Goal: Information Seeking & Learning: Understand process/instructions

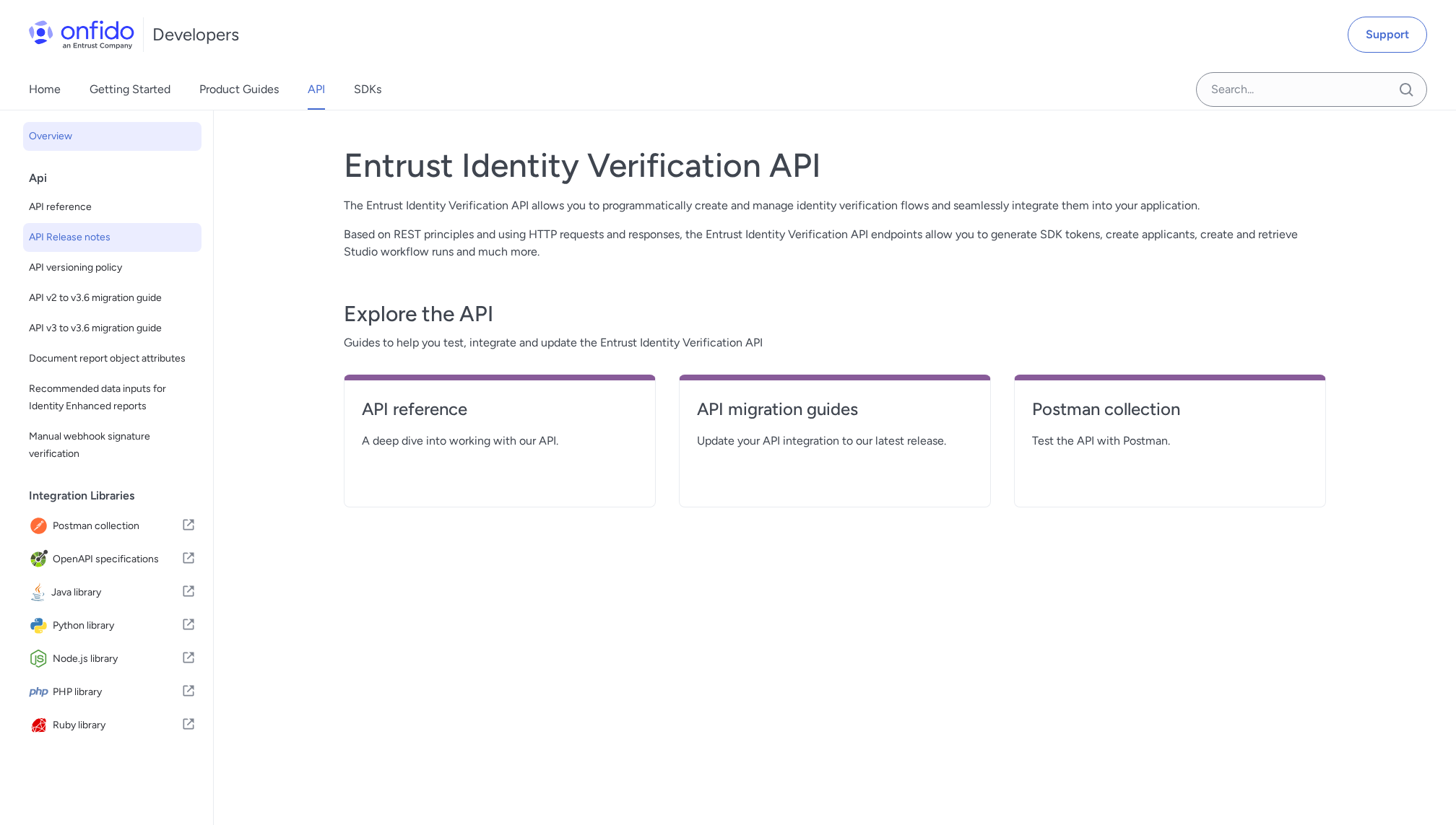
click at [94, 237] on span "API Release notes" at bounding box center [113, 237] width 167 height 17
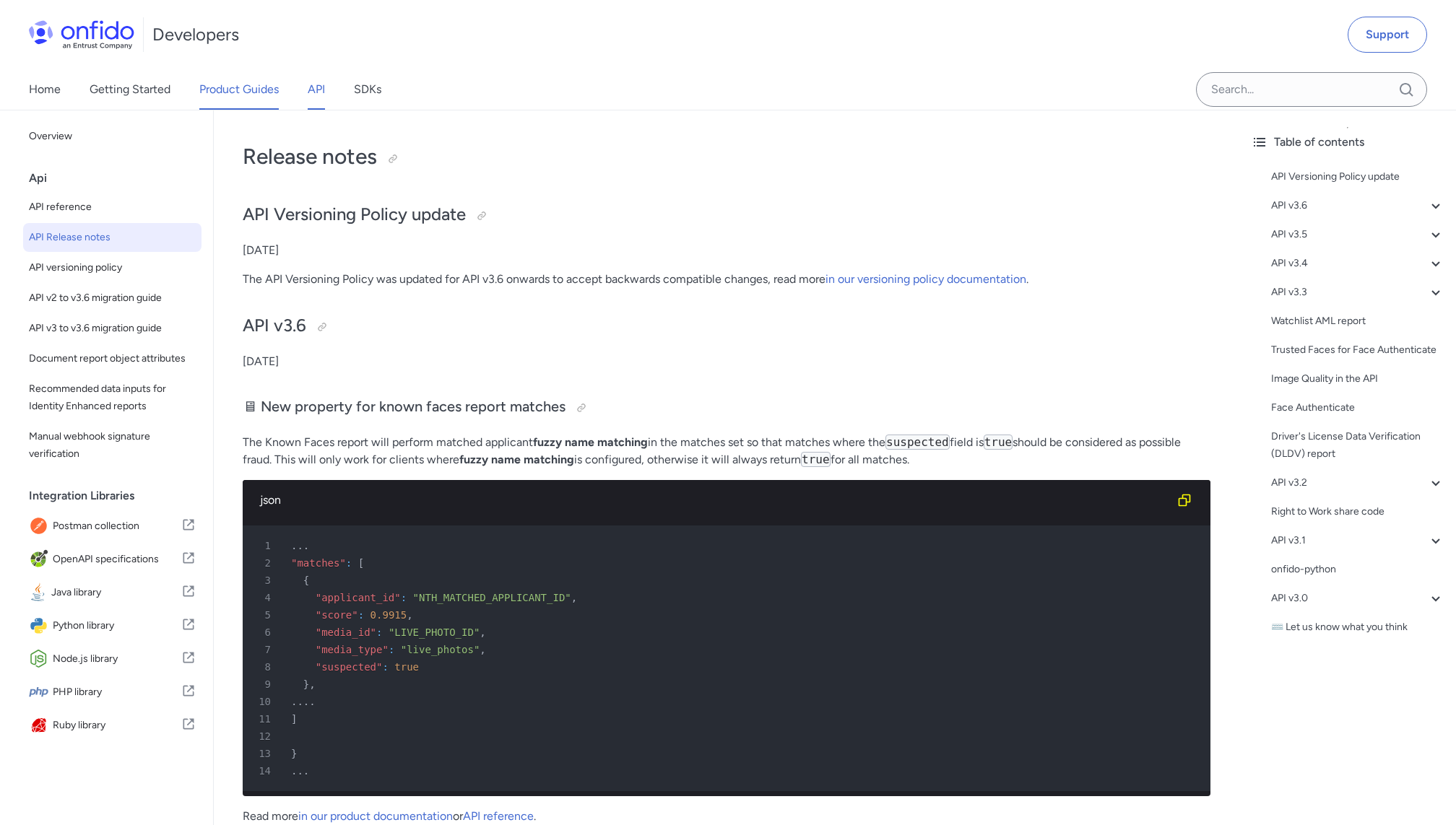
click at [233, 94] on link "Product Guides" at bounding box center [238, 89] width 79 height 41
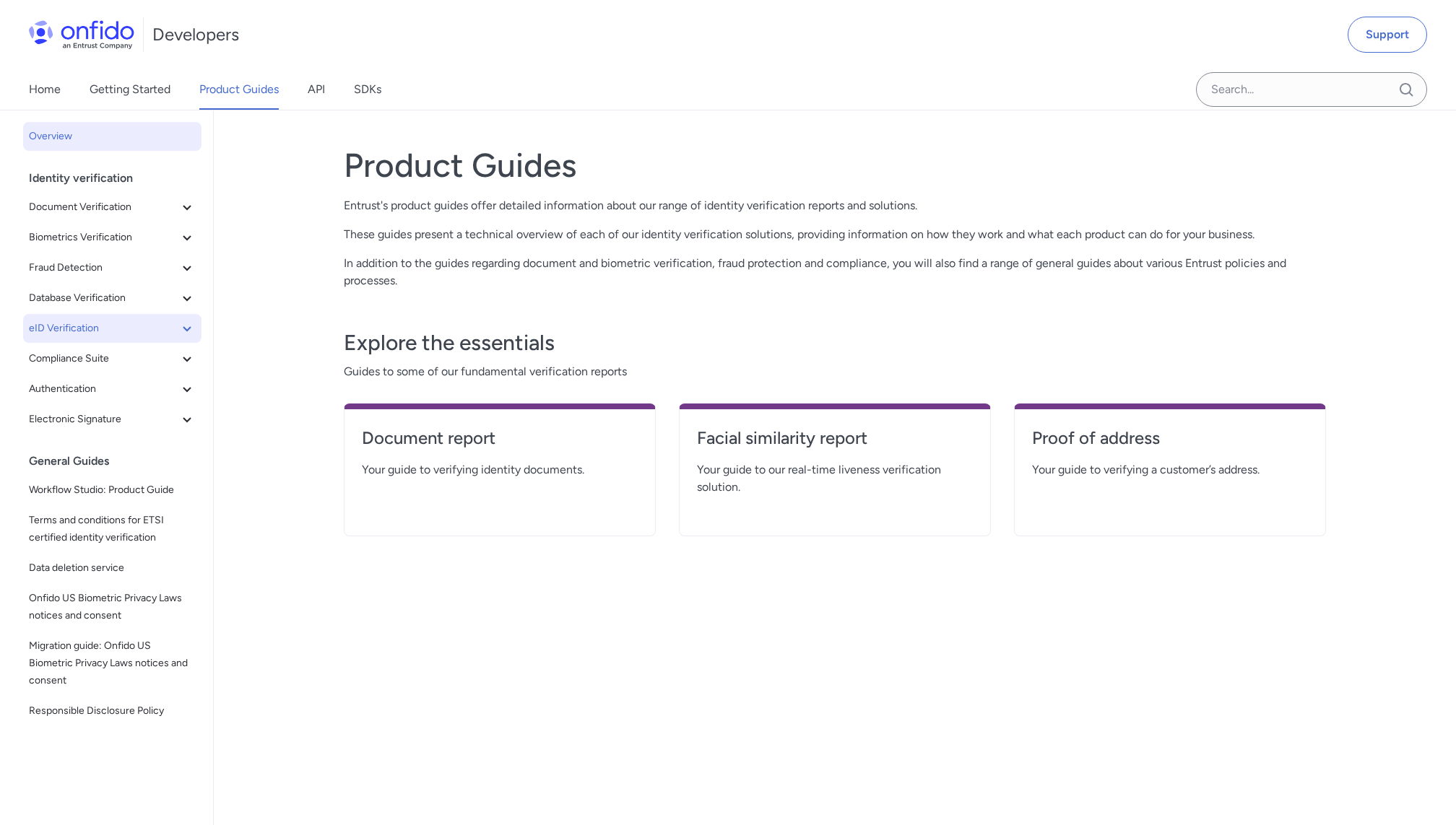
click at [102, 325] on span "eID Verification" at bounding box center [104, 328] width 150 height 17
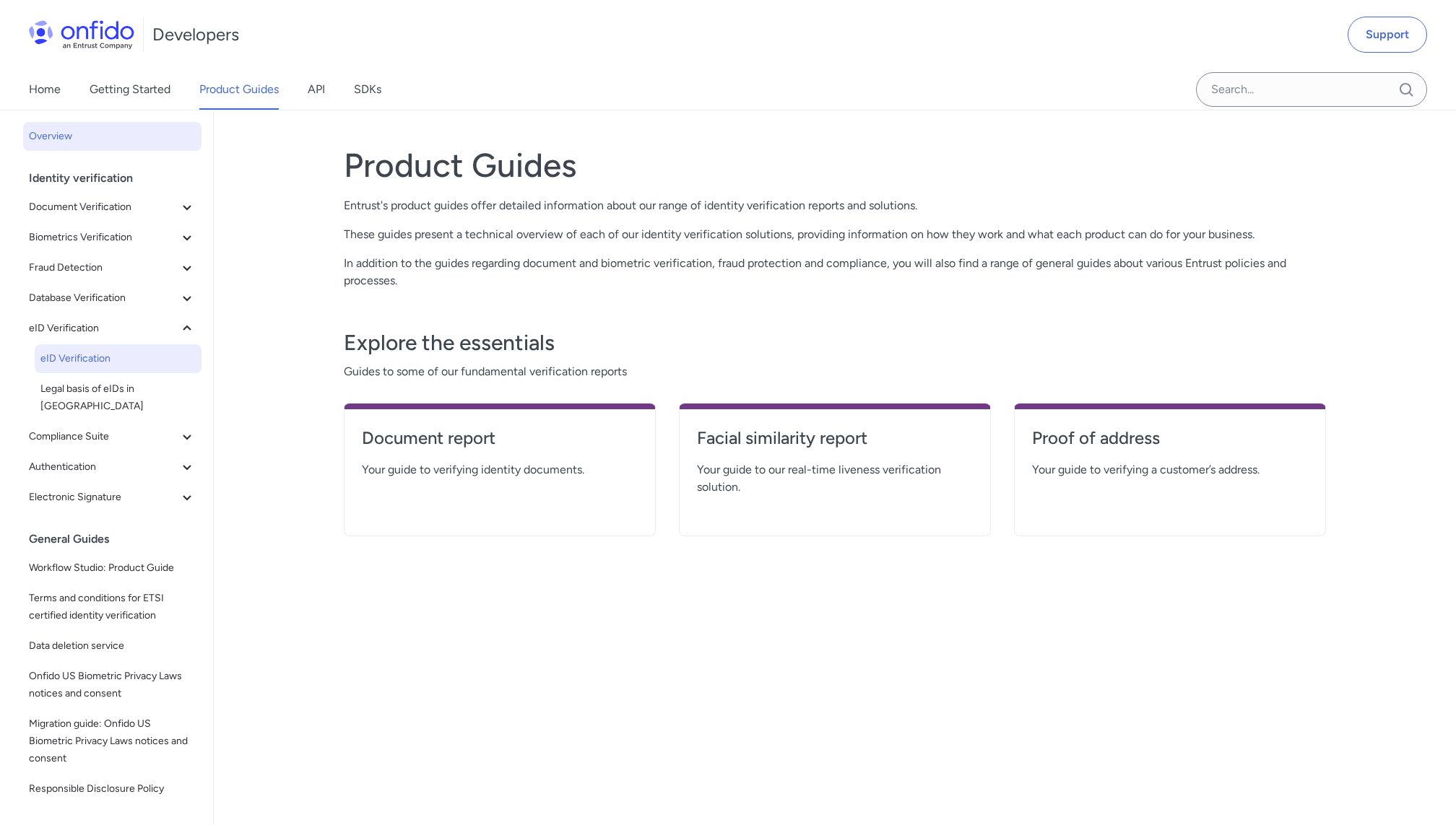
click at [101, 365] on span "eID Verification" at bounding box center [118, 359] width 155 height 17
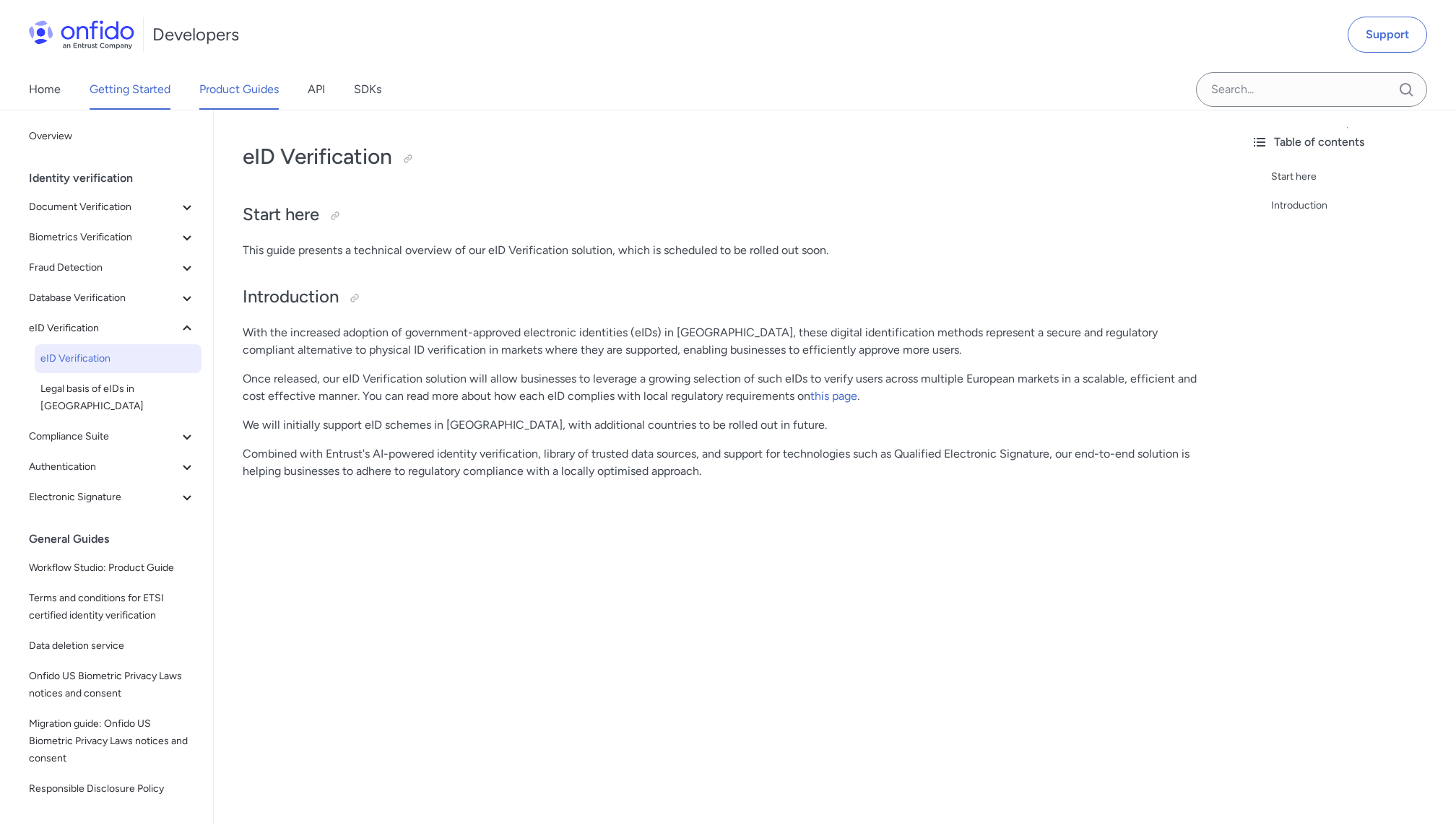
click at [152, 94] on link "Getting Started" at bounding box center [129, 89] width 81 height 41
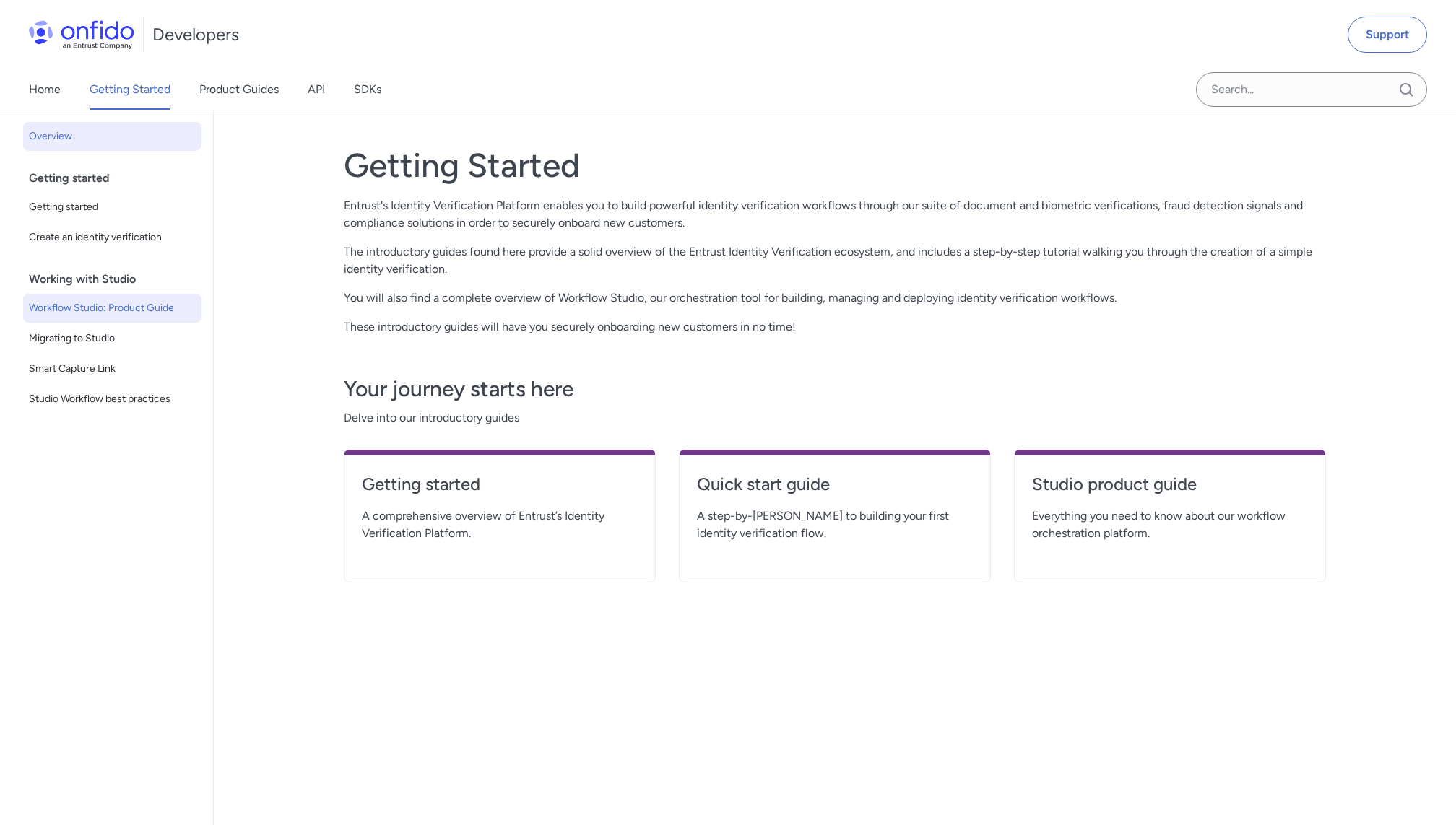
click at [100, 315] on span "Workflow Studio: Product Guide" at bounding box center [113, 309] width 167 height 17
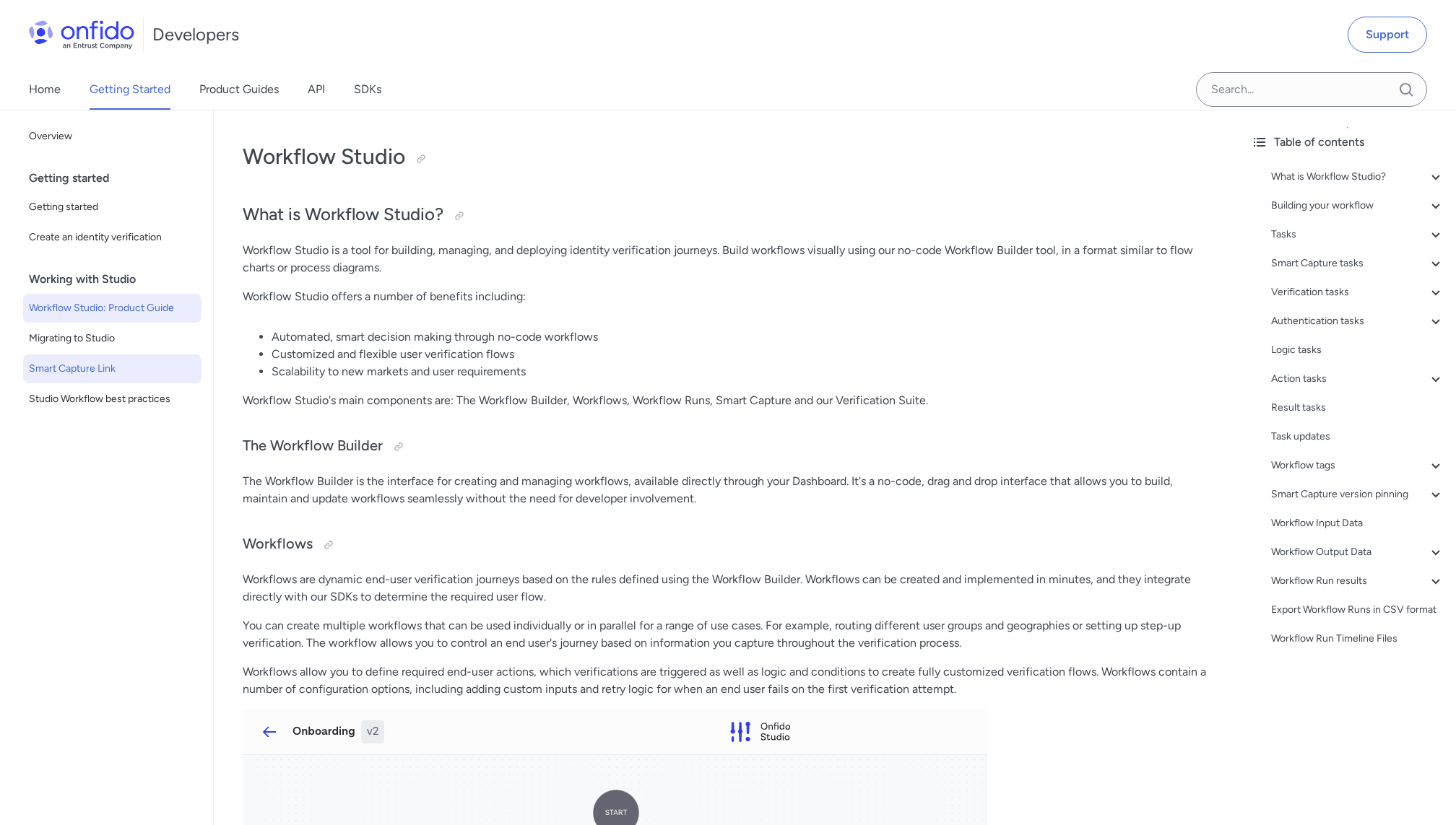
click at [92, 365] on span "Smart Capture Link" at bounding box center [113, 369] width 167 height 17
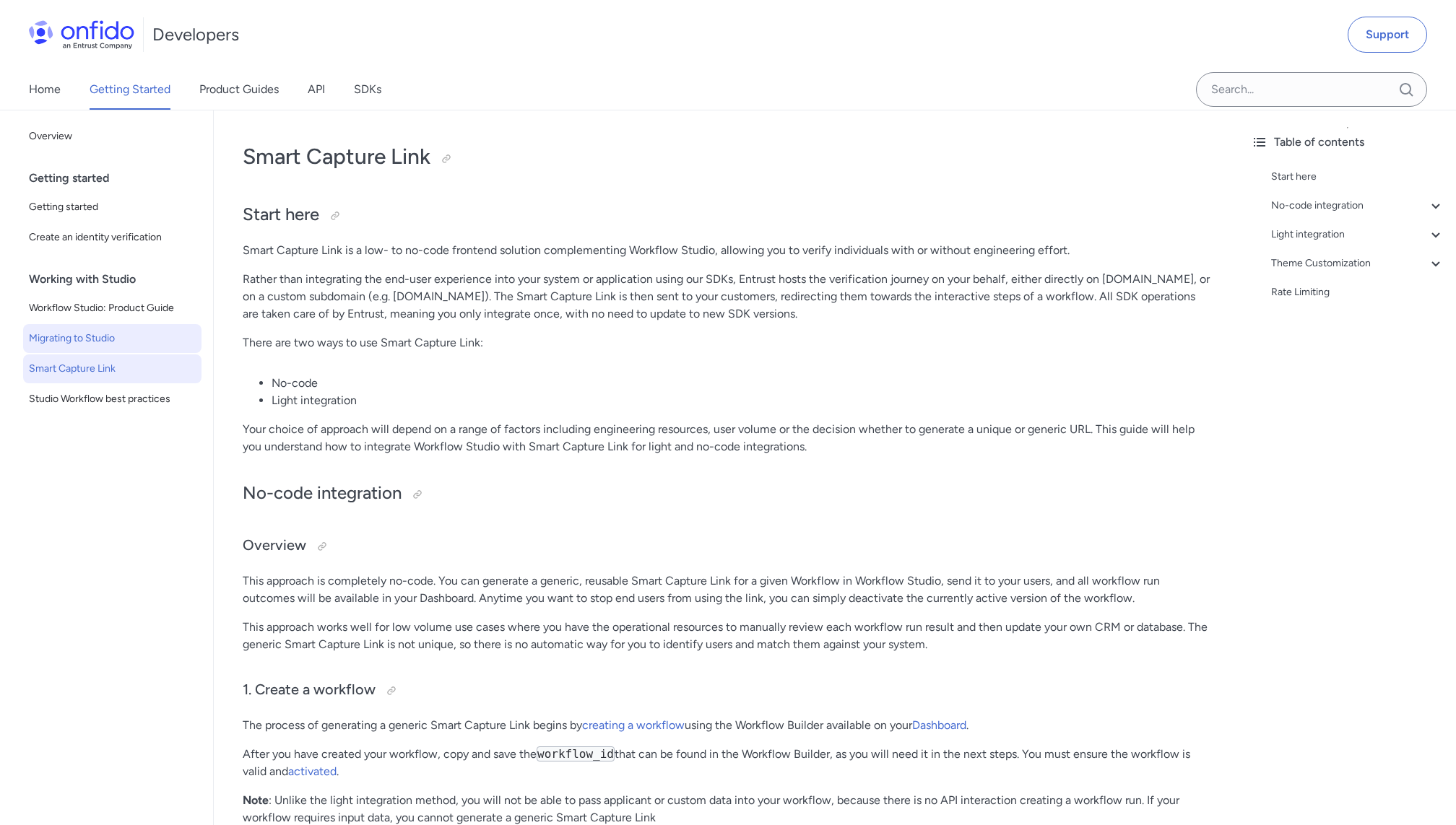
click at [89, 342] on span "Migrating to Studio" at bounding box center [113, 338] width 167 height 17
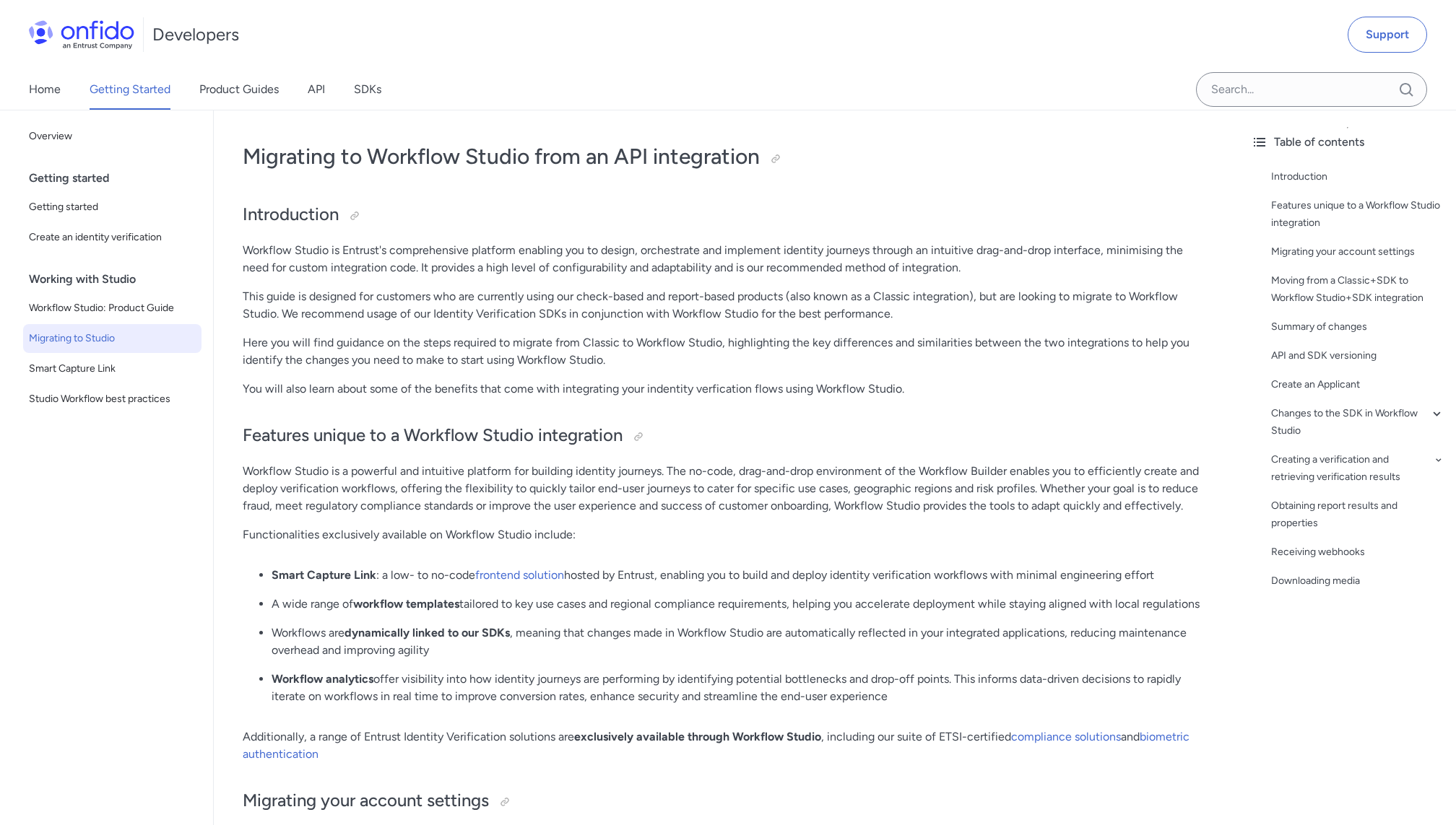
click at [305, 91] on div "Home Getting Started Product Guides API SDKs" at bounding box center [219, 89] width 439 height 41
click at [315, 89] on link "API" at bounding box center [316, 89] width 17 height 41
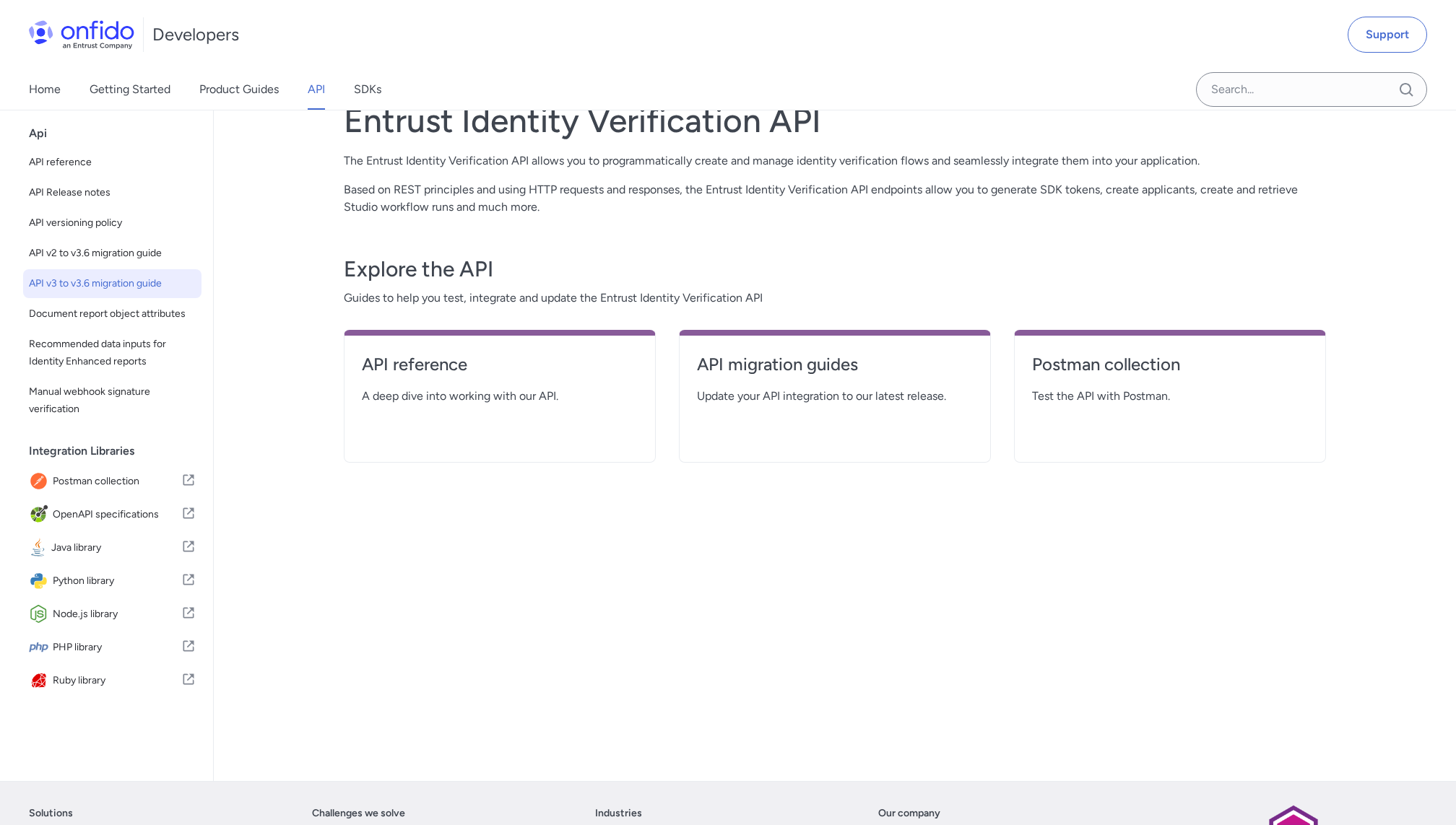
scroll to position [7, 0]
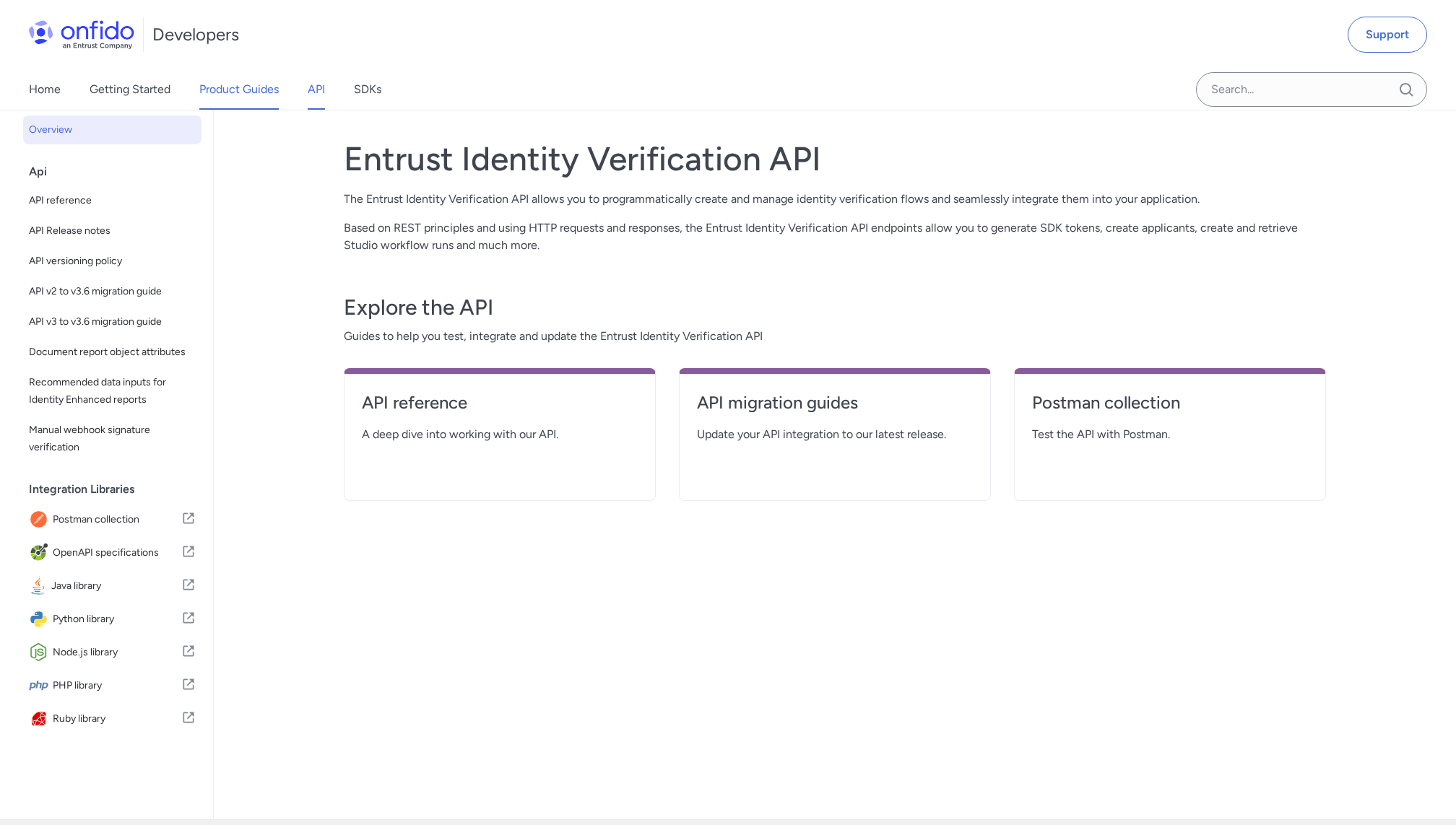
click at [223, 88] on link "Product Guides" at bounding box center [238, 89] width 79 height 41
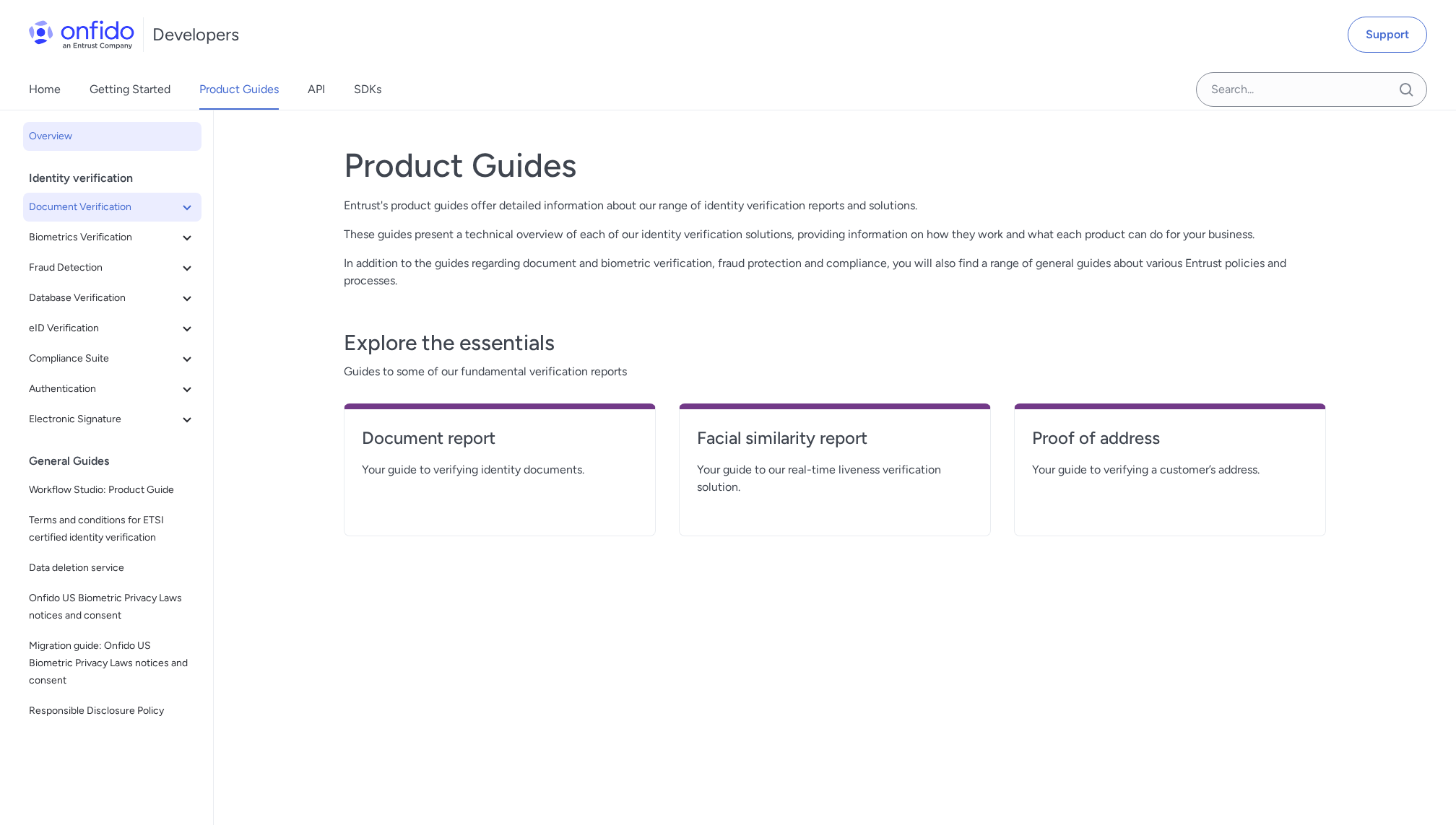
click at [100, 212] on span "Document Verification" at bounding box center [104, 207] width 150 height 17
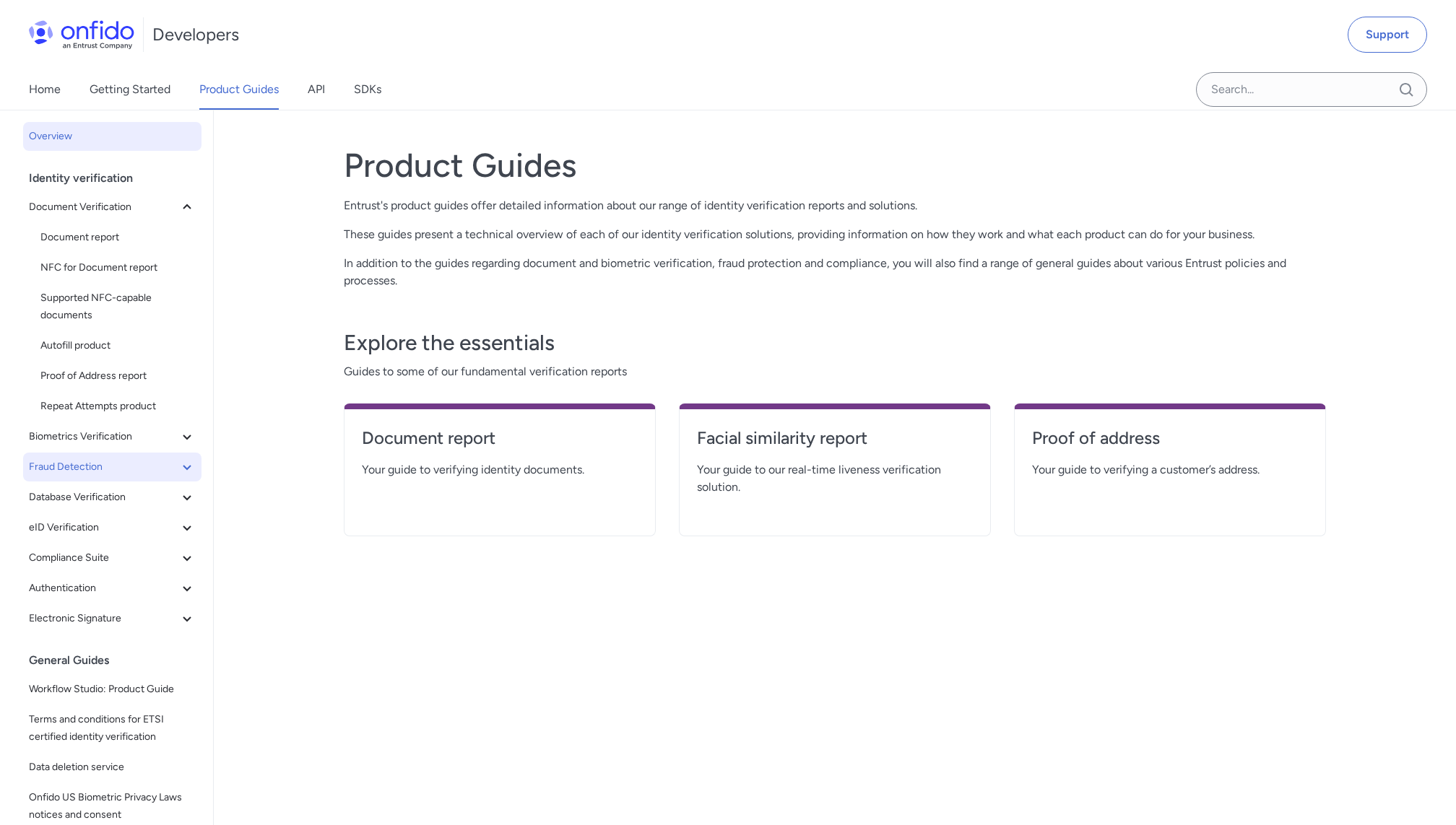
click at [114, 471] on span "Fraud Detection" at bounding box center [104, 467] width 150 height 17
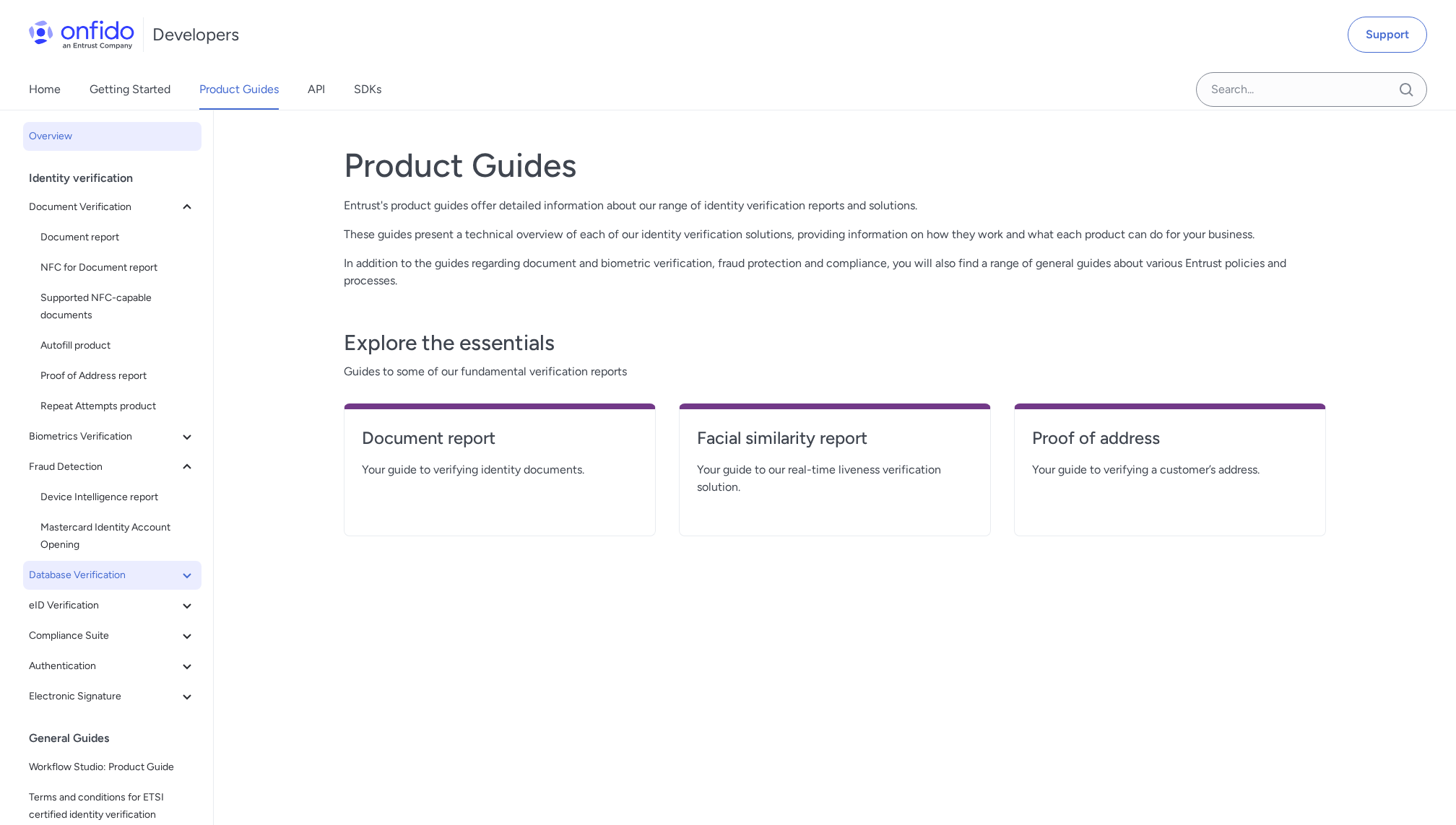
click at [129, 572] on span "Database Verification" at bounding box center [104, 575] width 150 height 17
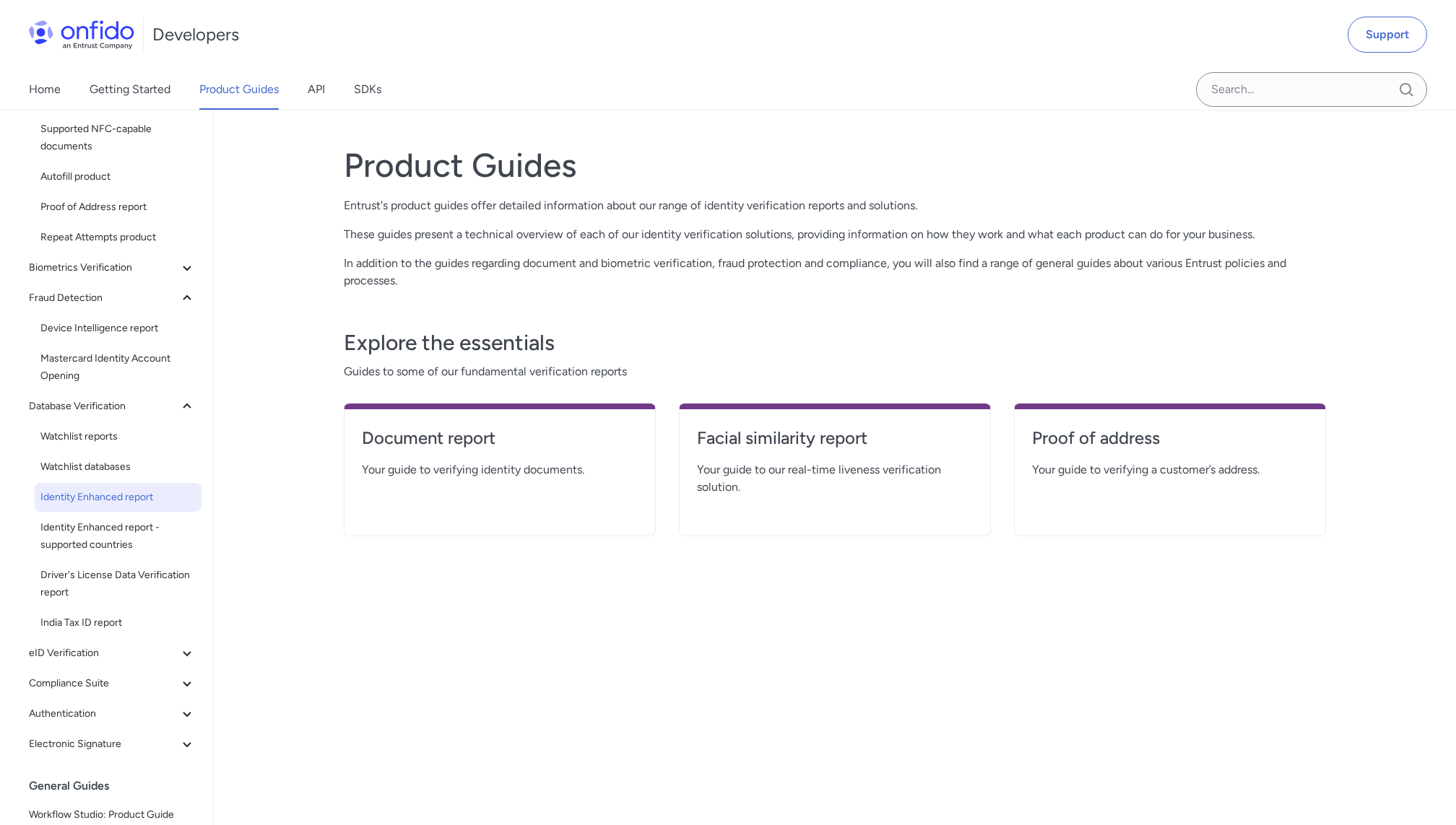
scroll to position [174, 0]
click at [143, 646] on span "eID Verification" at bounding box center [104, 649] width 150 height 17
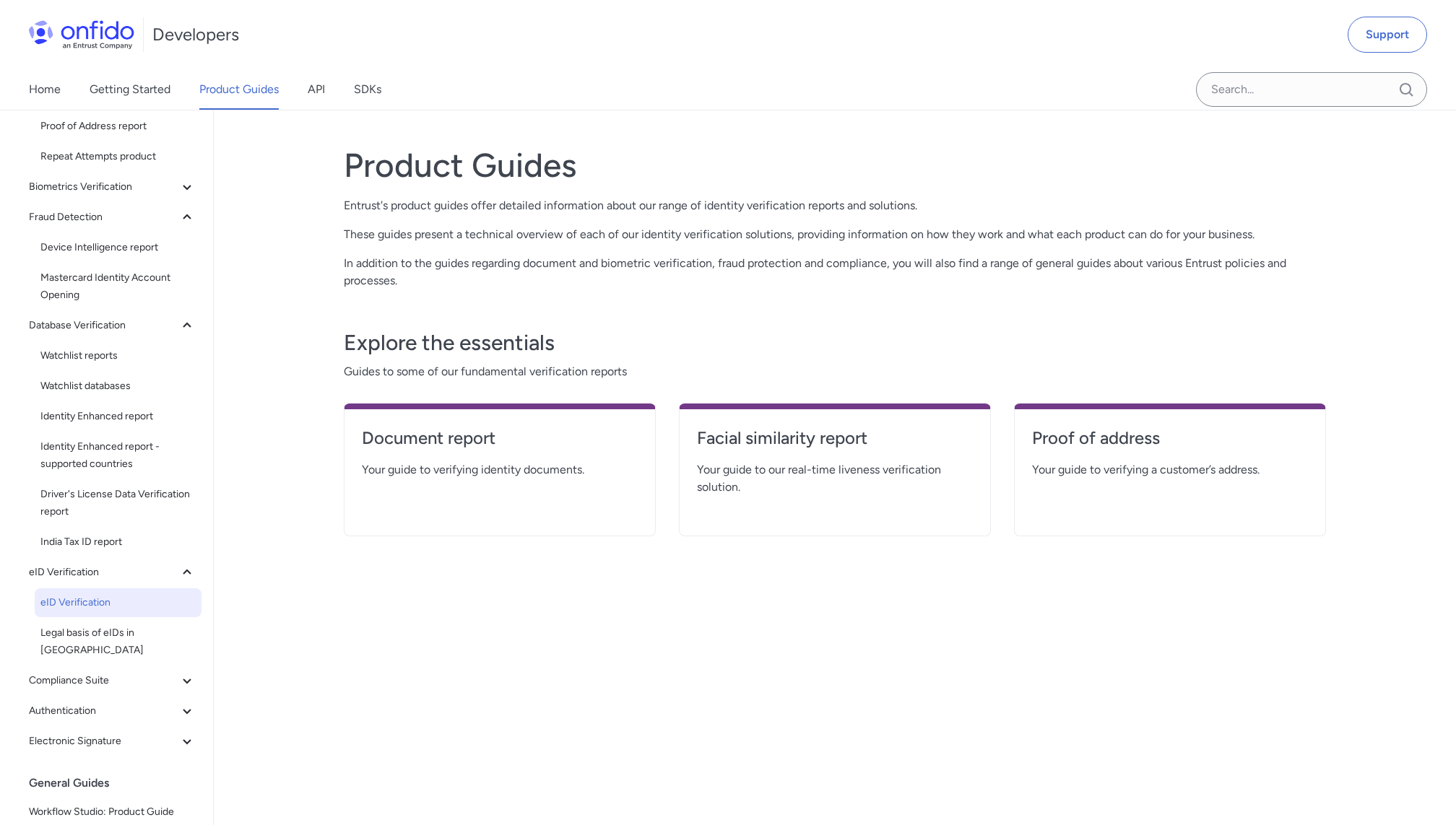
scroll to position [259, 0]
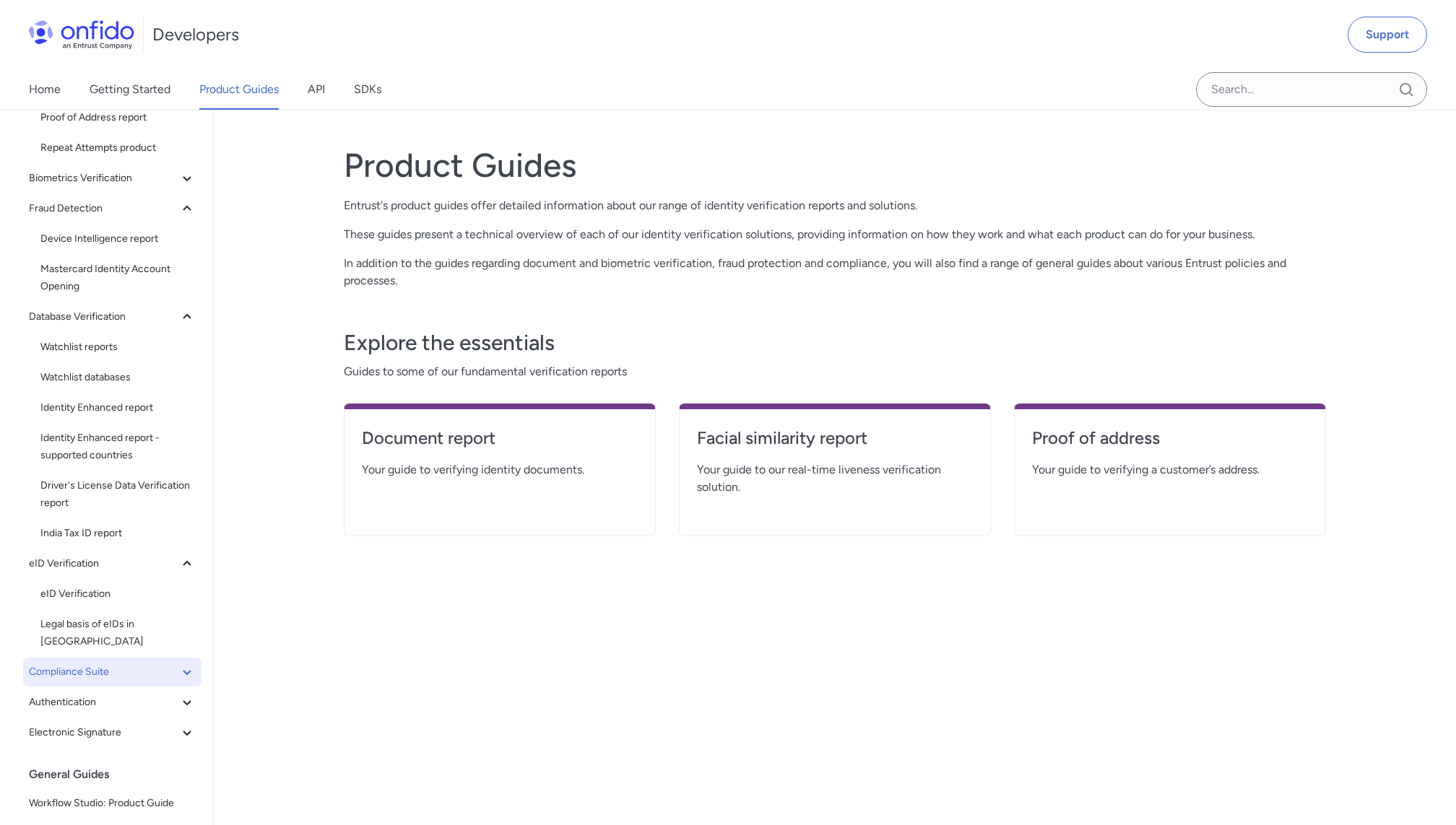
click at [145, 664] on span "Compliance Suite" at bounding box center [104, 672] width 150 height 17
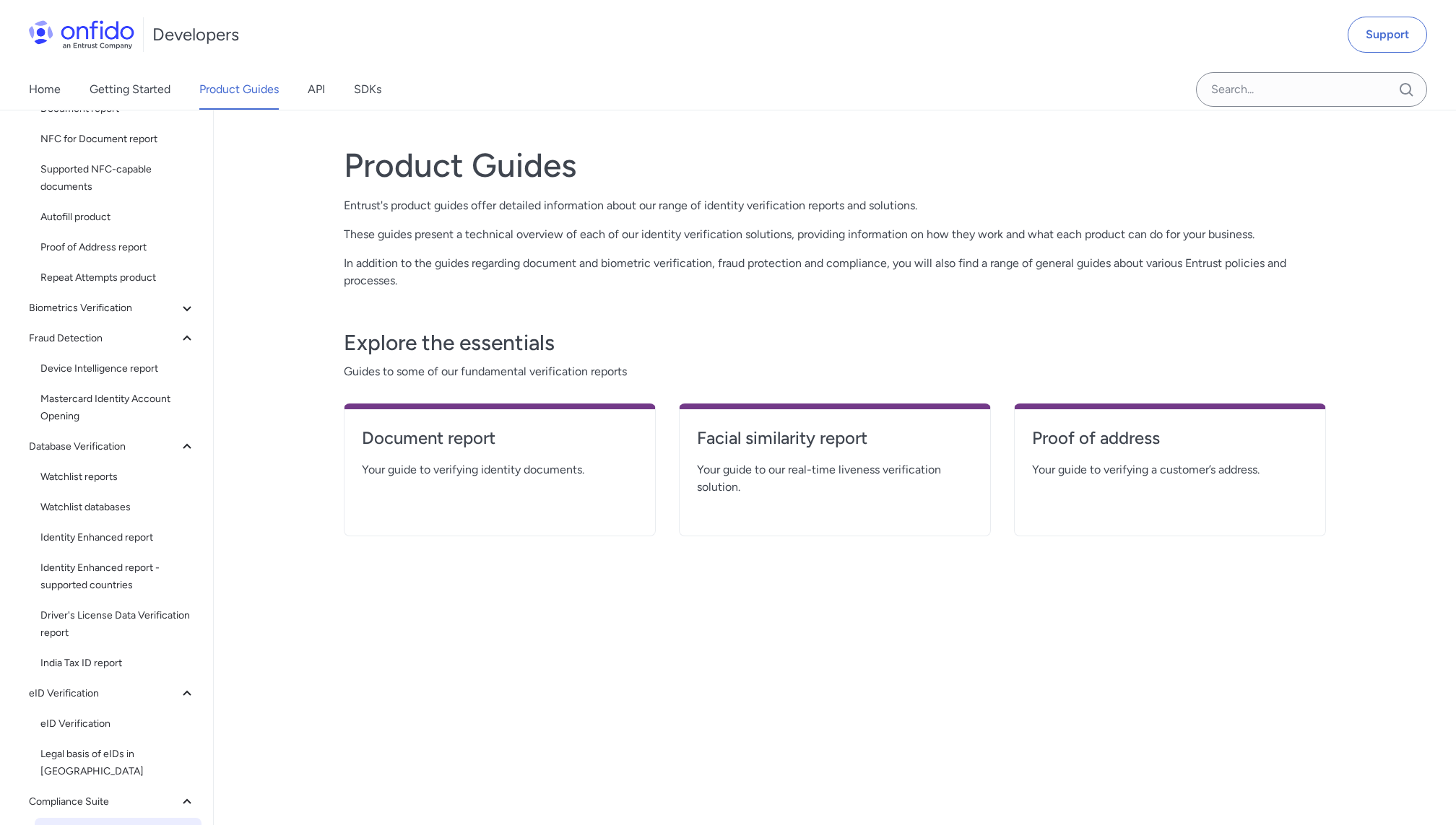
scroll to position [0, 0]
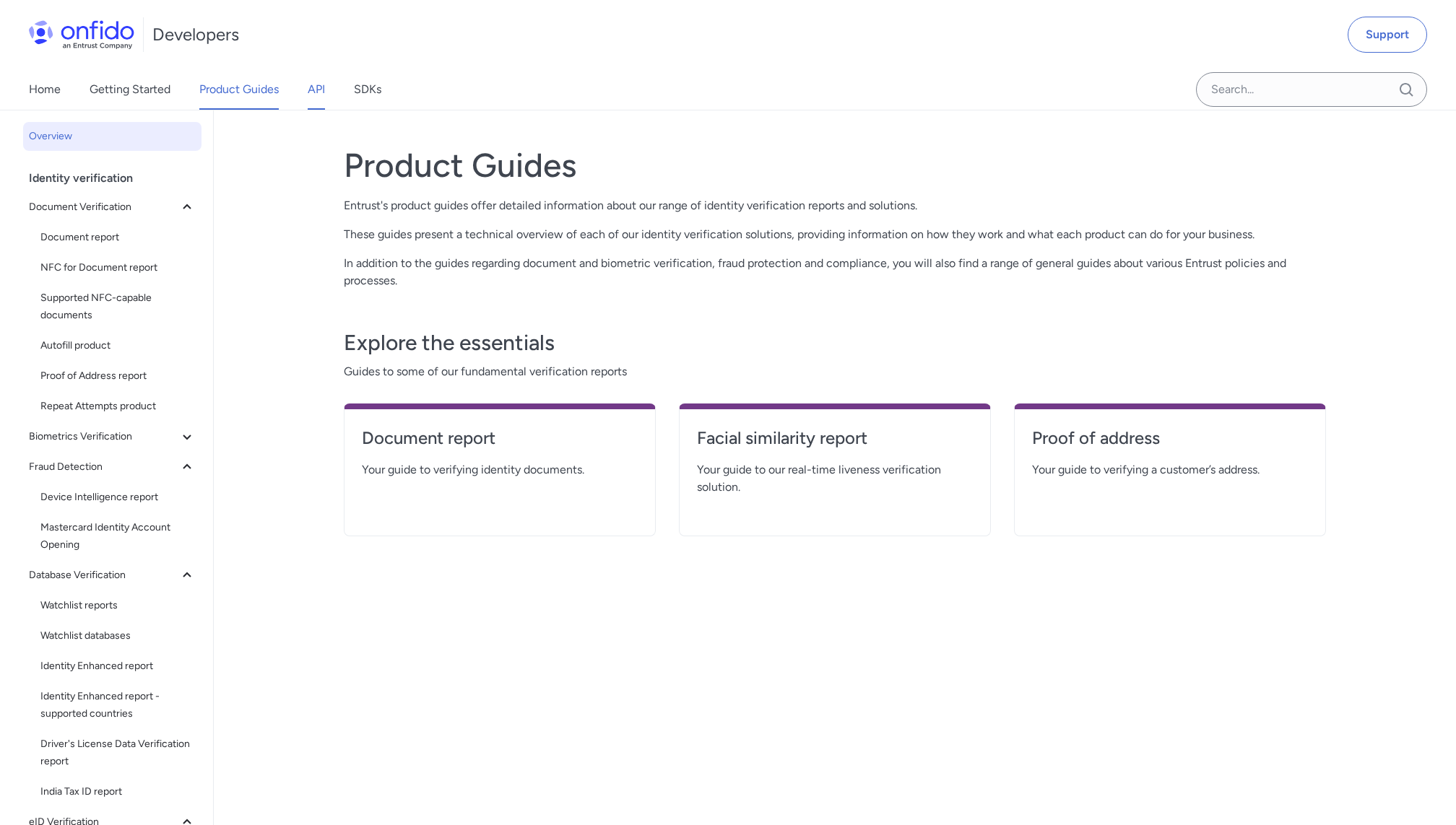
click at [319, 88] on link "API" at bounding box center [316, 89] width 17 height 41
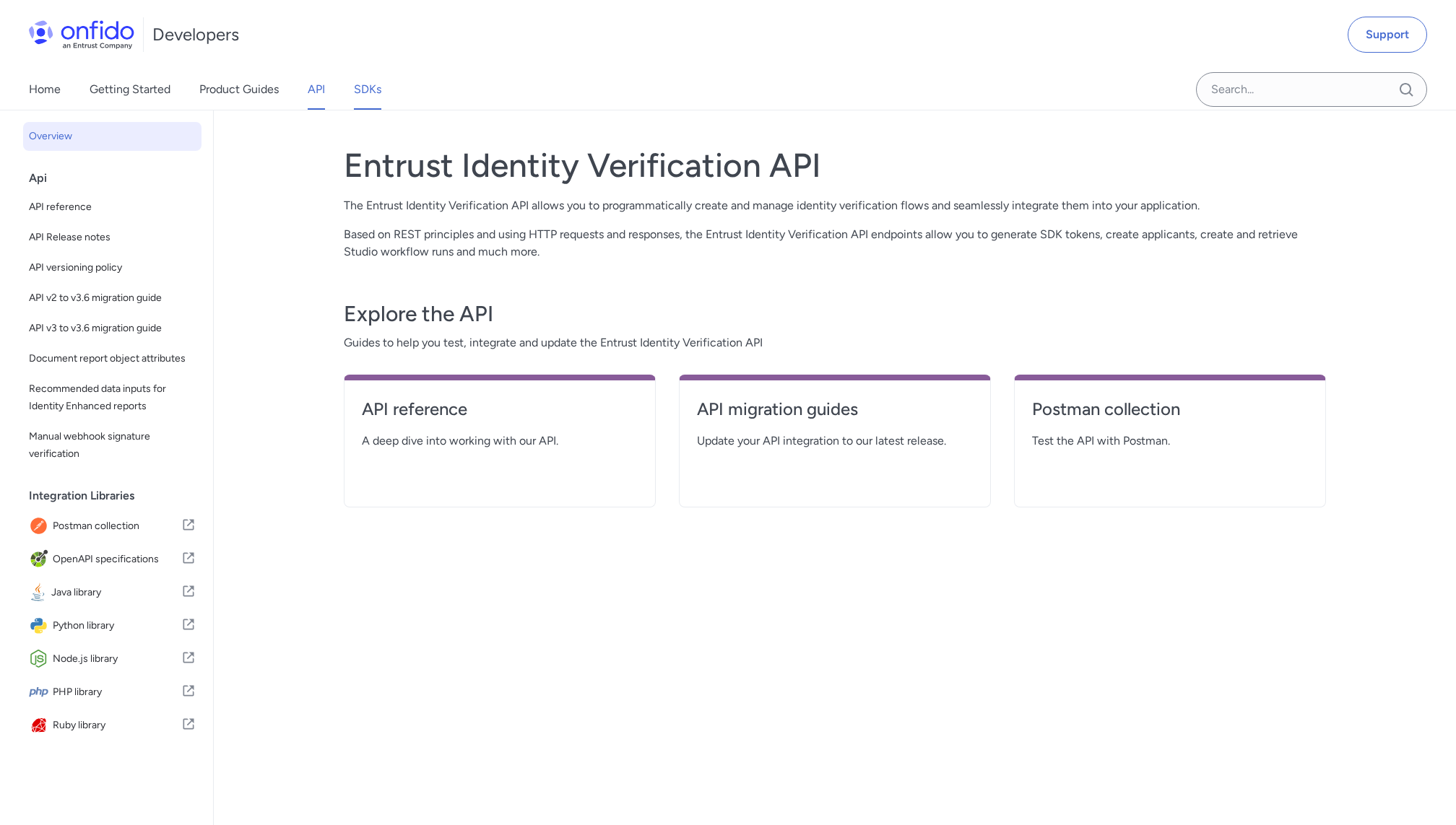
click at [376, 94] on link "SDKs" at bounding box center [368, 89] width 28 height 41
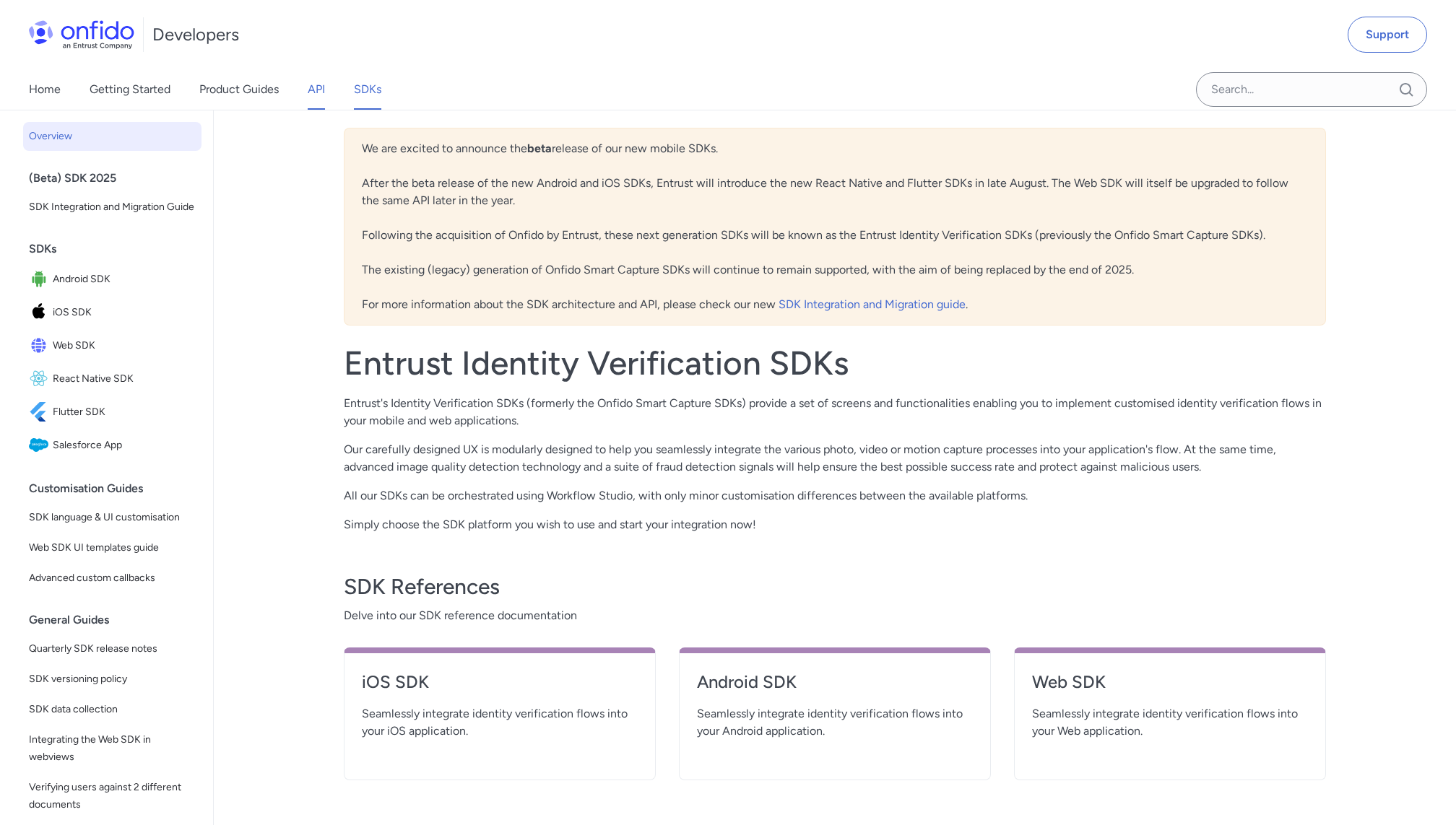
click at [319, 99] on link "API" at bounding box center [316, 89] width 17 height 41
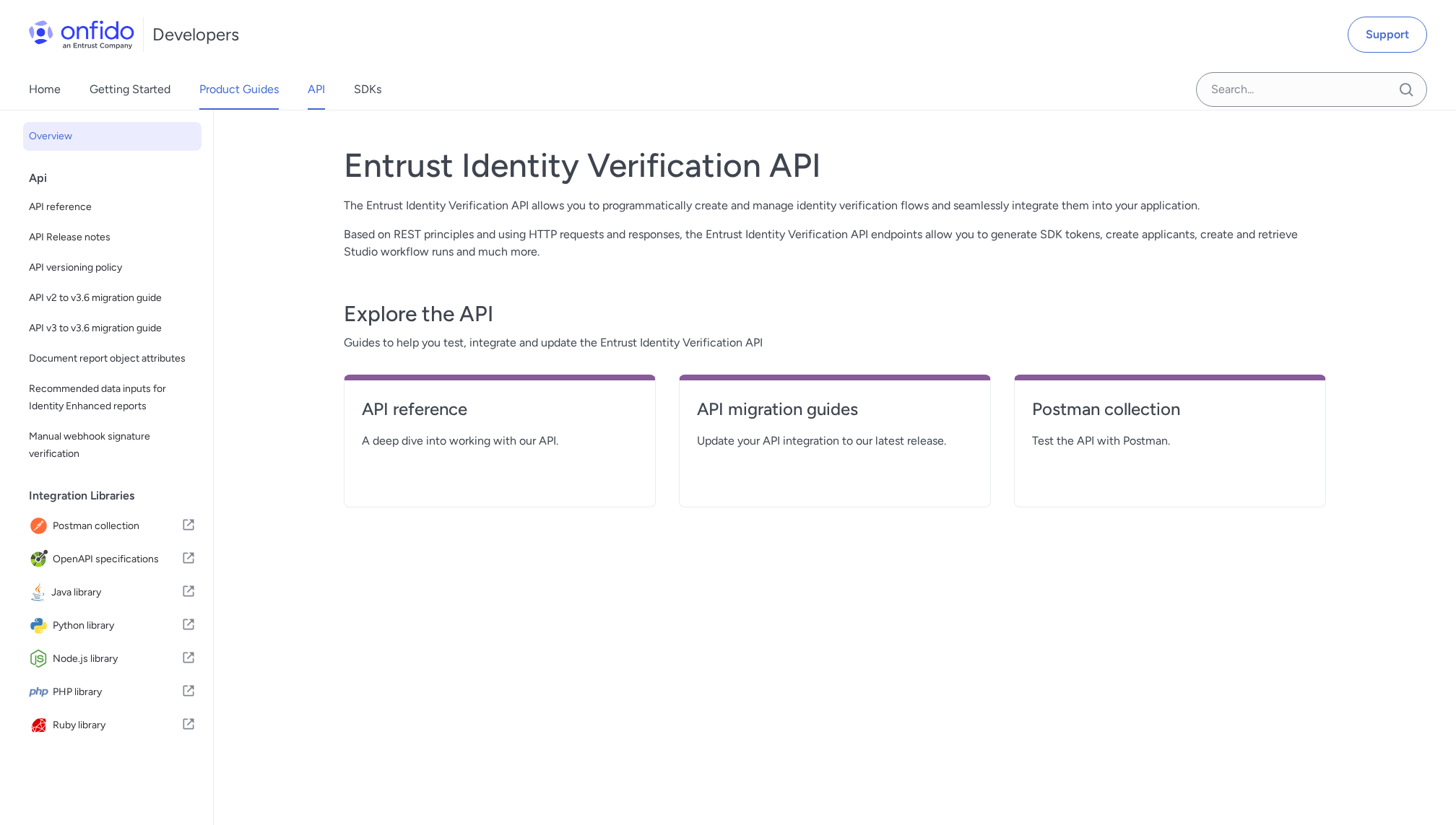
click at [224, 88] on link "Product Guides" at bounding box center [238, 89] width 79 height 41
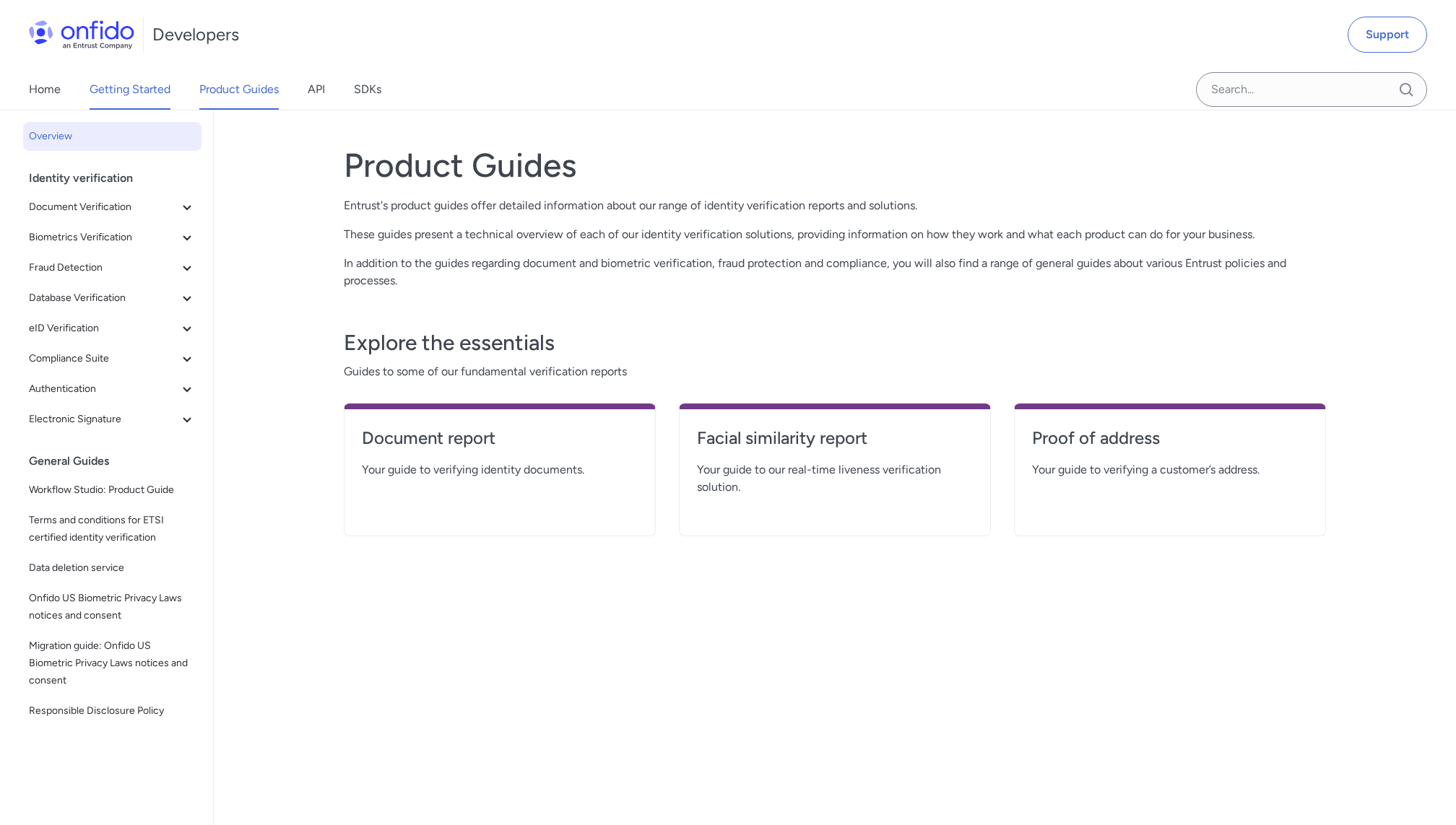
click at [143, 90] on link "Getting Started" at bounding box center [129, 89] width 81 height 41
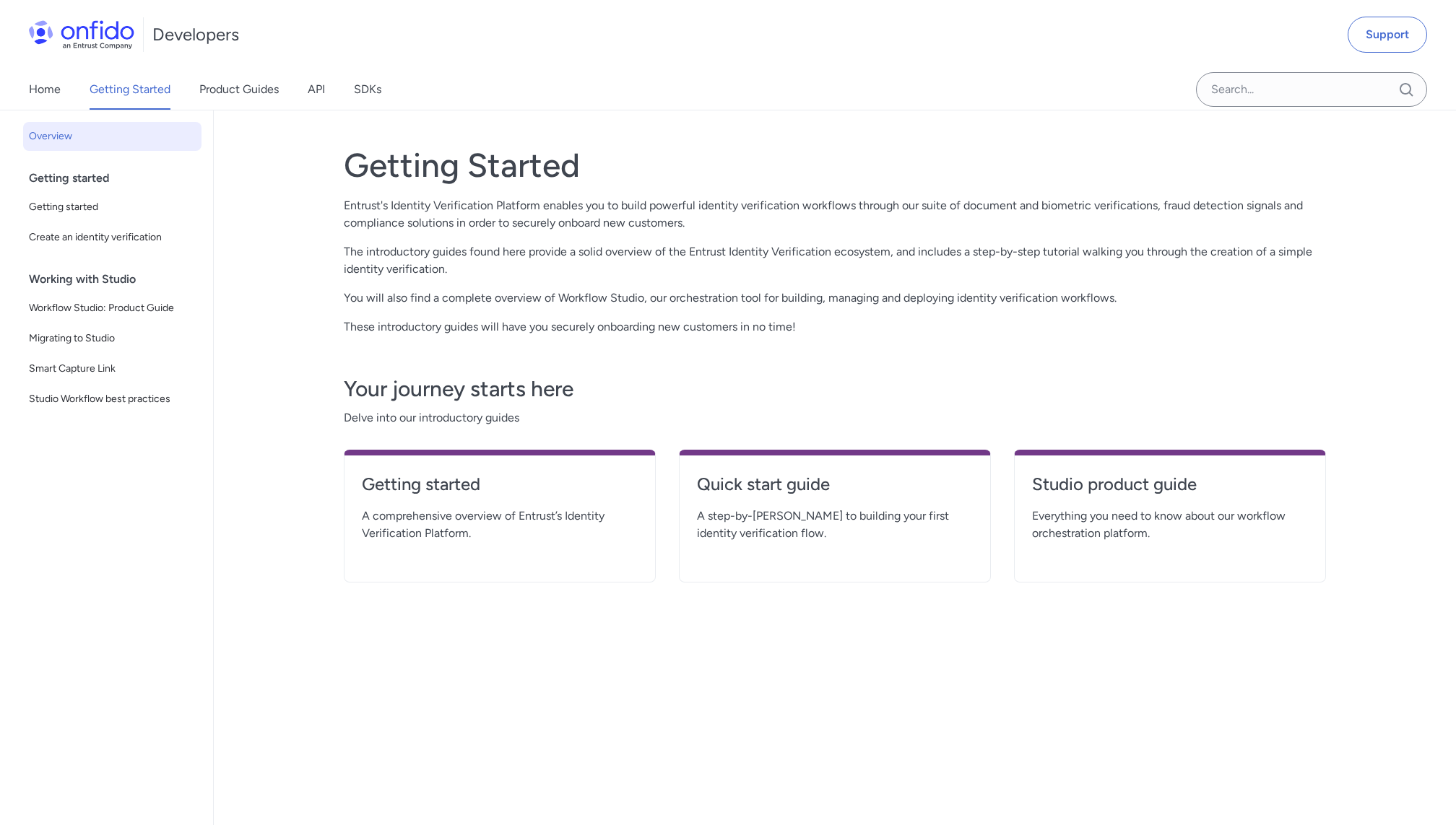
click at [143, 92] on link "Getting Started" at bounding box center [129, 89] width 81 height 41
click at [218, 89] on link "Product Guides" at bounding box center [238, 89] width 79 height 41
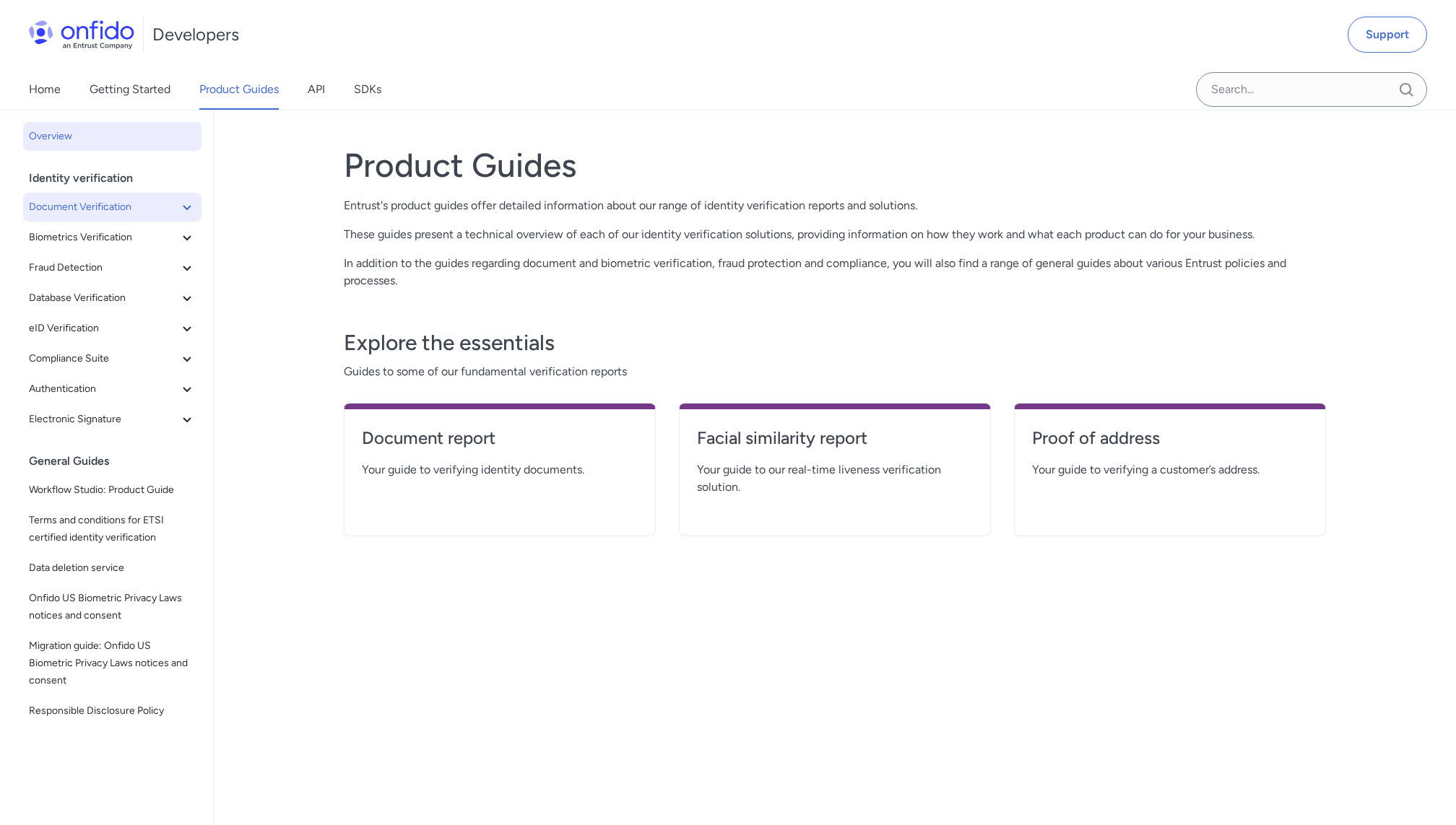
click at [108, 209] on span "Document Verification" at bounding box center [104, 207] width 150 height 17
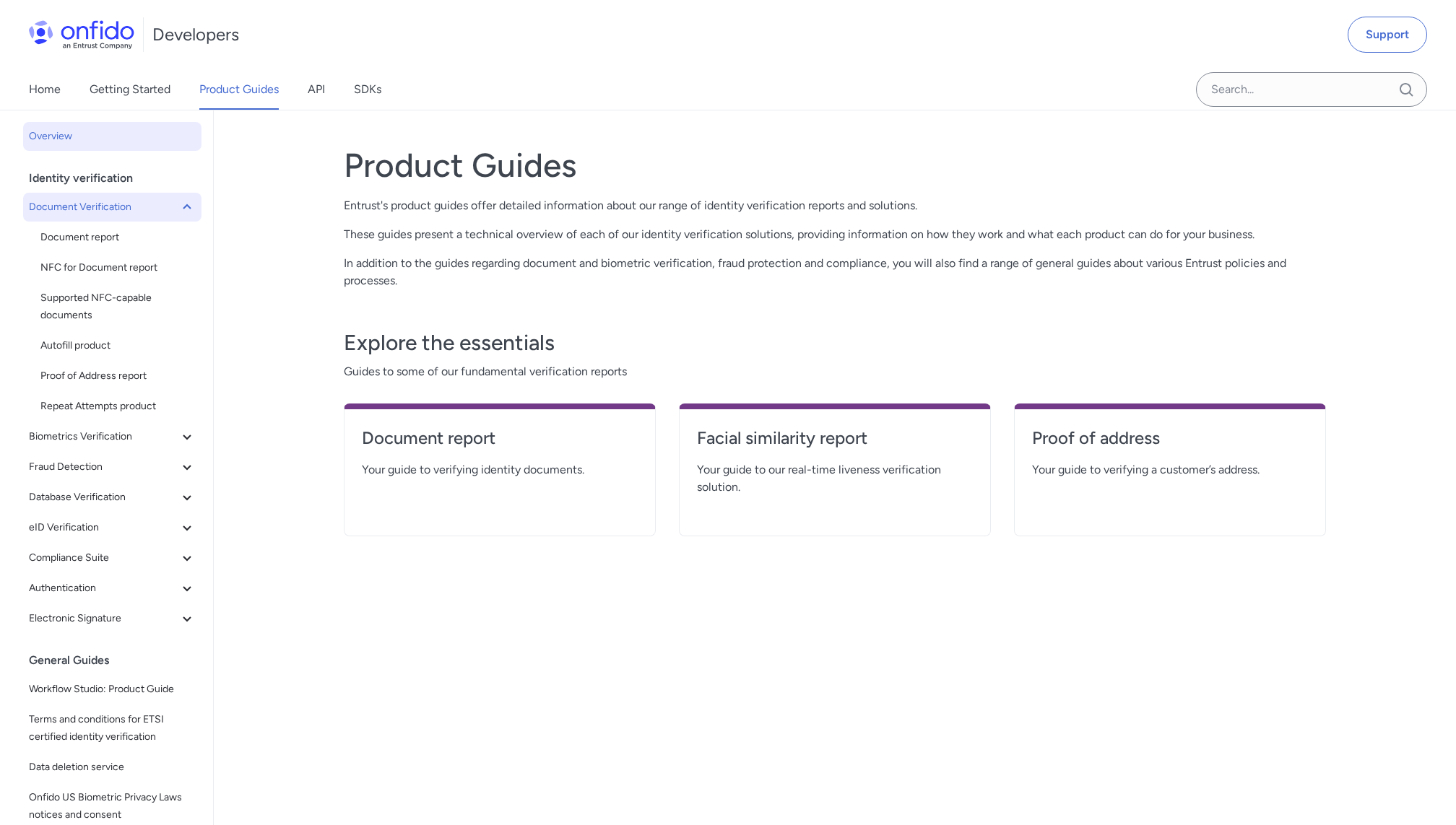
click at [108, 209] on span "Document Verification" at bounding box center [104, 207] width 150 height 17
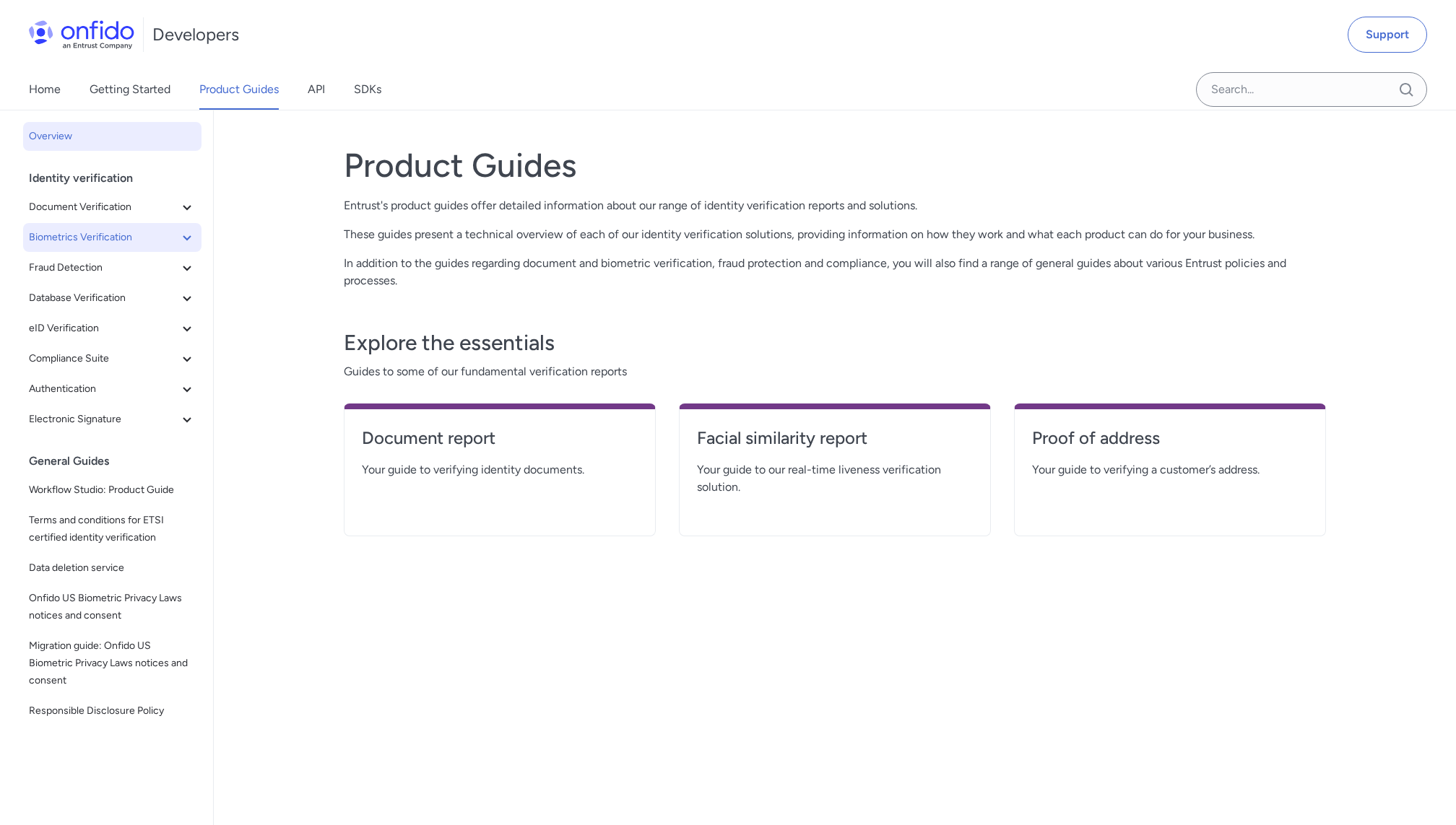
click at [121, 243] on span "Biometrics Verification" at bounding box center [104, 237] width 150 height 17
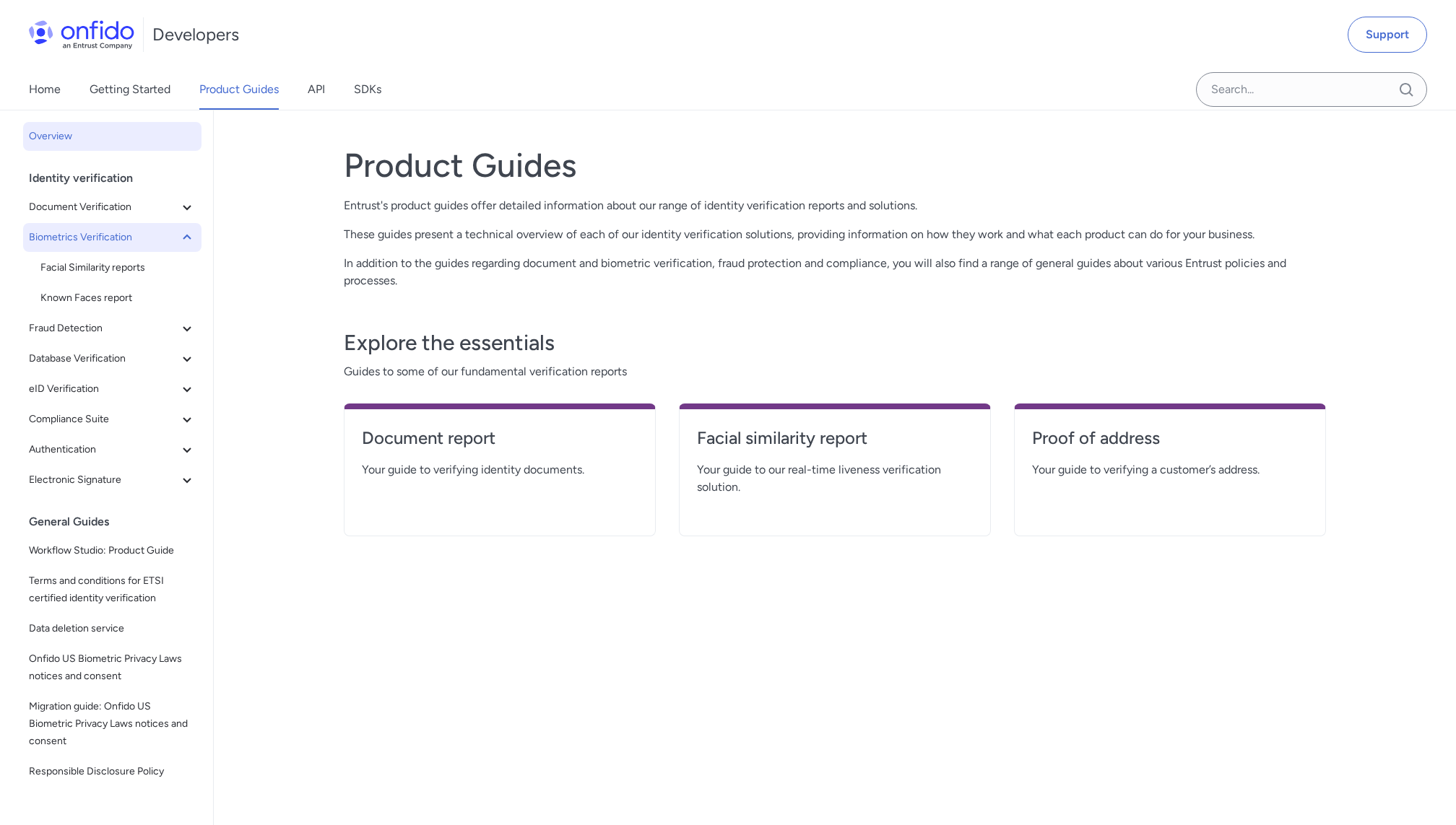
click at [121, 243] on span "Biometrics Verification" at bounding box center [104, 237] width 150 height 17
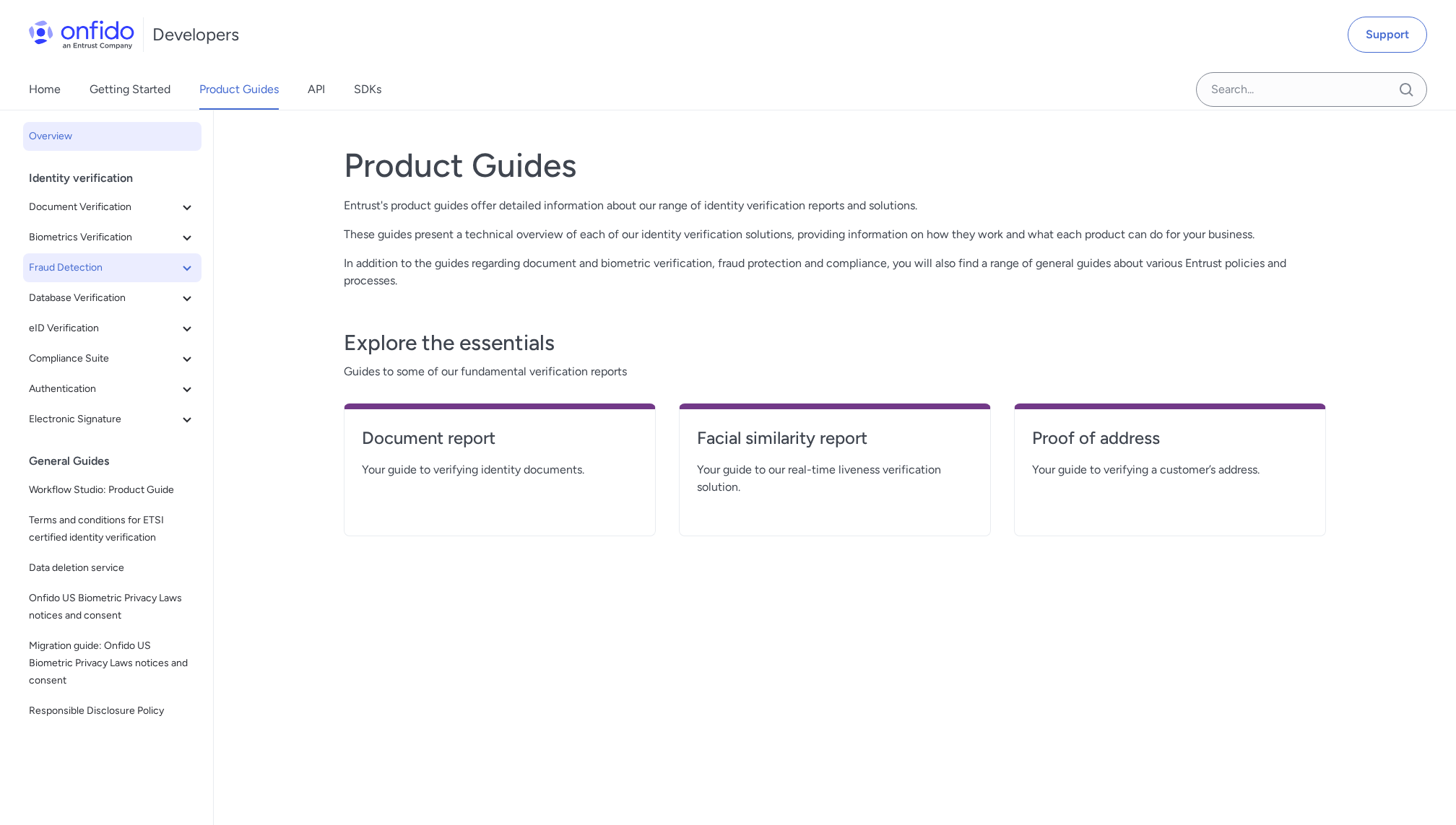
click at [124, 275] on span "Fraud Detection" at bounding box center [104, 268] width 150 height 17
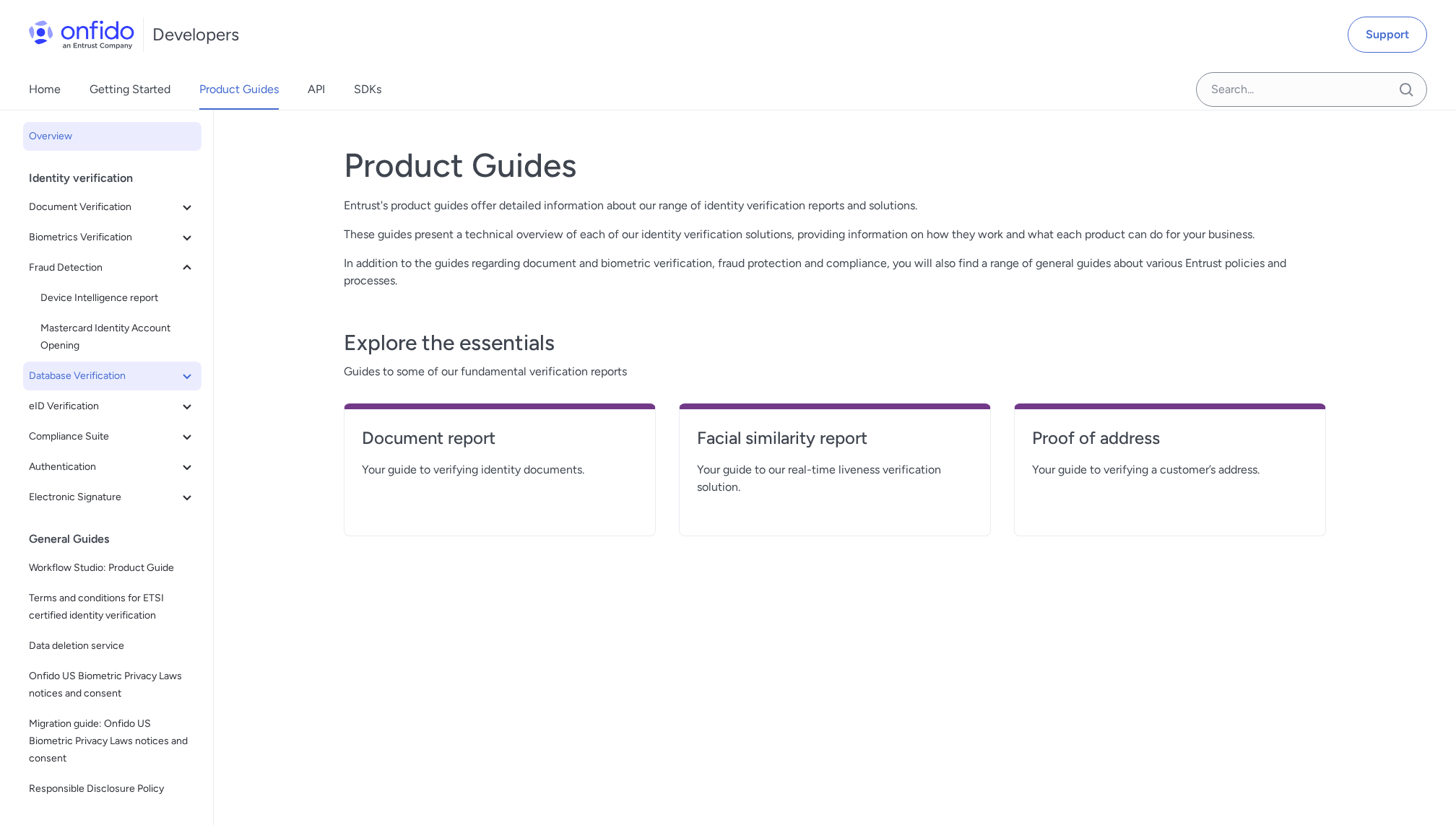
click at [137, 378] on span "Database Verification" at bounding box center [104, 376] width 150 height 17
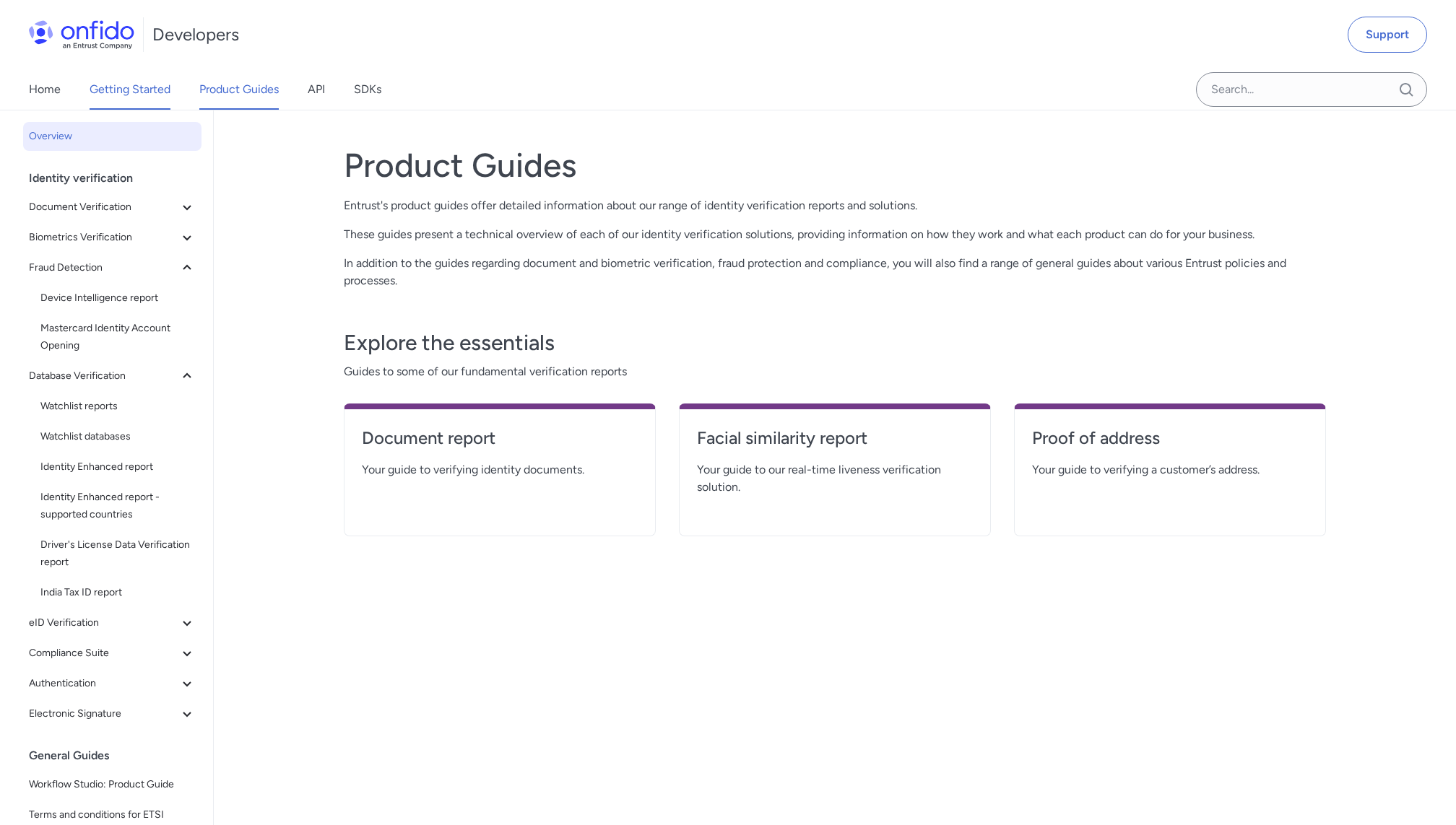
click at [142, 89] on link "Getting Started" at bounding box center [129, 89] width 81 height 41
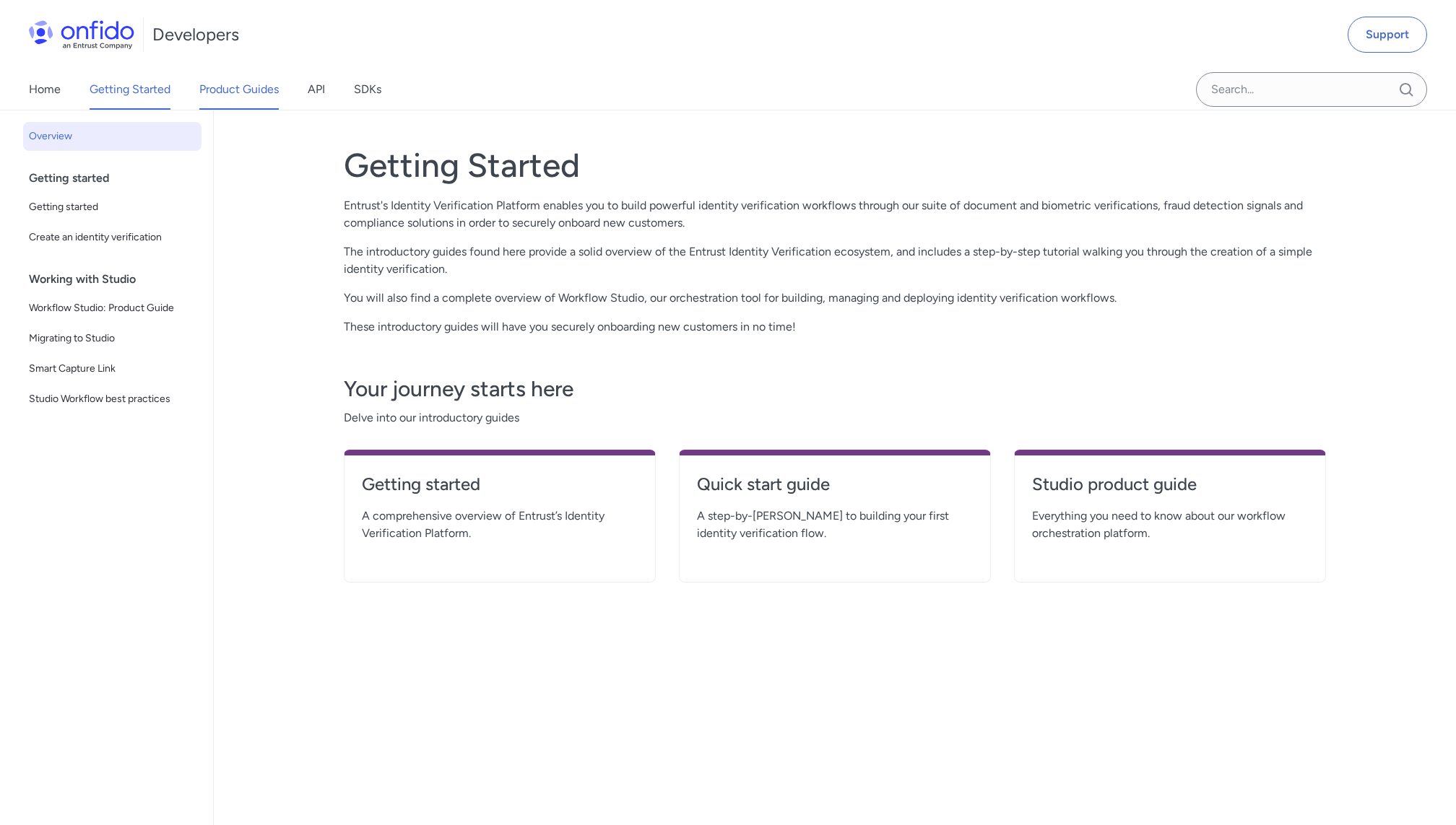
click at [219, 84] on link "Product Guides" at bounding box center [238, 89] width 79 height 41
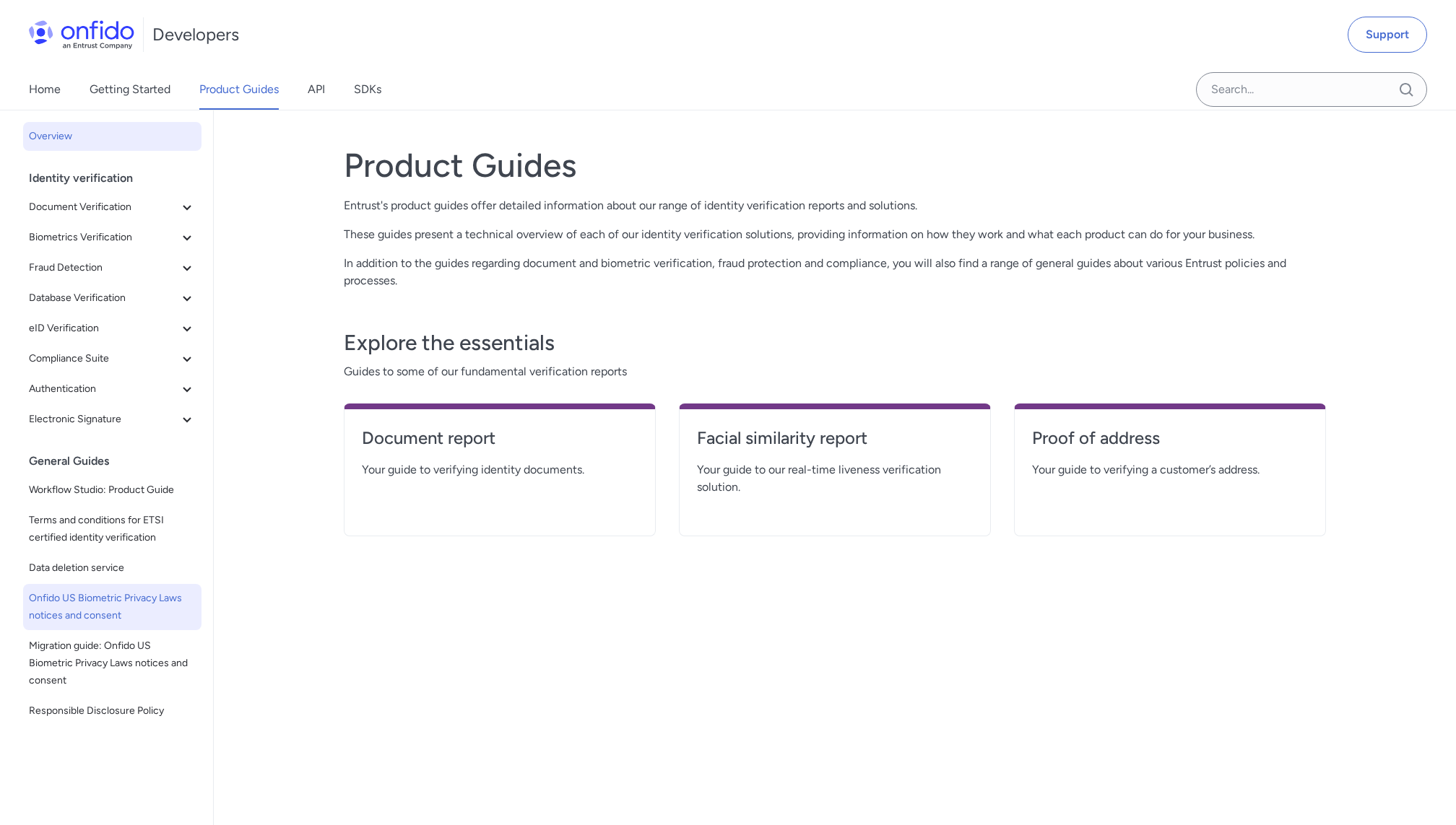
click at [108, 597] on span "Onfido US Biometric Privacy Laws notices and consent" at bounding box center [113, 607] width 167 height 35
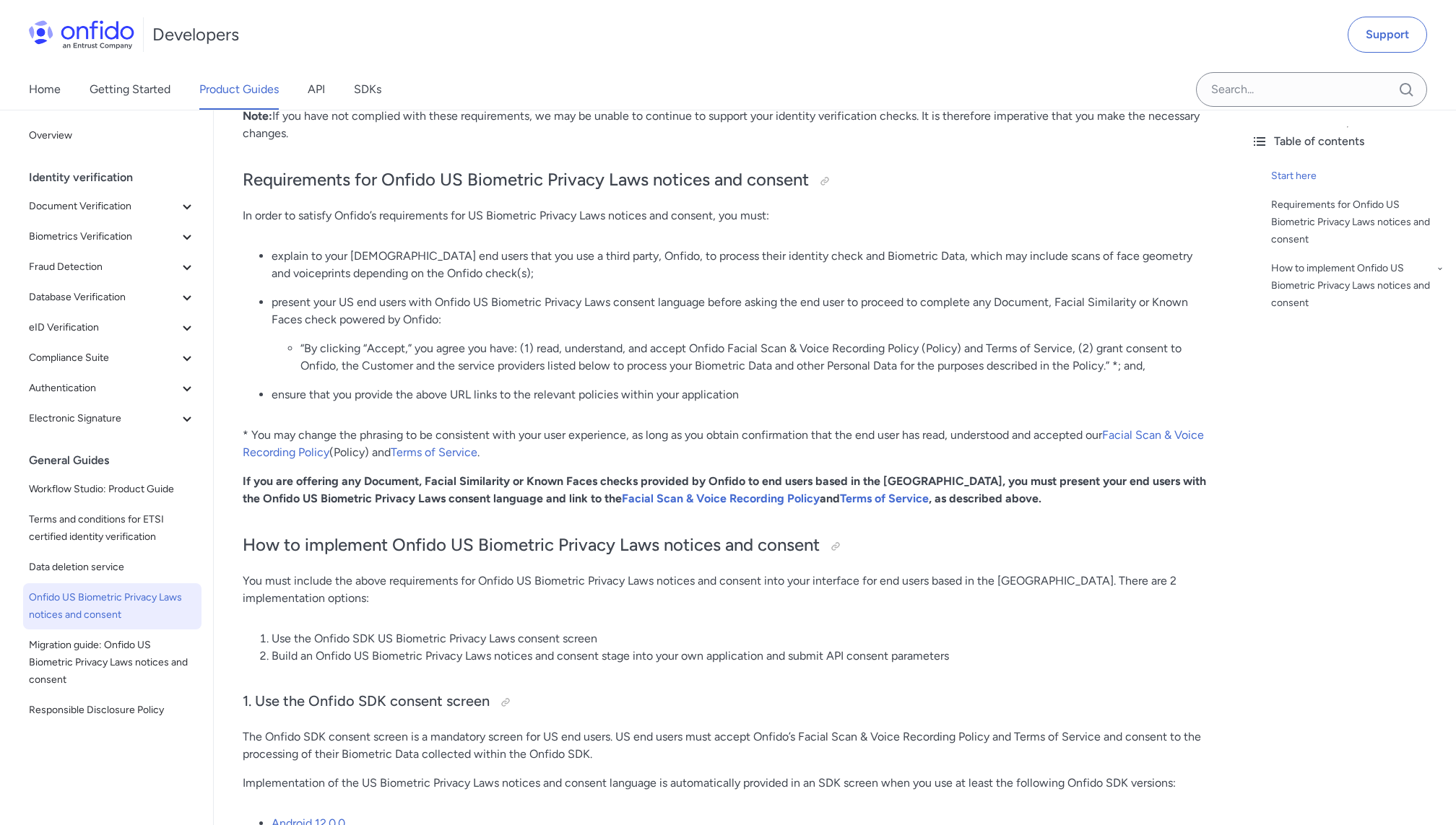
scroll to position [488, 0]
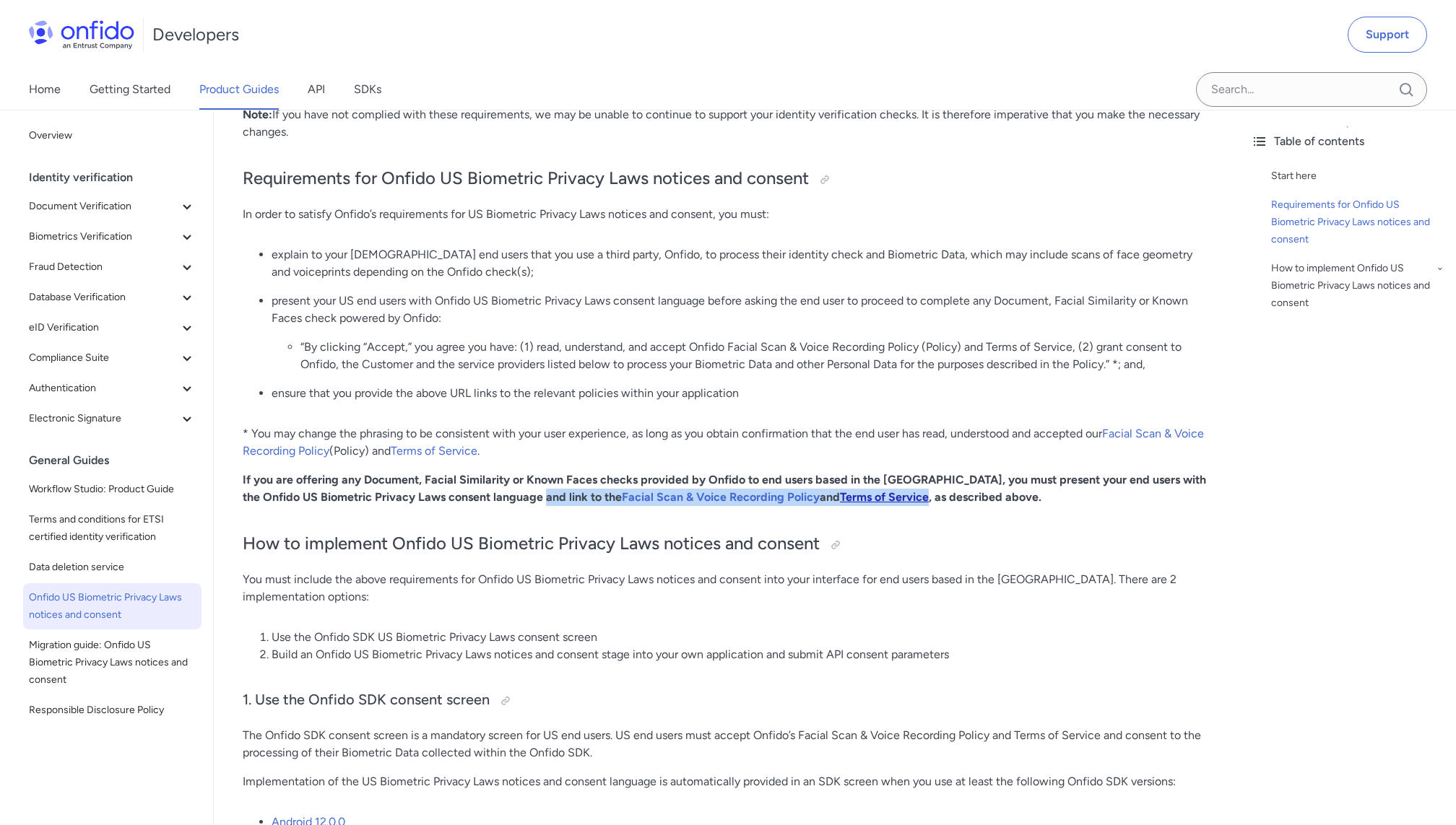
drag, startPoint x: 541, startPoint y: 496, endPoint x: 852, endPoint y: 496, distance: 311.0
click at [852, 496] on strong "If you are offering any Document, Facial Similarity or Known Faces checks provi…" at bounding box center [724, 488] width 963 height 31
copy strong "Facial Scan & Voice Recording Policy and Terms of Service"
drag, startPoint x: 485, startPoint y: 496, endPoint x: 862, endPoint y: 502, distance: 377.0
click at [862, 502] on strong "If you are offering any Document, Facial Similarity or Known Faces checks provi…" at bounding box center [724, 488] width 963 height 31
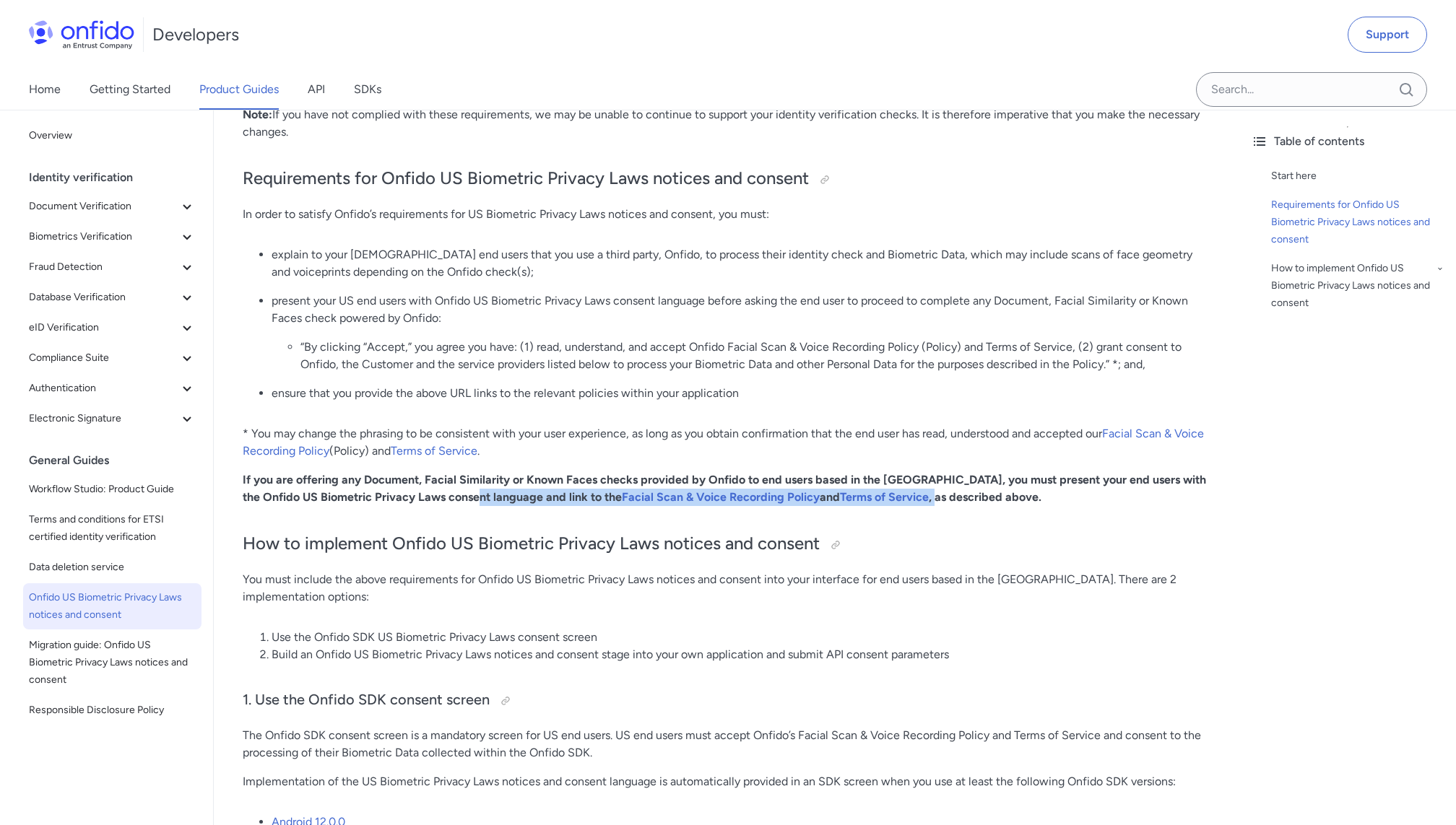
copy strong "link to the Facial Scan & Voice Recording Policy and Terms of Service ,"
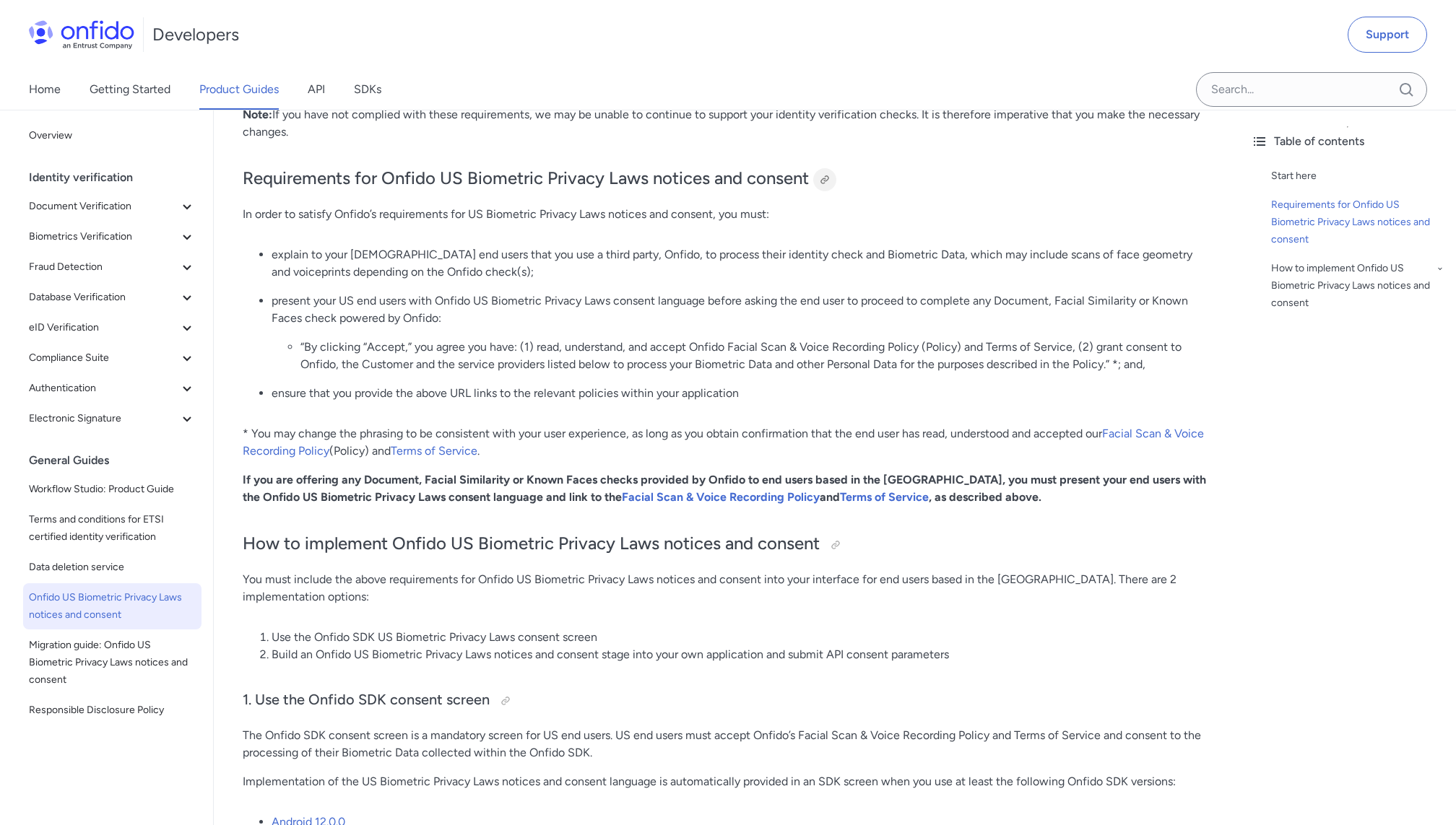
click at [826, 182] on div at bounding box center [825, 180] width 12 height 12
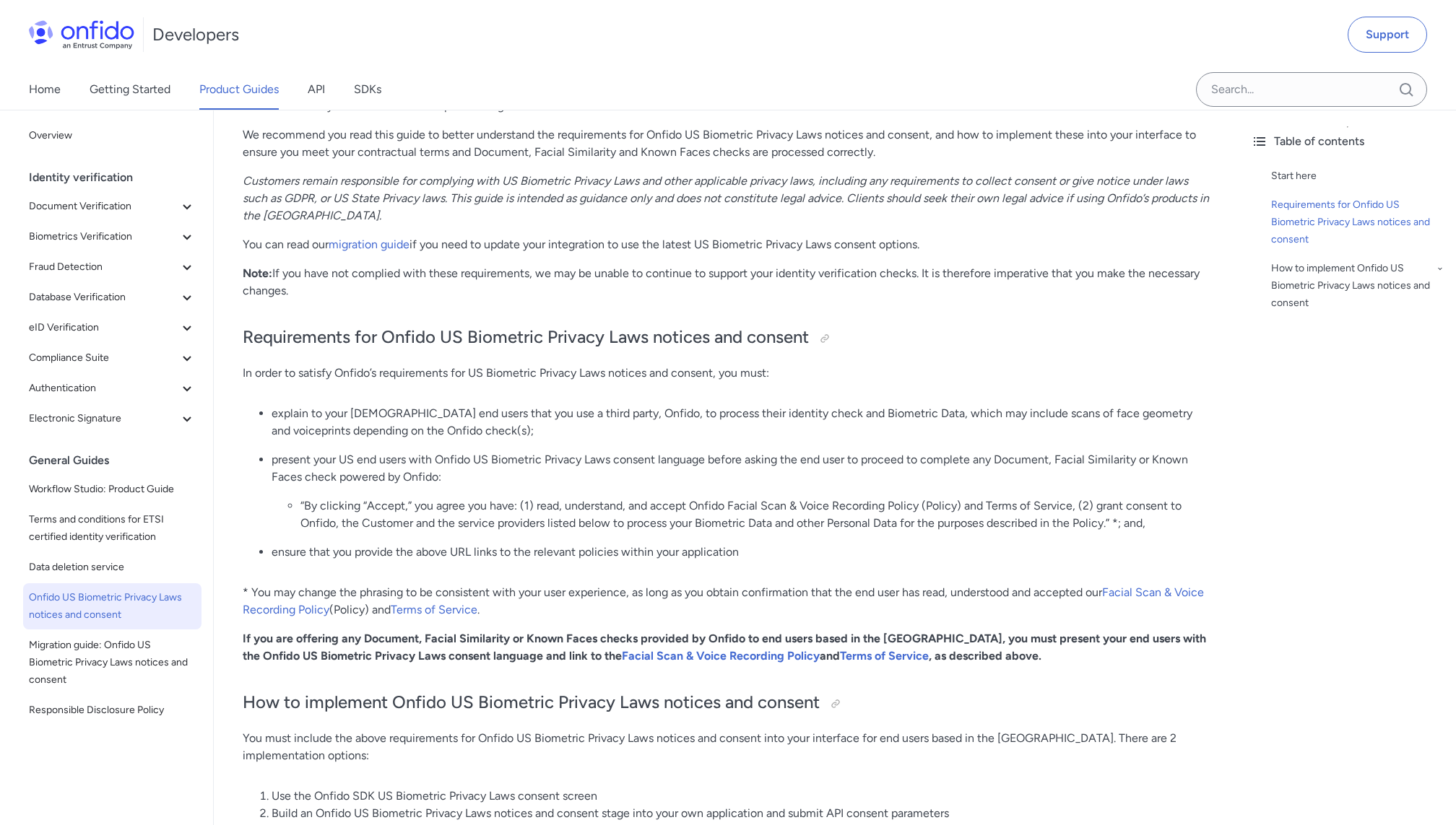
scroll to position [327, 0]
click at [312, 89] on link "API" at bounding box center [316, 89] width 17 height 41
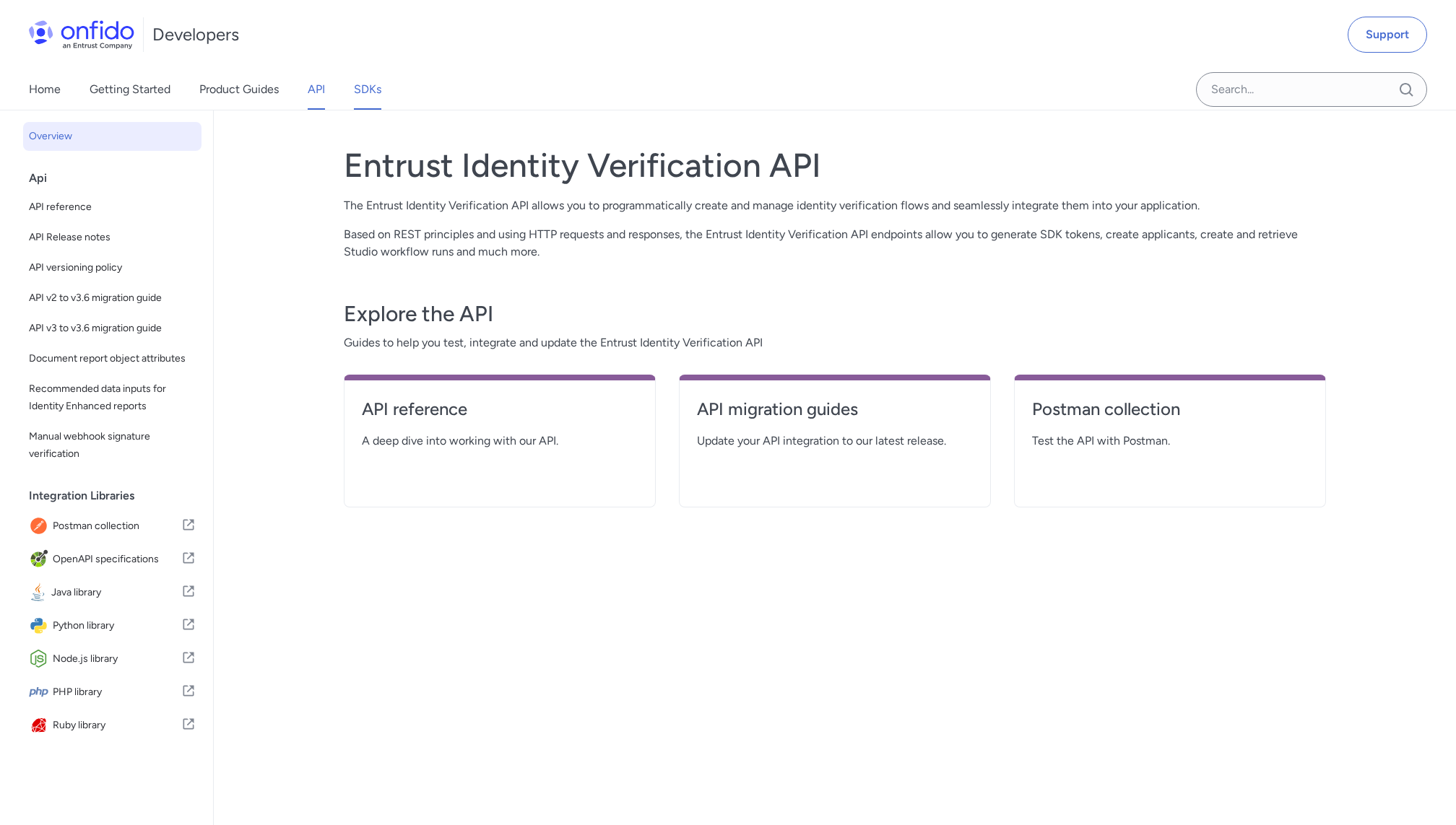
click at [372, 92] on link "SDKs" at bounding box center [368, 89] width 28 height 41
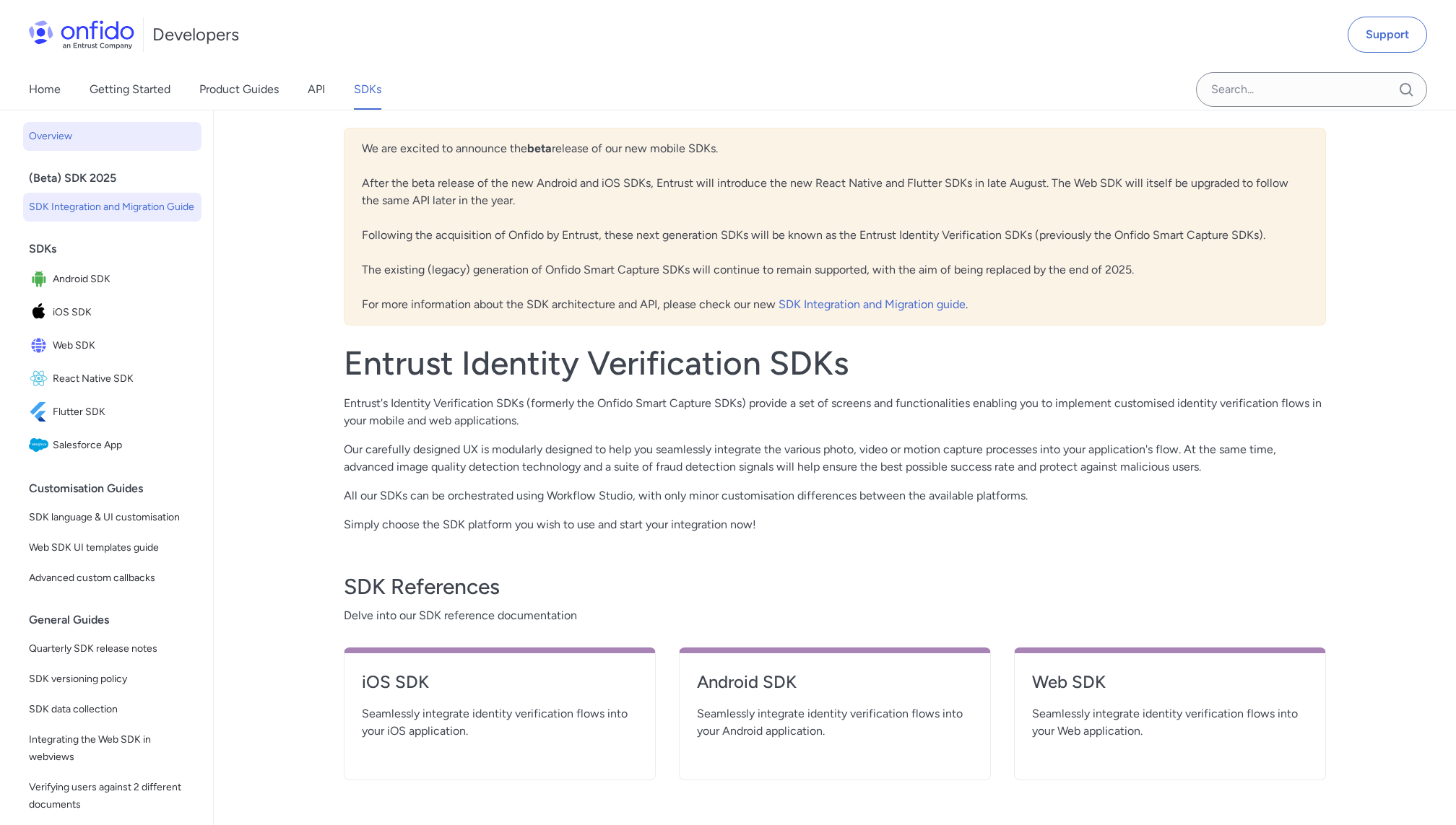
click at [122, 213] on span "SDK Integration and Migration Guide" at bounding box center [113, 207] width 167 height 17
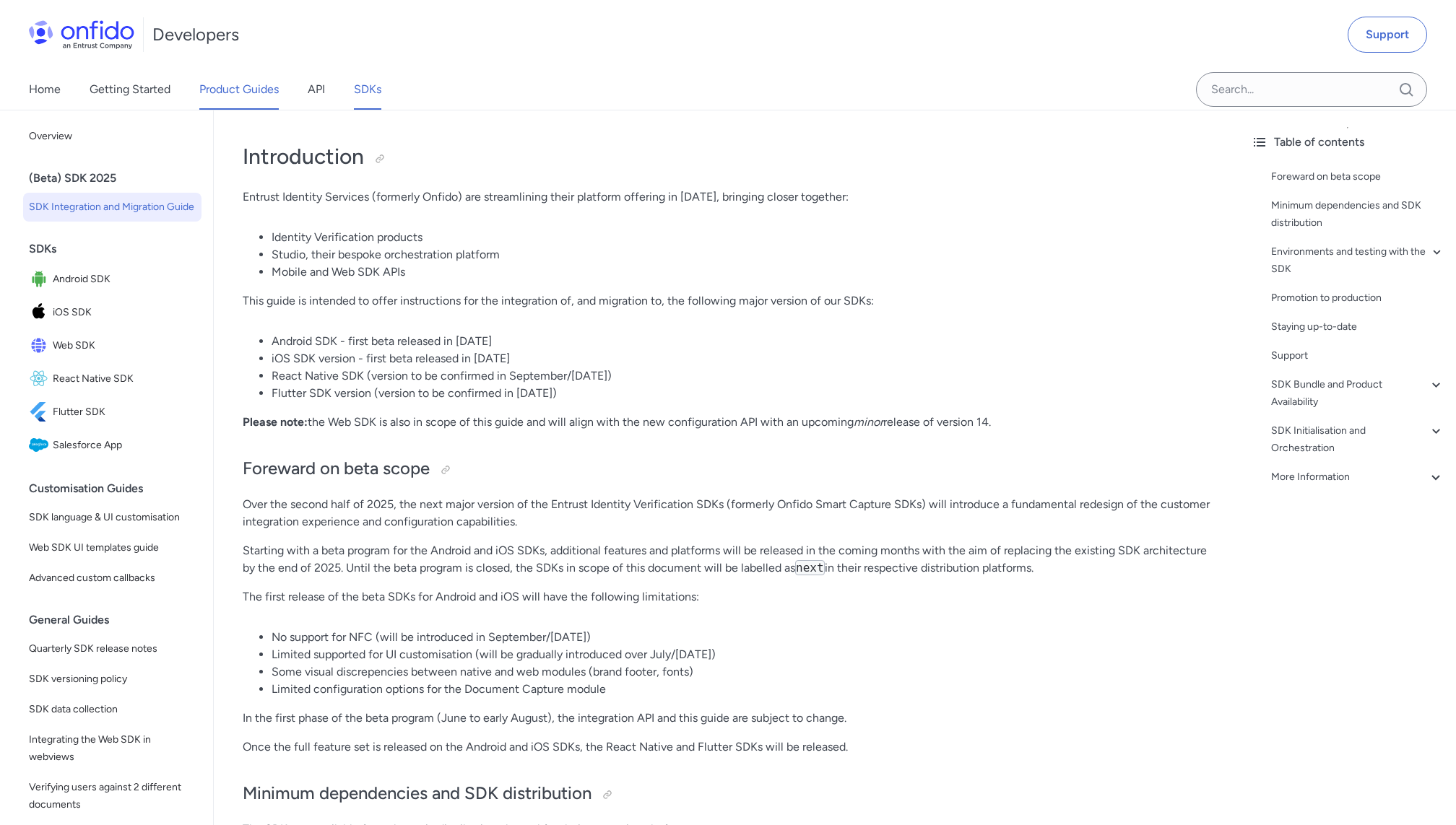
click at [235, 90] on link "Product Guides" at bounding box center [238, 89] width 79 height 41
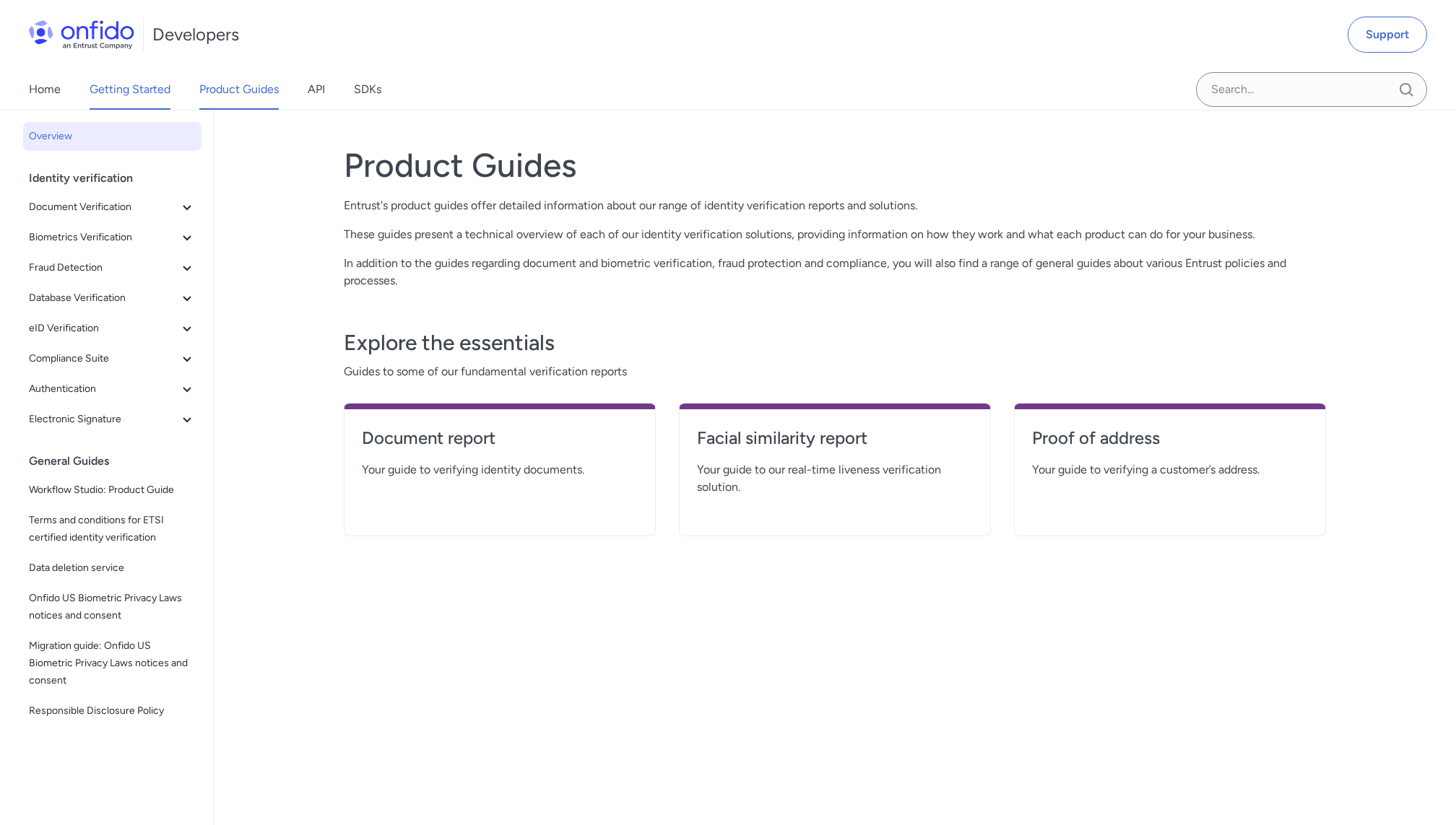
click at [150, 97] on link "Getting Started" at bounding box center [129, 89] width 81 height 41
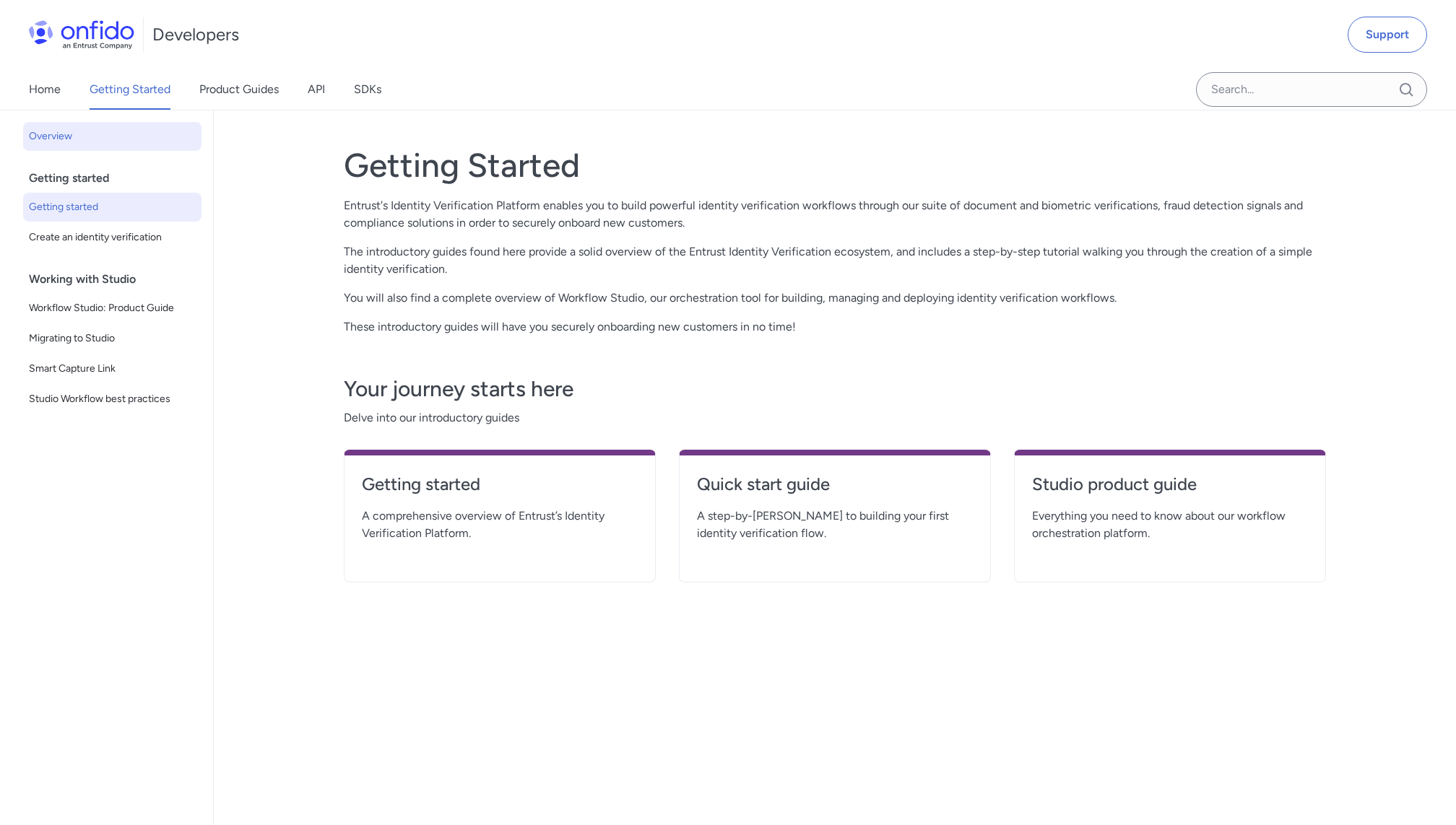
click at [45, 211] on span "Getting started" at bounding box center [113, 207] width 167 height 17
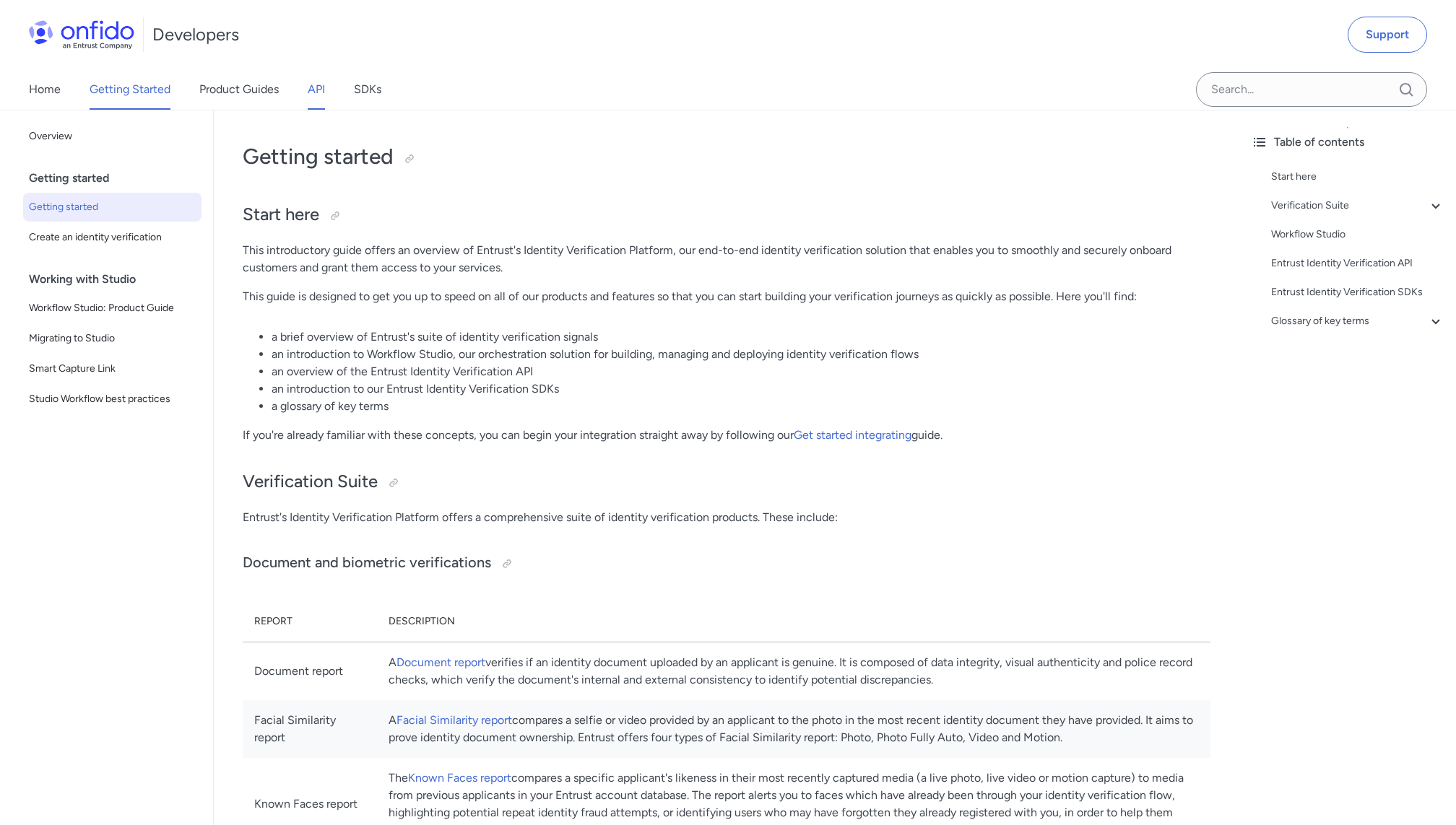
click at [315, 89] on link "API" at bounding box center [316, 89] width 17 height 41
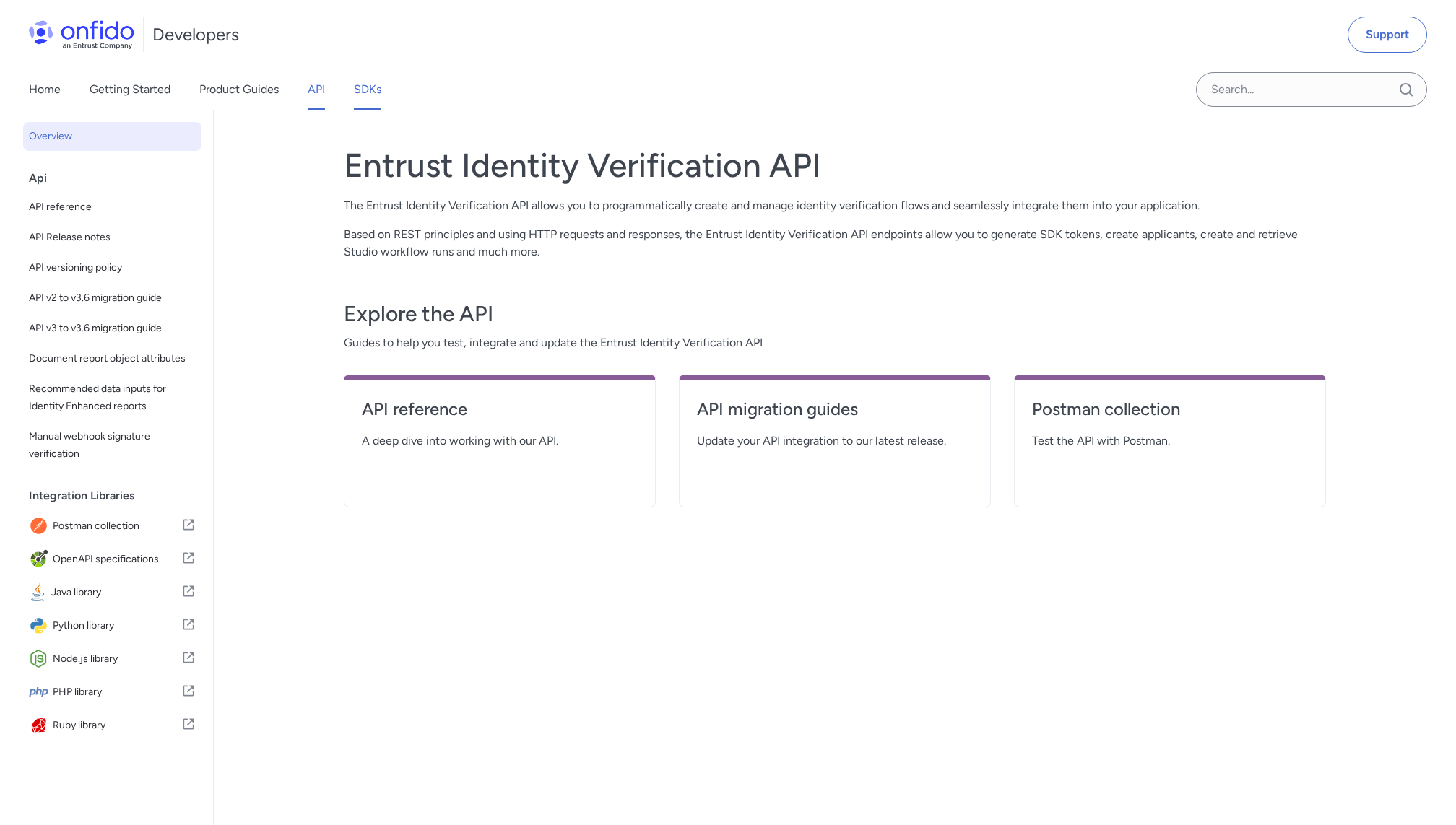
click at [358, 83] on link "SDKs" at bounding box center [368, 89] width 28 height 41
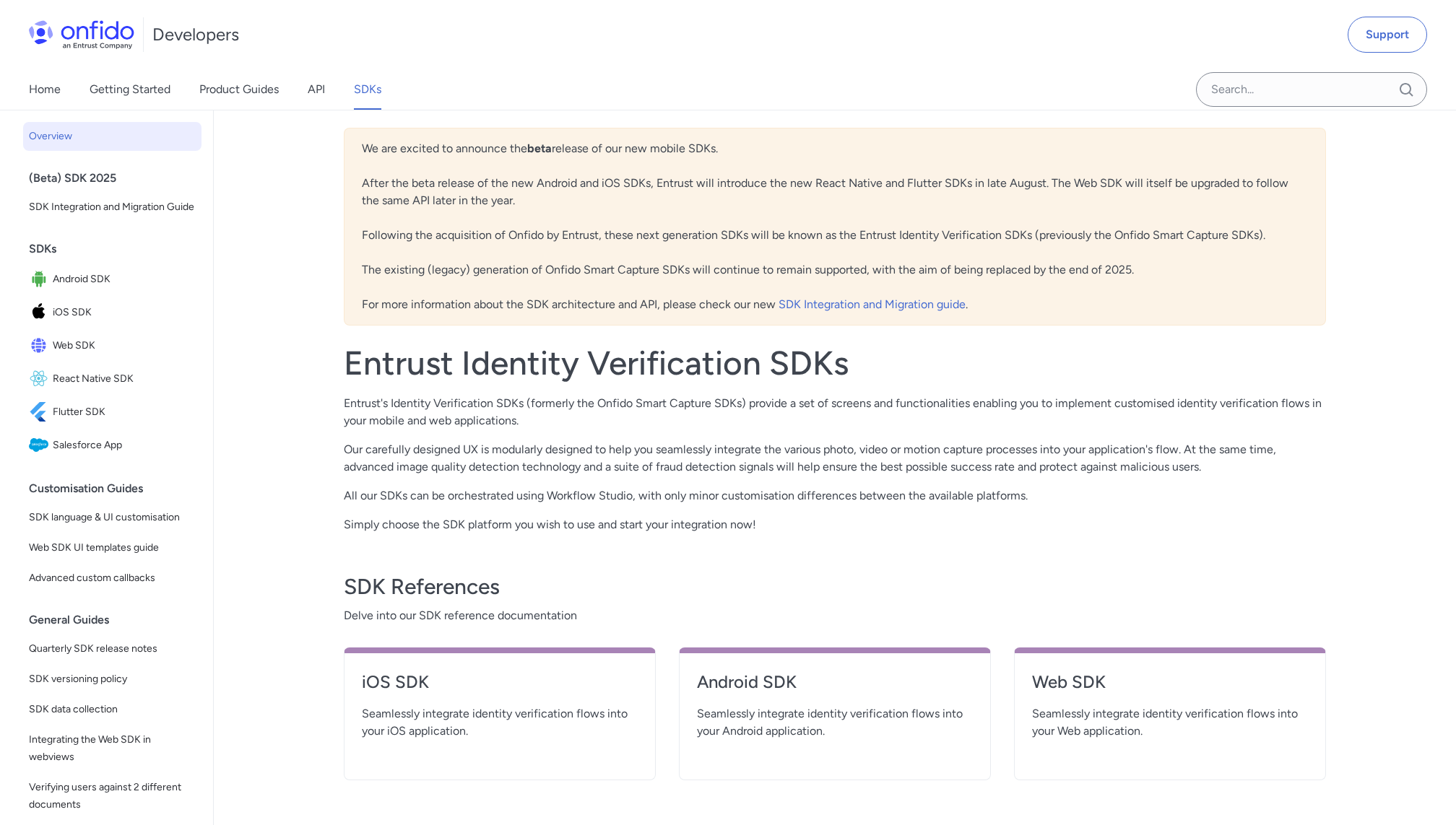
click at [318, 94] on link "API" at bounding box center [316, 89] width 17 height 41
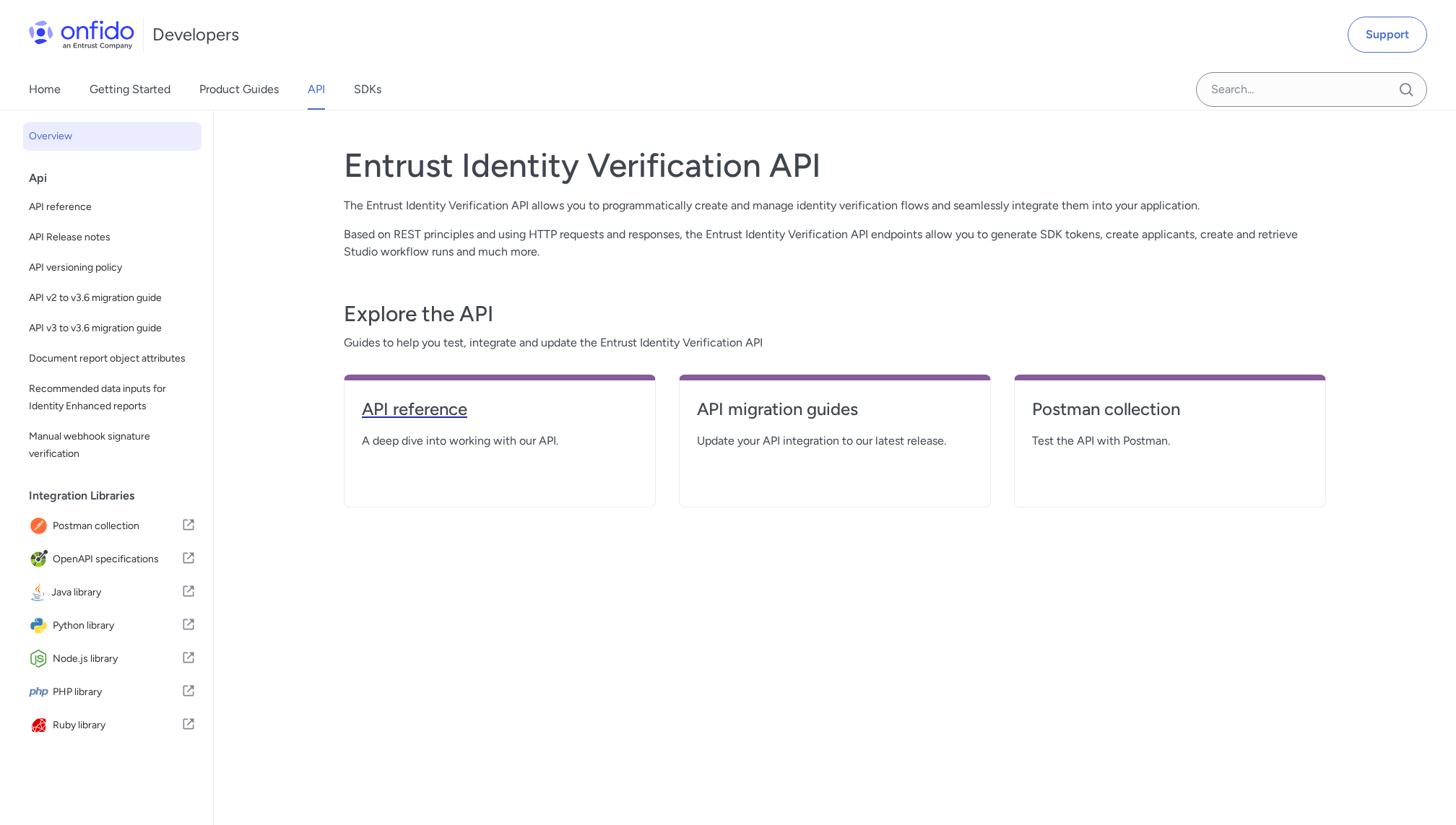
click at [428, 405] on h4 "API reference" at bounding box center [500, 410] width 276 height 23
select select "http"
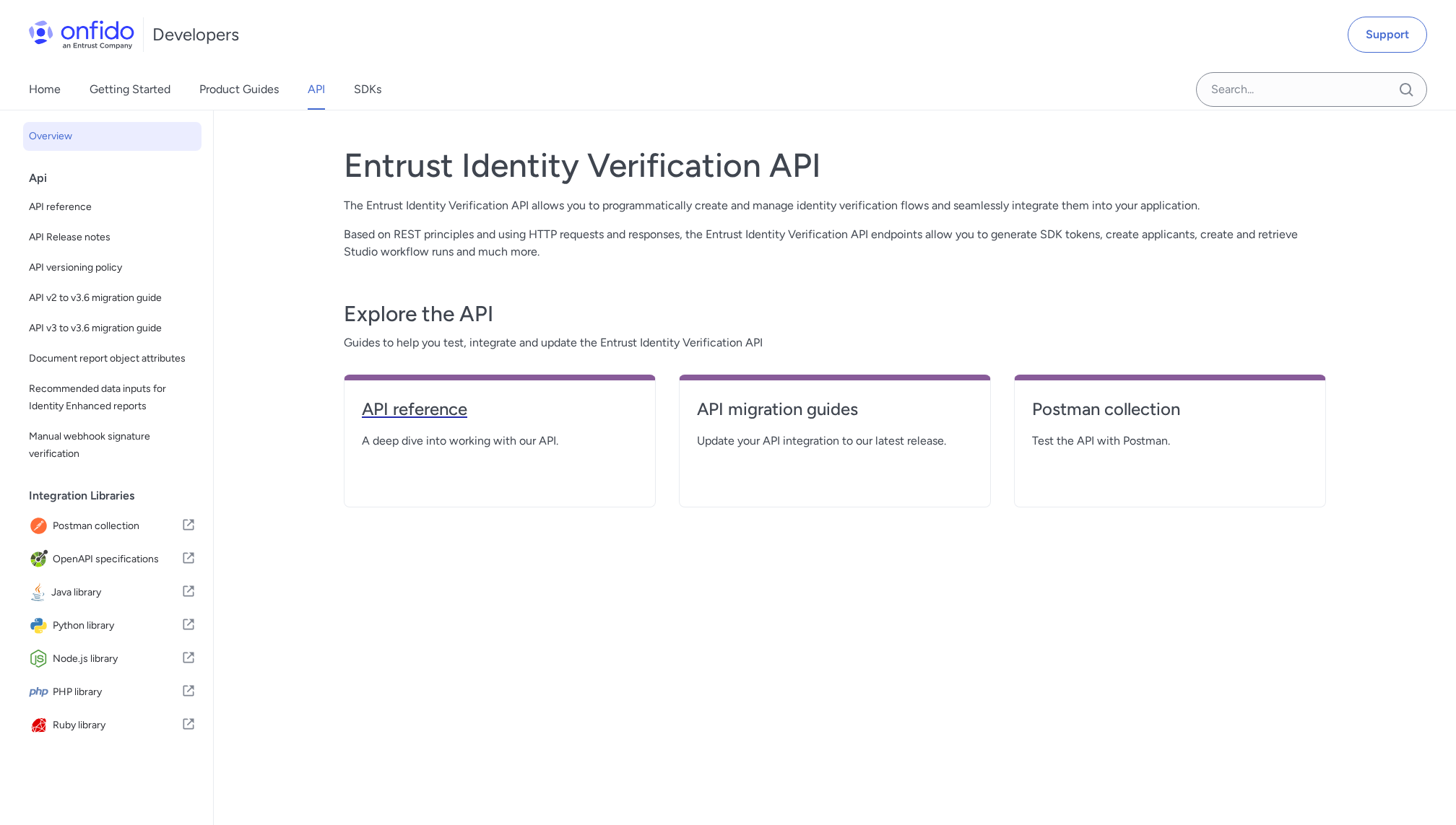
select select "http"
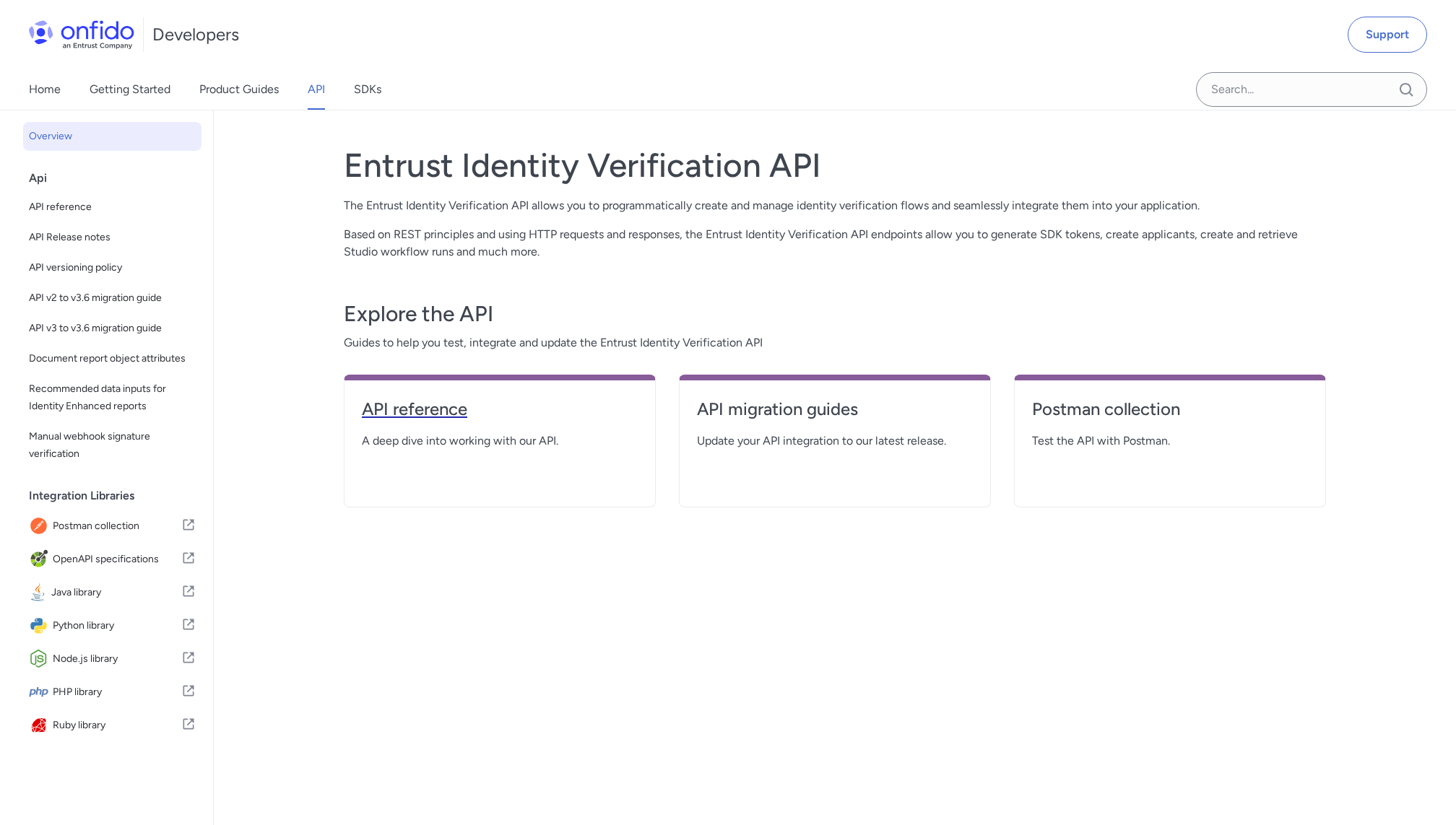
select select "http"
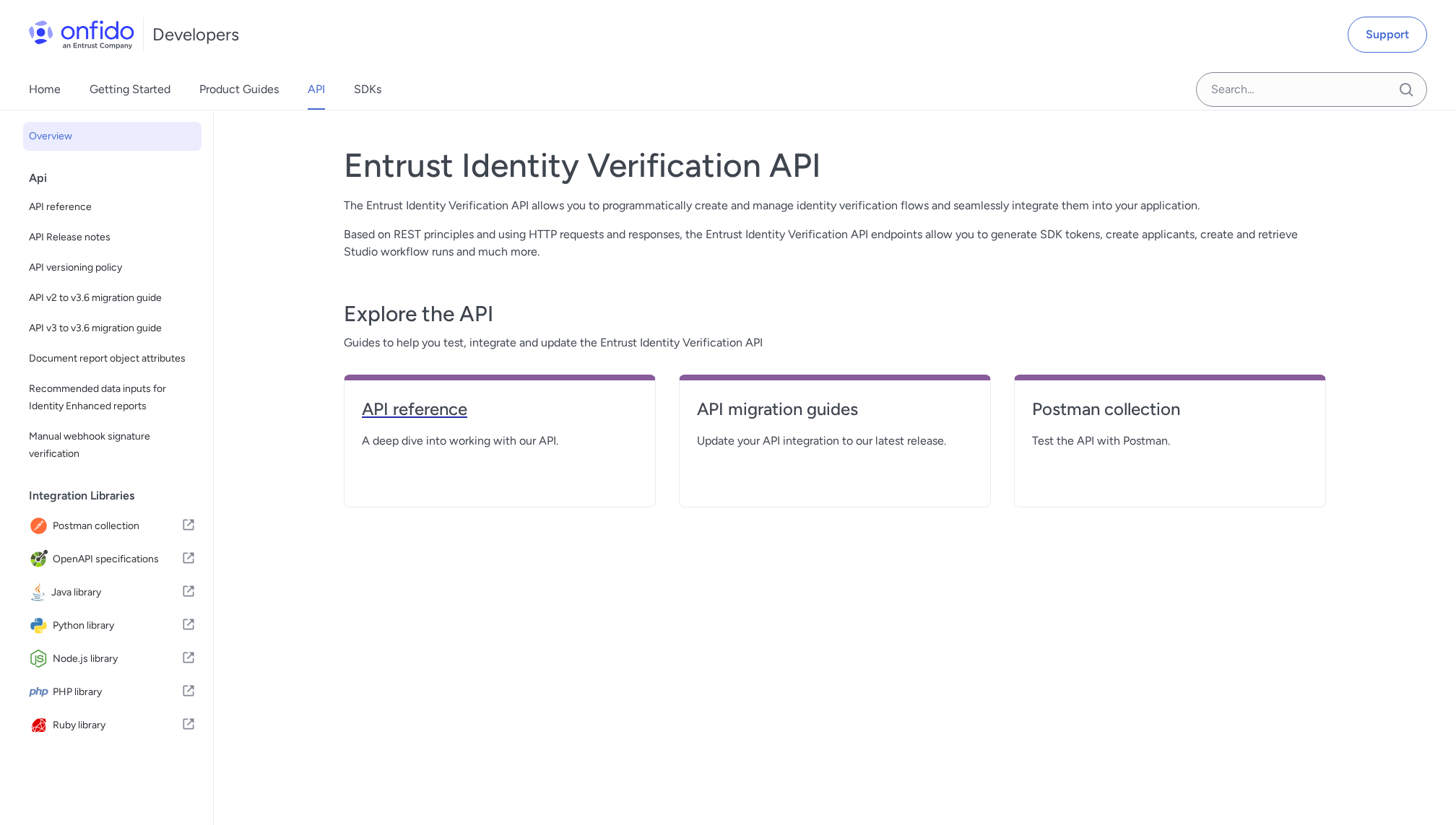
select select "http"
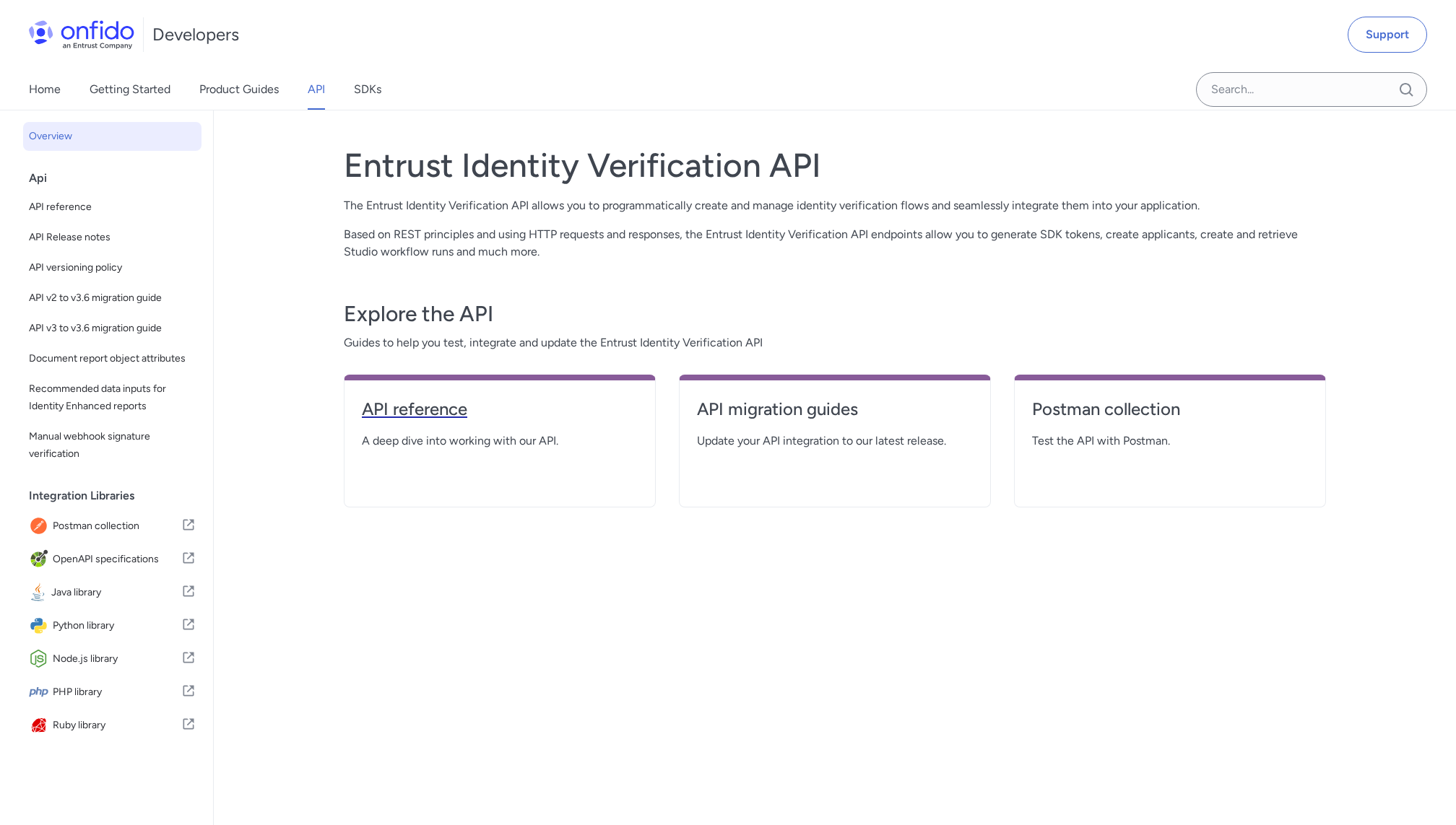
select select "http"
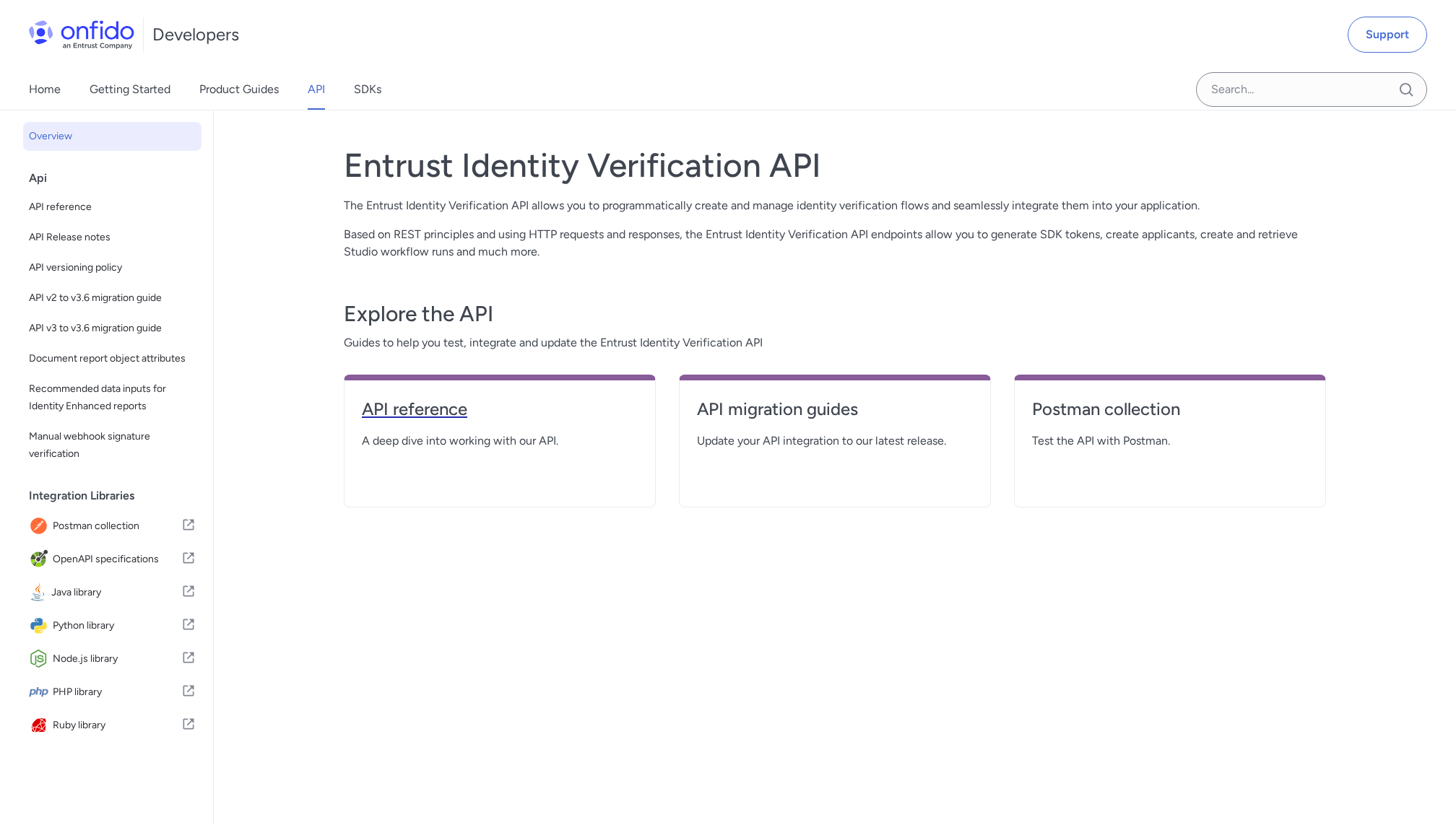
select select "http"
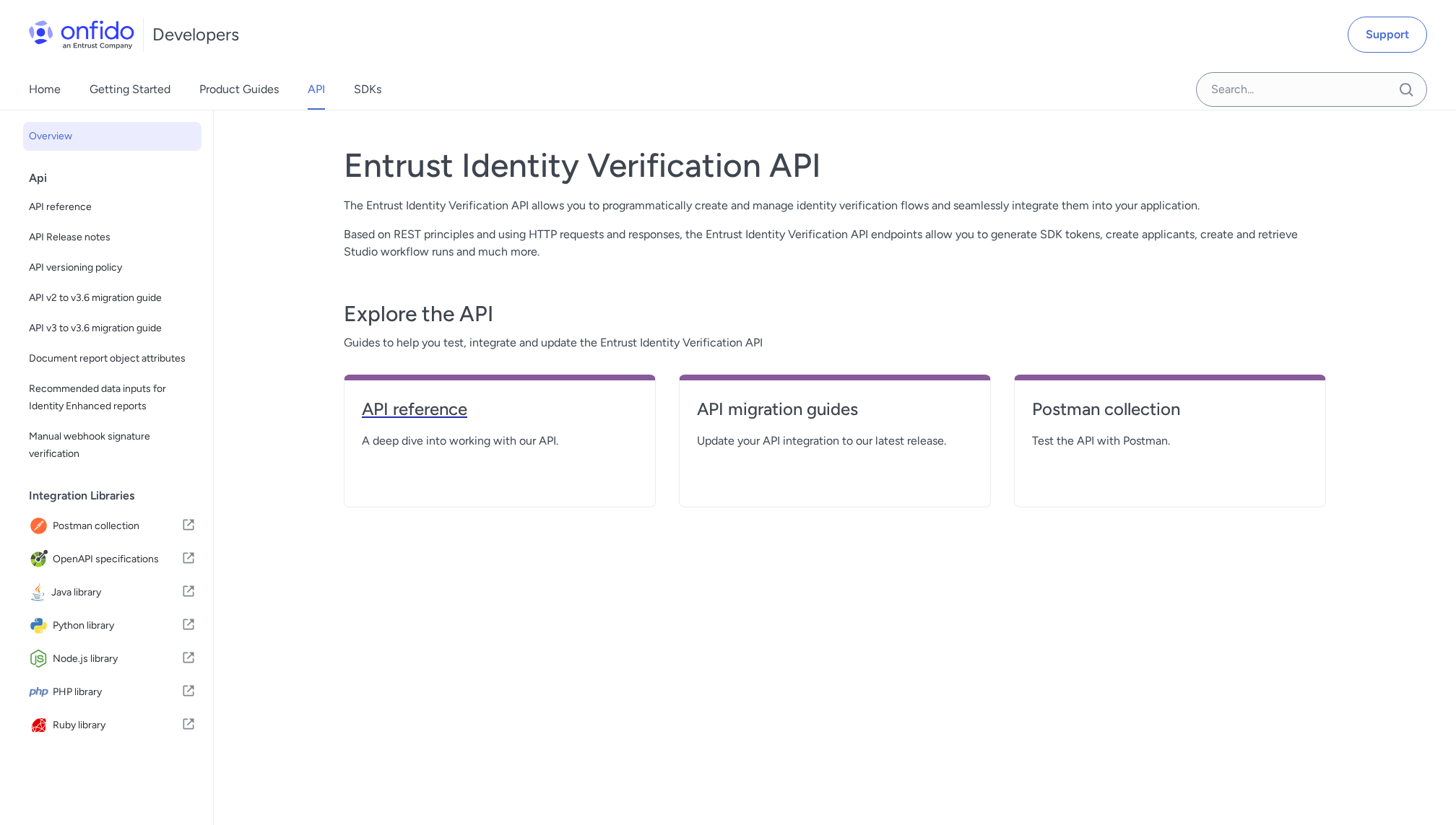
select select "http"
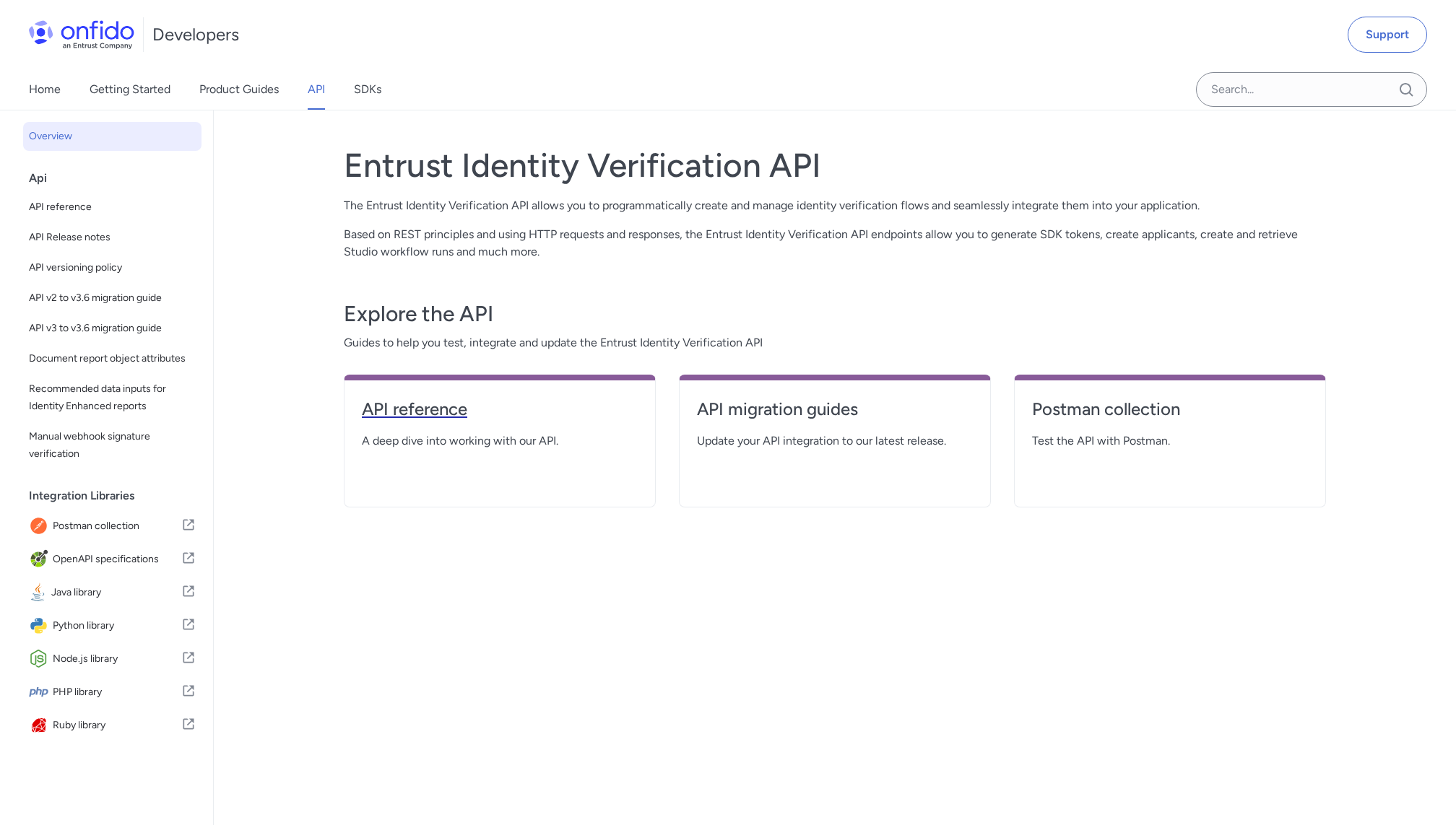
select select "http"
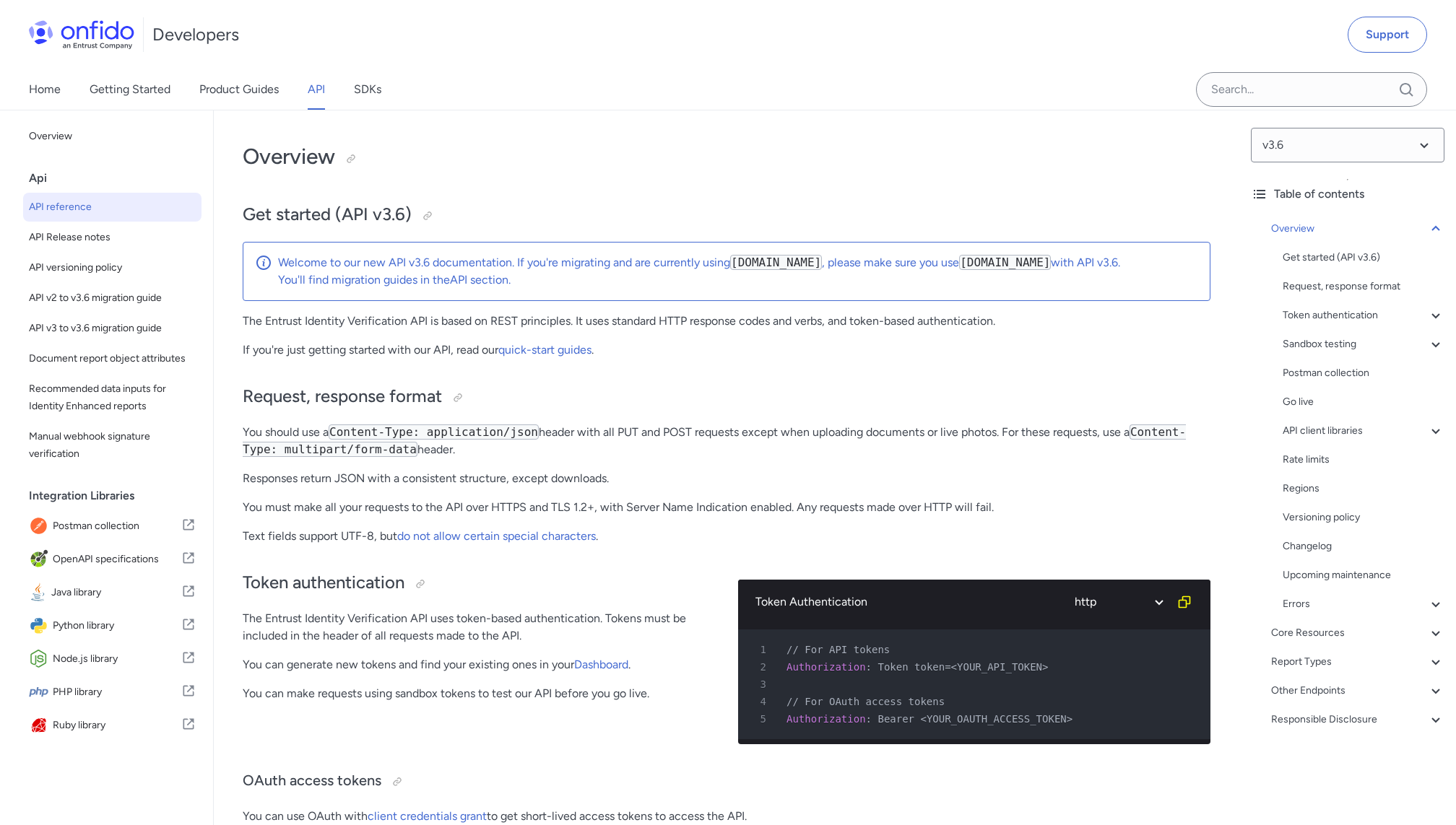
click at [319, 98] on link "API" at bounding box center [316, 89] width 17 height 41
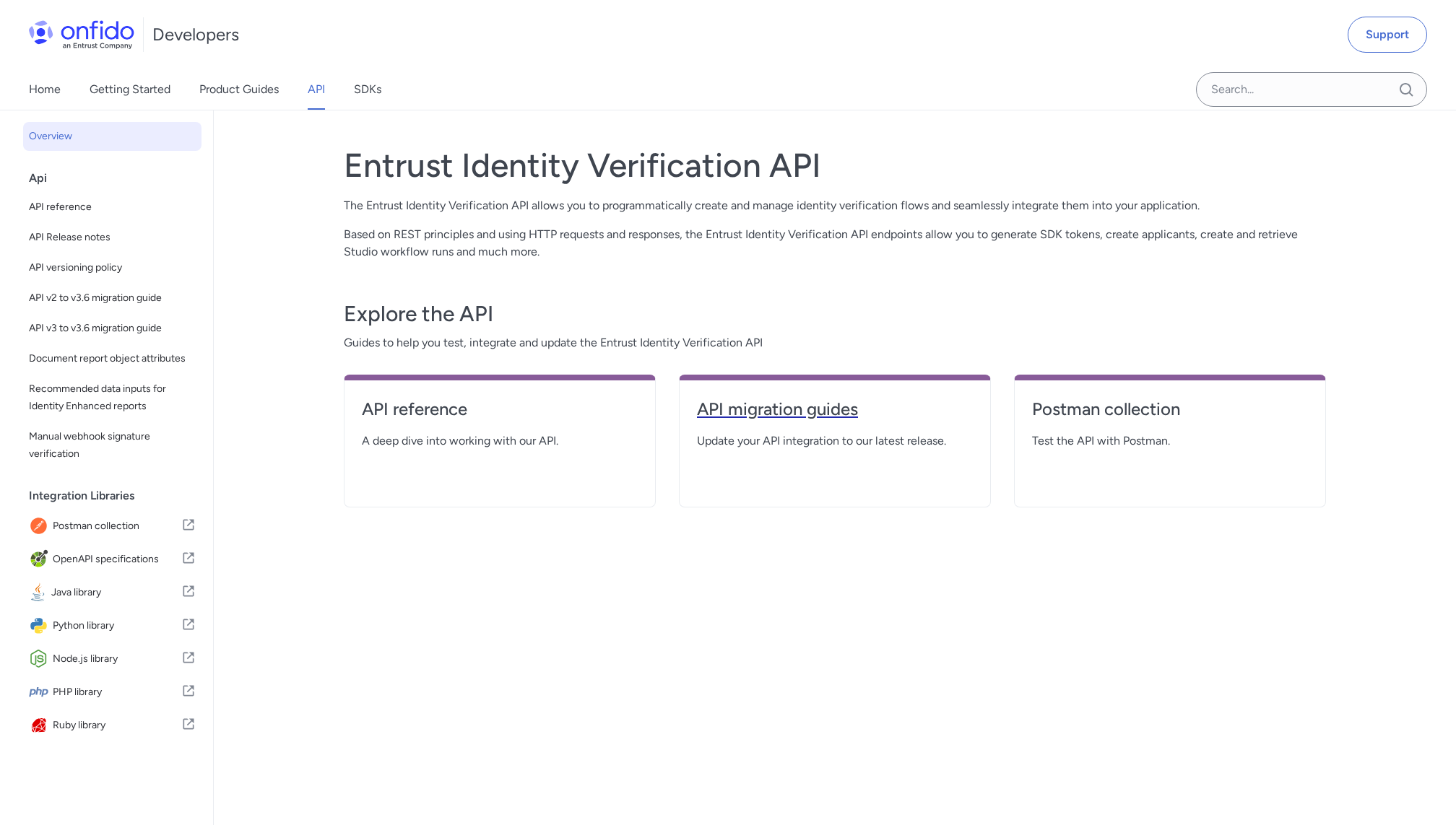
click at [787, 408] on h4 "API migration guides" at bounding box center [835, 410] width 276 height 23
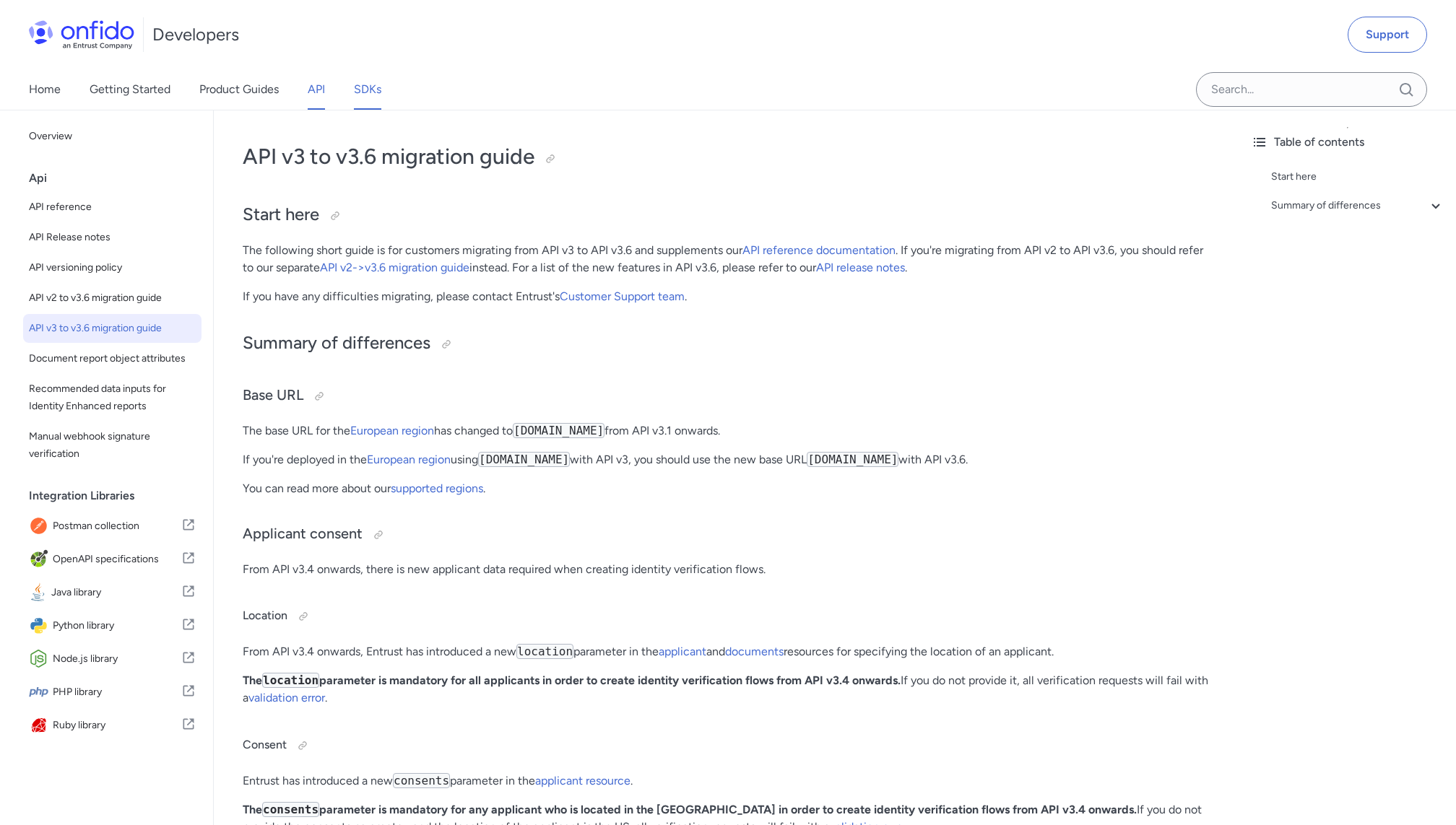
click at [361, 92] on link "SDKs" at bounding box center [368, 89] width 28 height 41
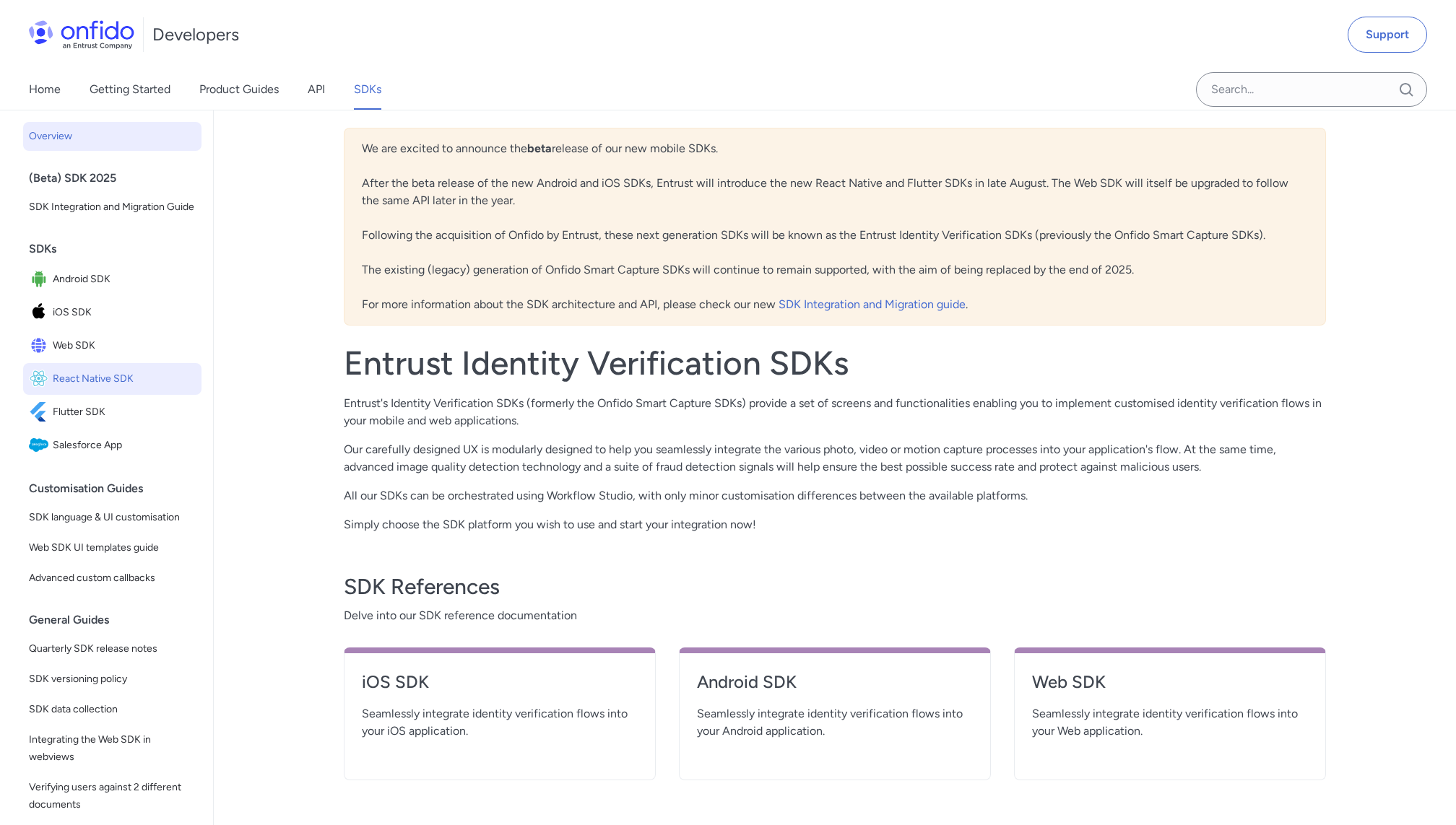
click at [101, 381] on span "React Native SDK" at bounding box center [124, 379] width 143 height 20
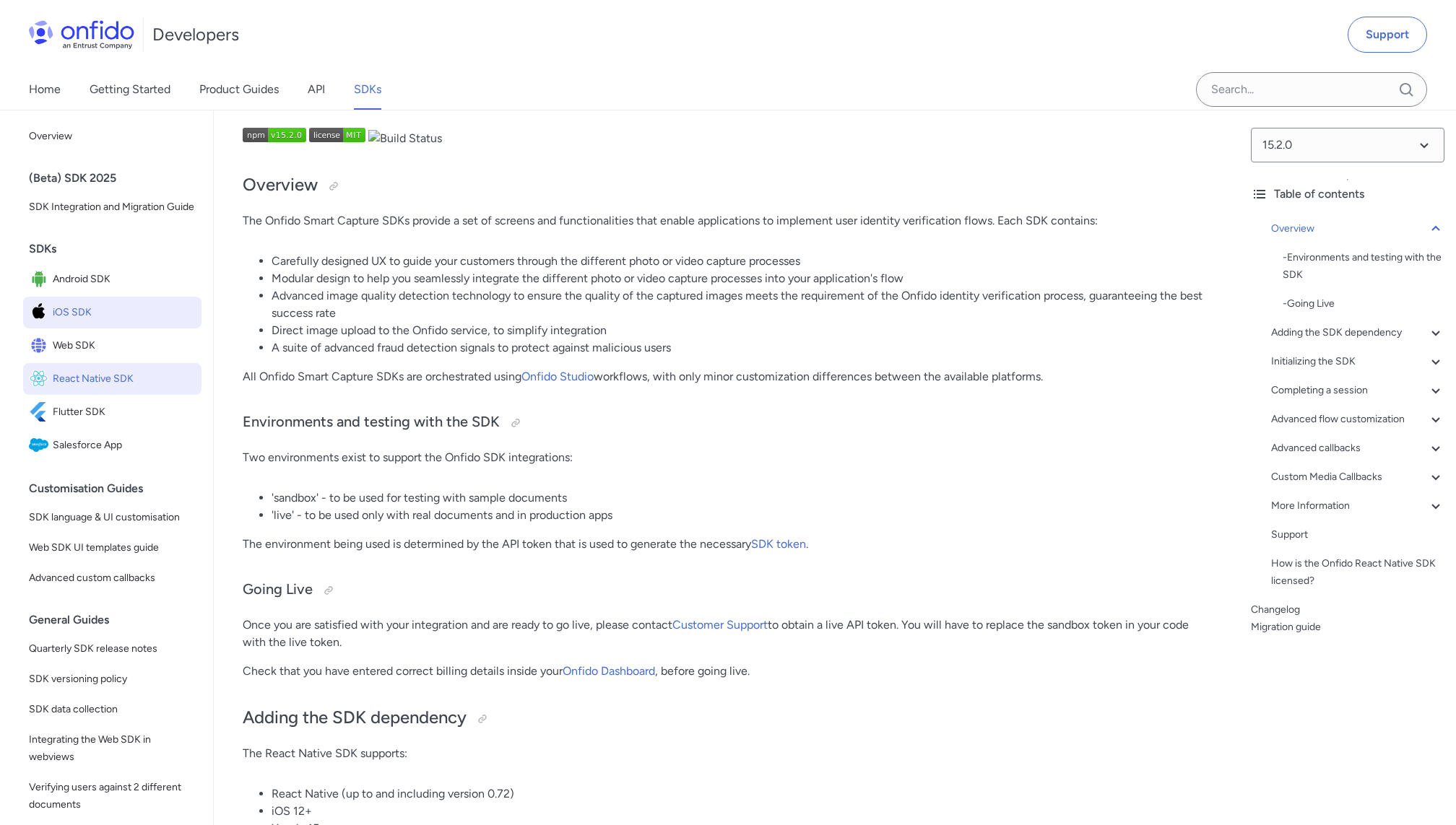
click at [84, 305] on span "iOS SDK" at bounding box center [124, 313] width 143 height 20
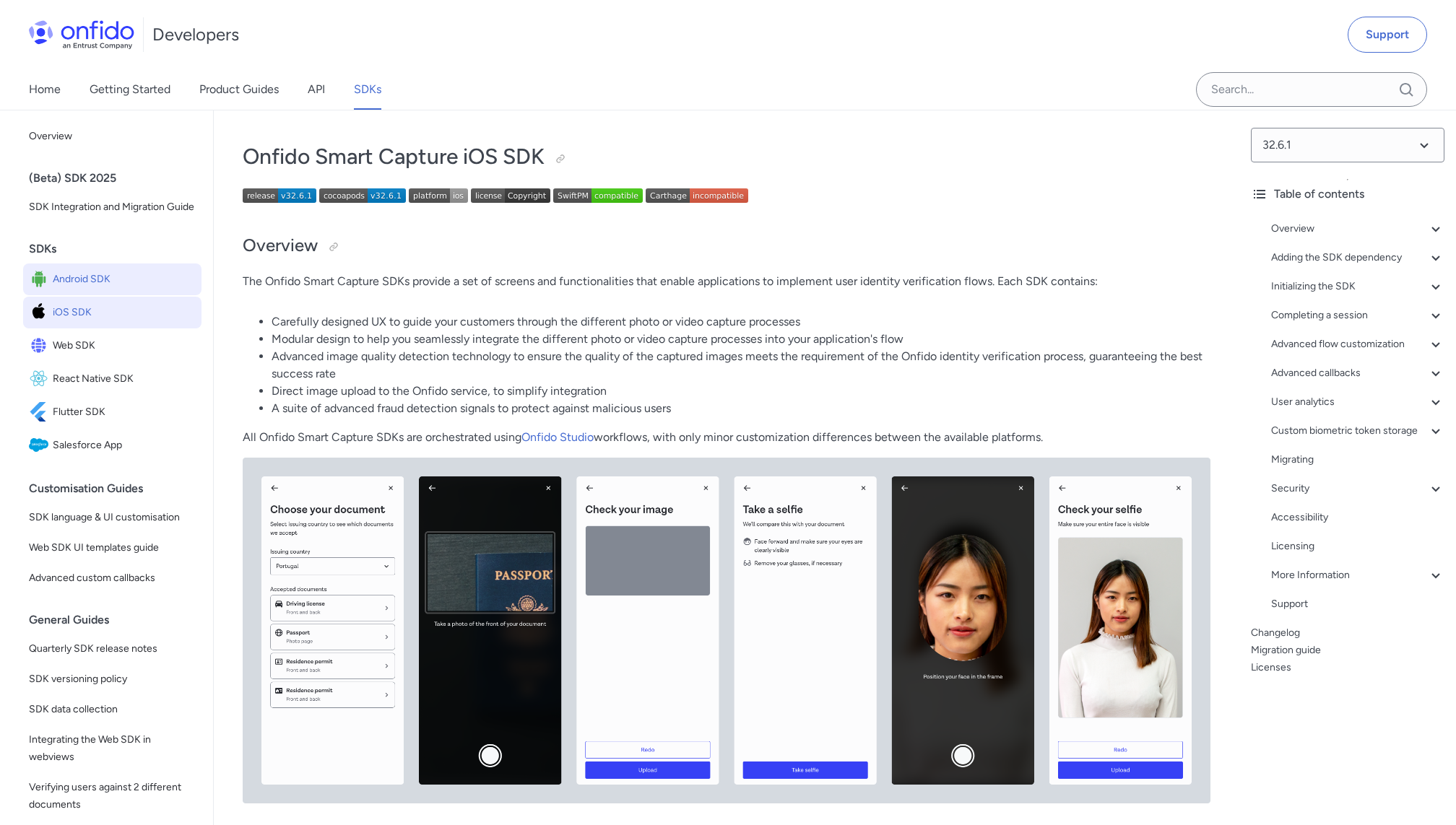
click at [86, 285] on span "Android SDK" at bounding box center [124, 280] width 143 height 20
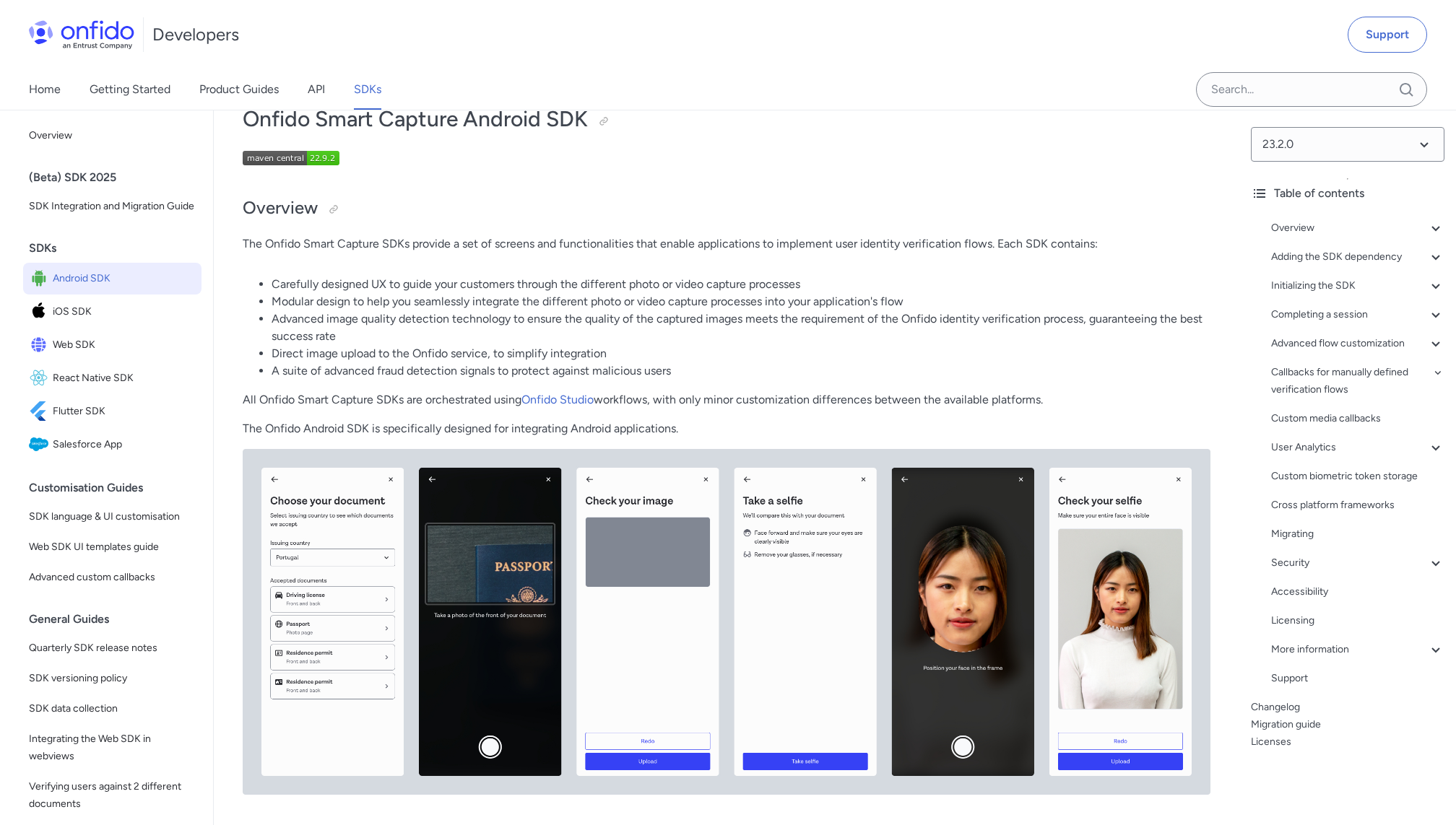
scroll to position [28, 0]
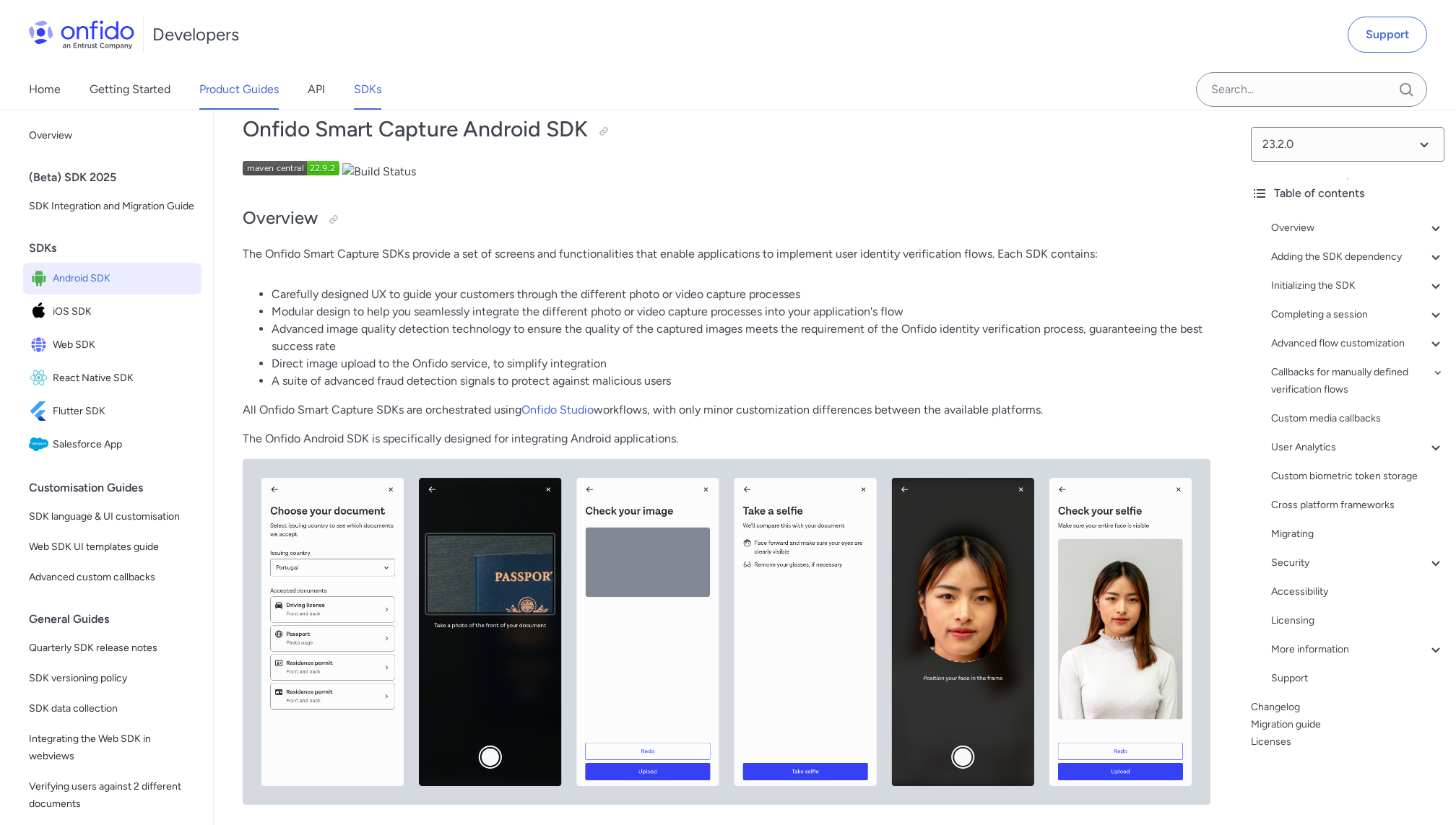
click at [232, 89] on link "Product Guides" at bounding box center [238, 89] width 79 height 41
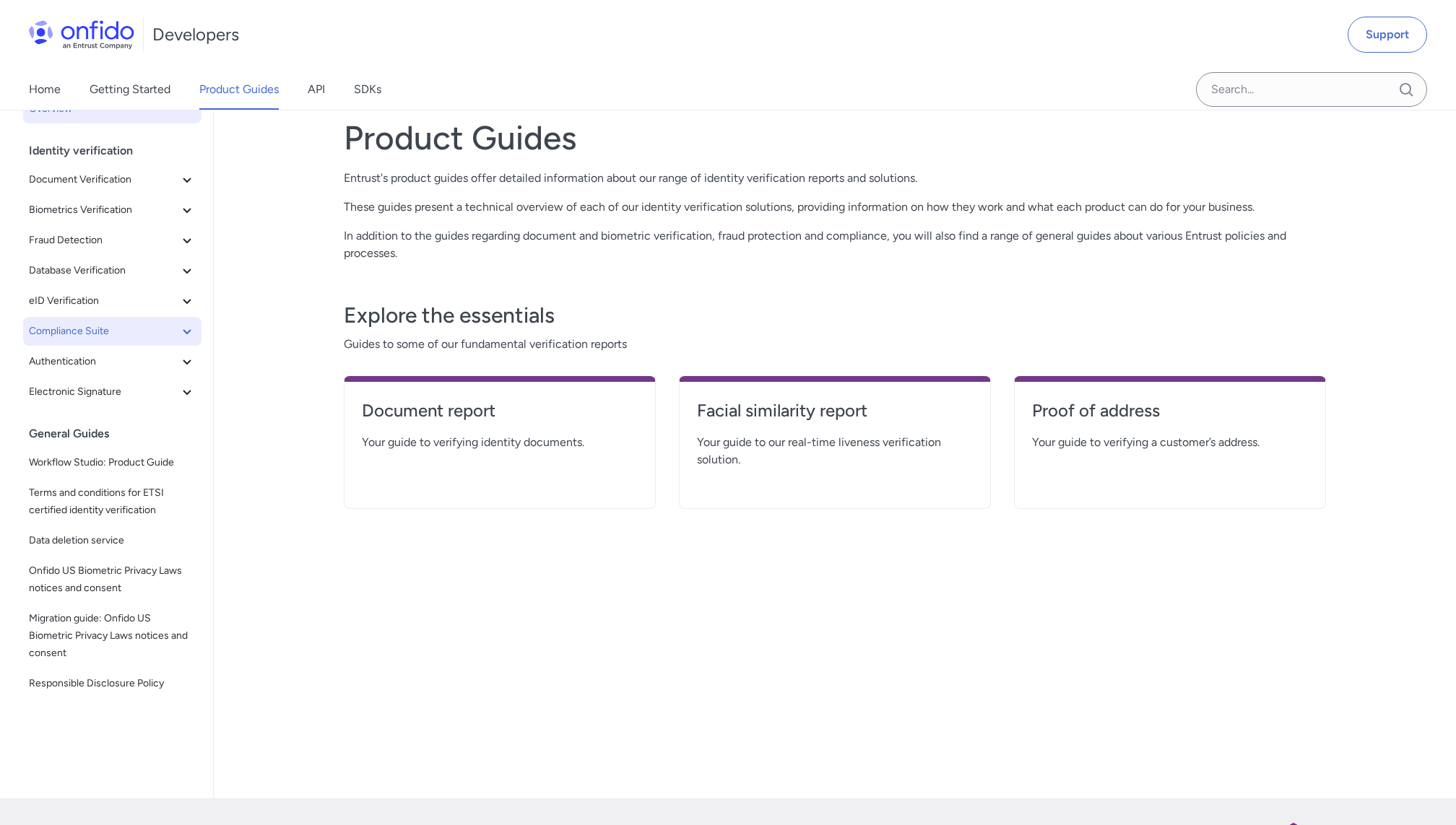
click at [121, 326] on span "Compliance Suite" at bounding box center [104, 331] width 150 height 17
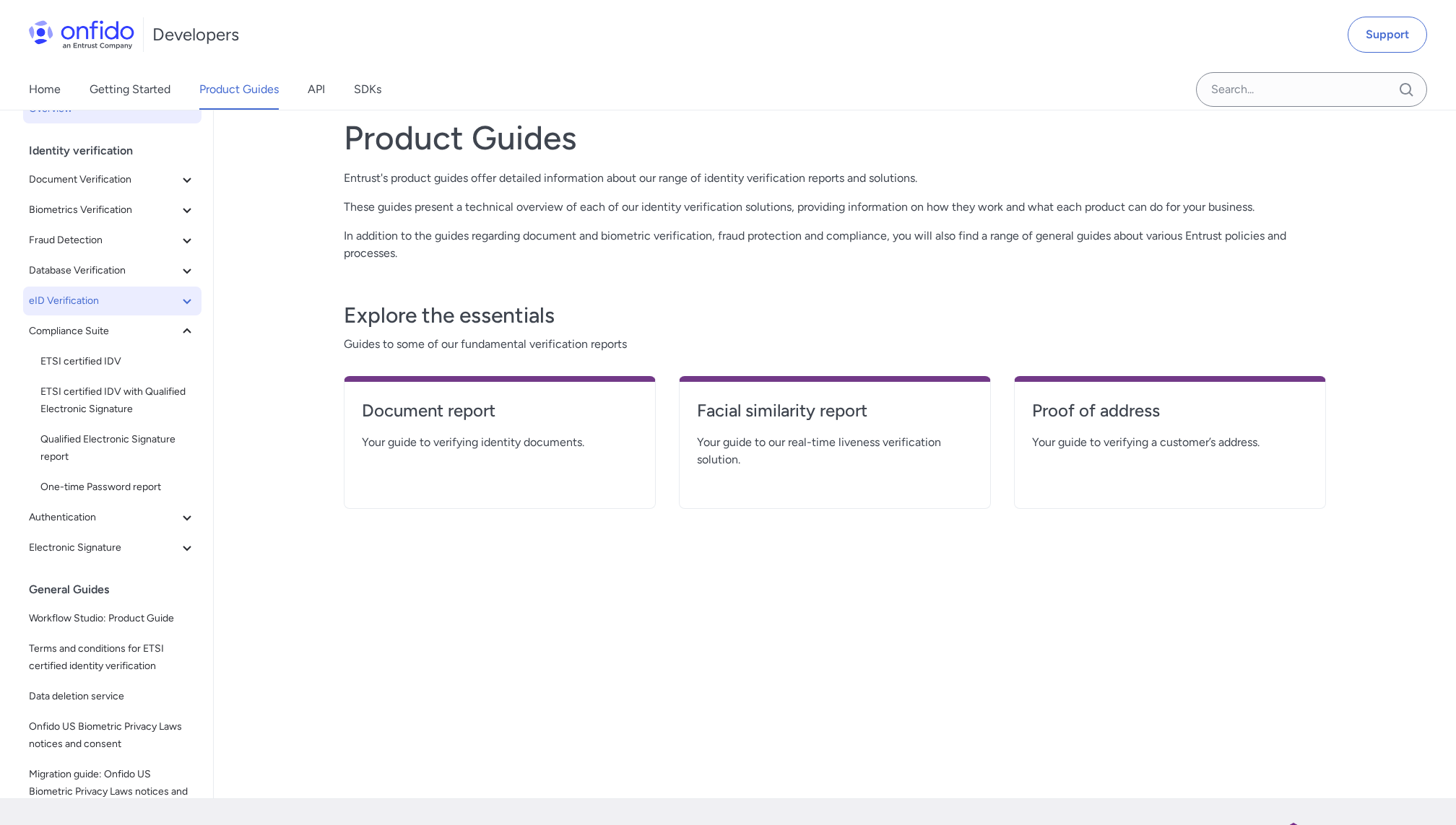
click at [152, 305] on span "eID Verification" at bounding box center [104, 301] width 150 height 17
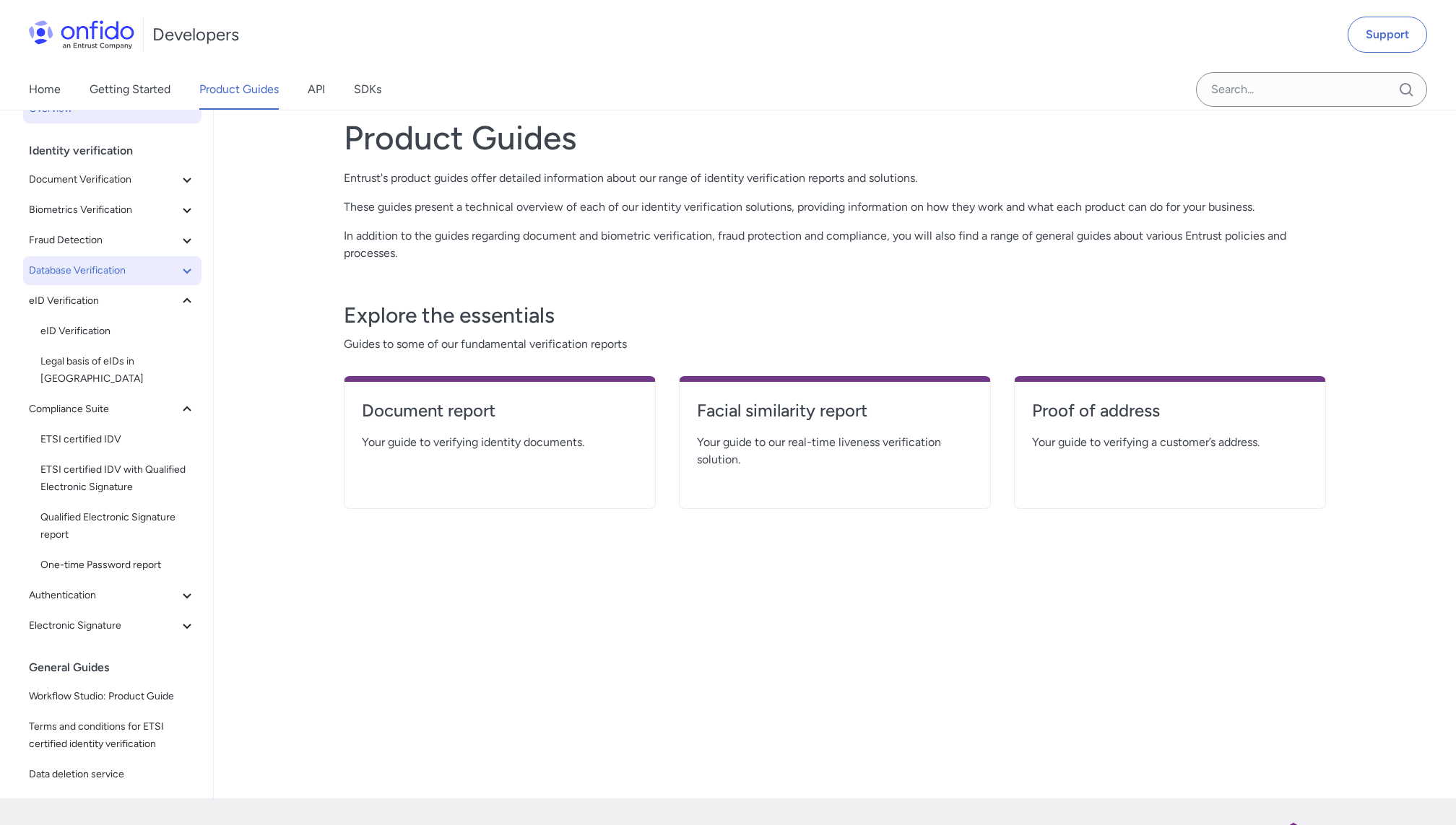
click at [121, 275] on span "Database Verification" at bounding box center [104, 271] width 150 height 17
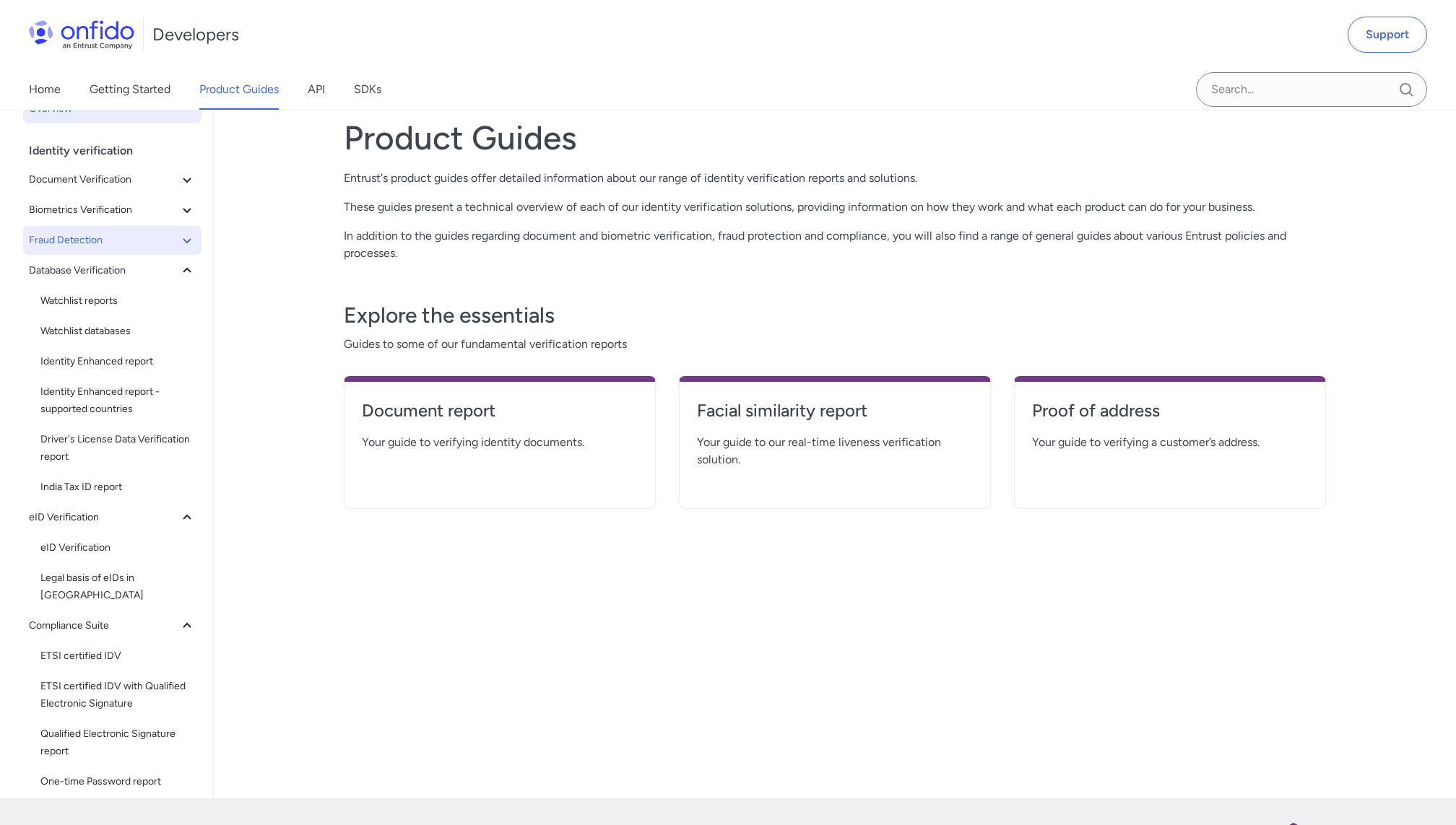
click at [121, 250] on button "Fraud Detection" at bounding box center [113, 240] width 179 height 29
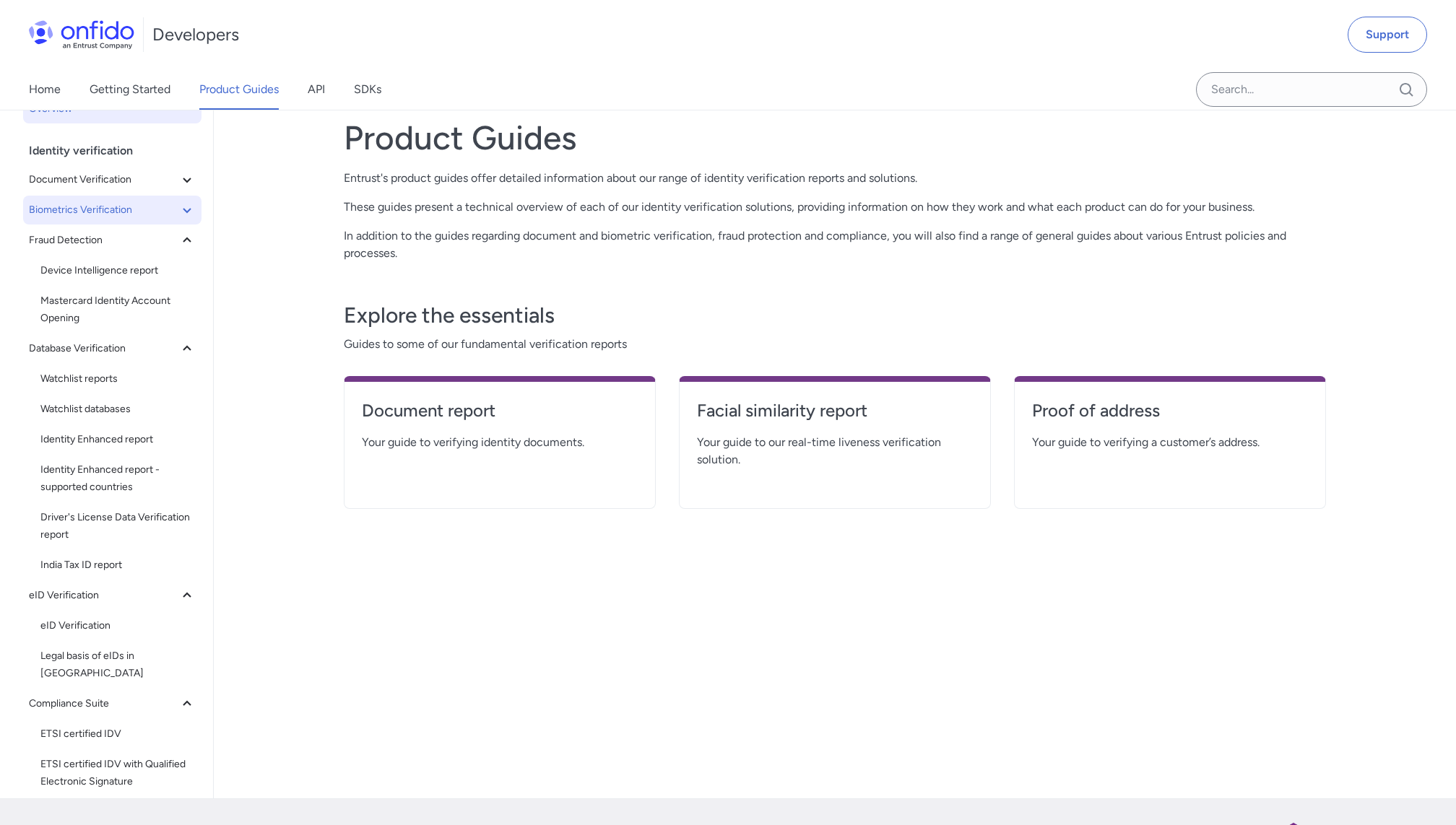
click at [137, 215] on span "Biometrics Verification" at bounding box center [104, 210] width 150 height 17
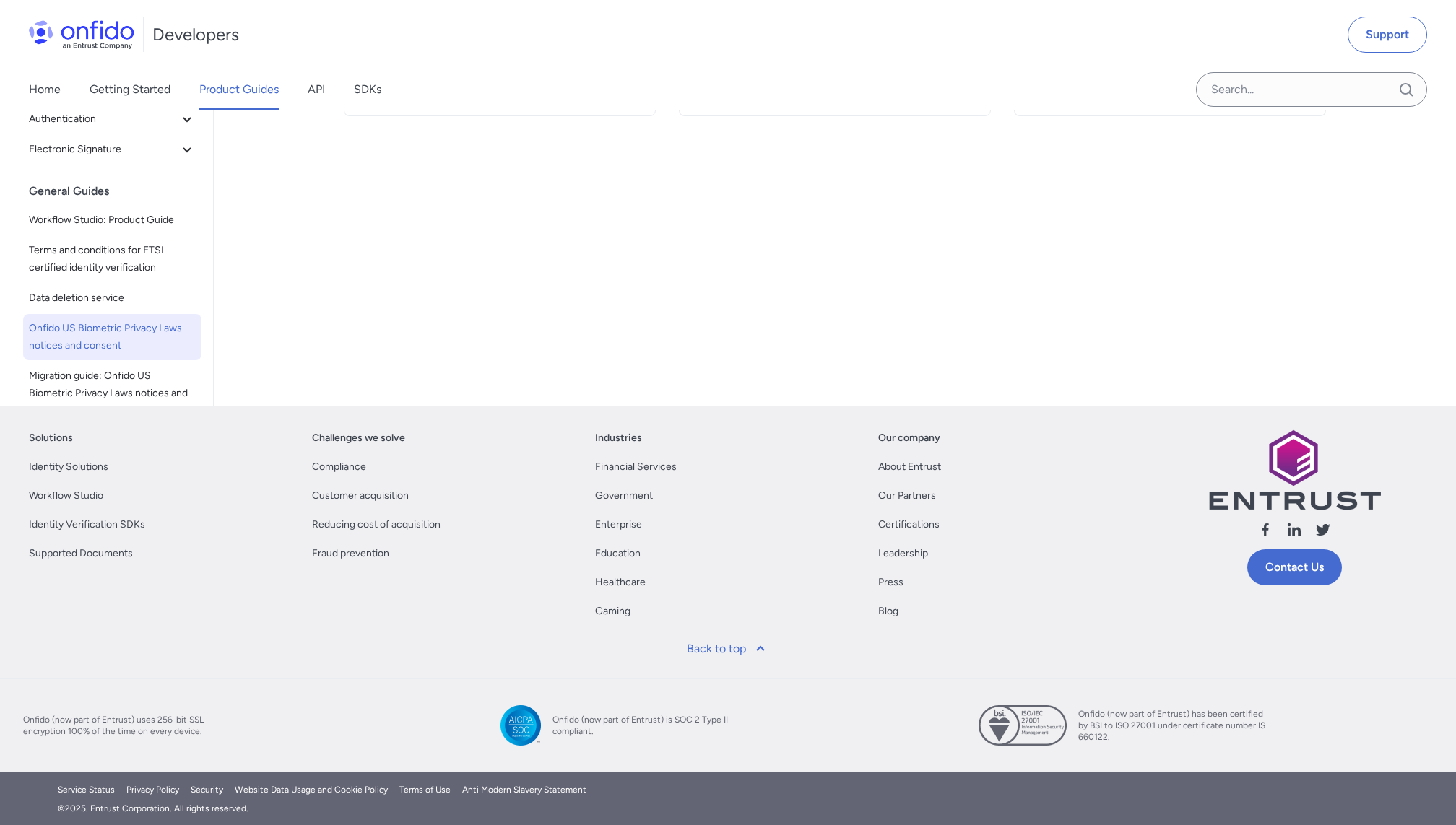
scroll to position [468, 0]
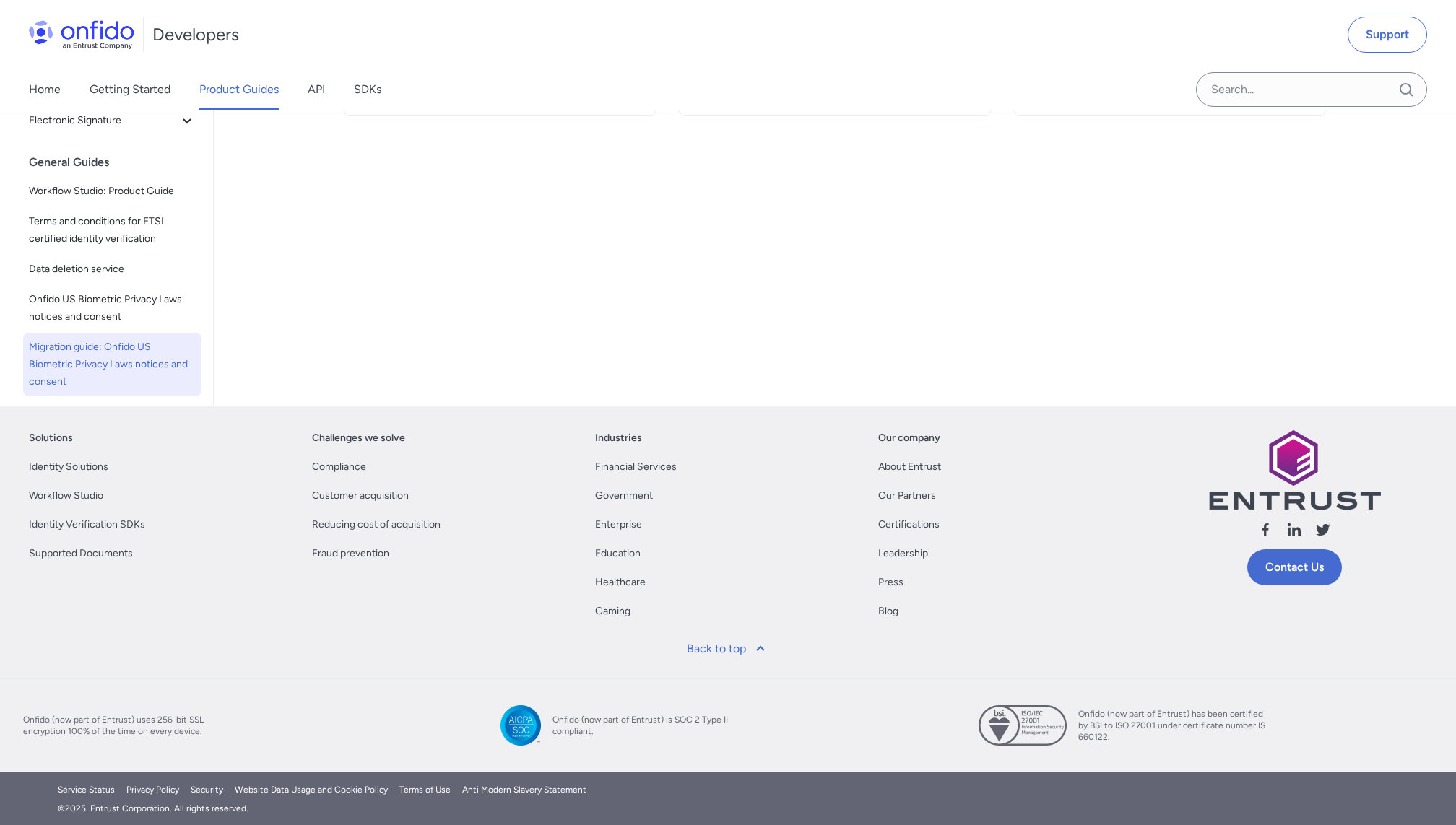
click at [107, 339] on span "Migration guide: Onfido US Biometric Privacy Laws notices and consent" at bounding box center [113, 365] width 167 height 52
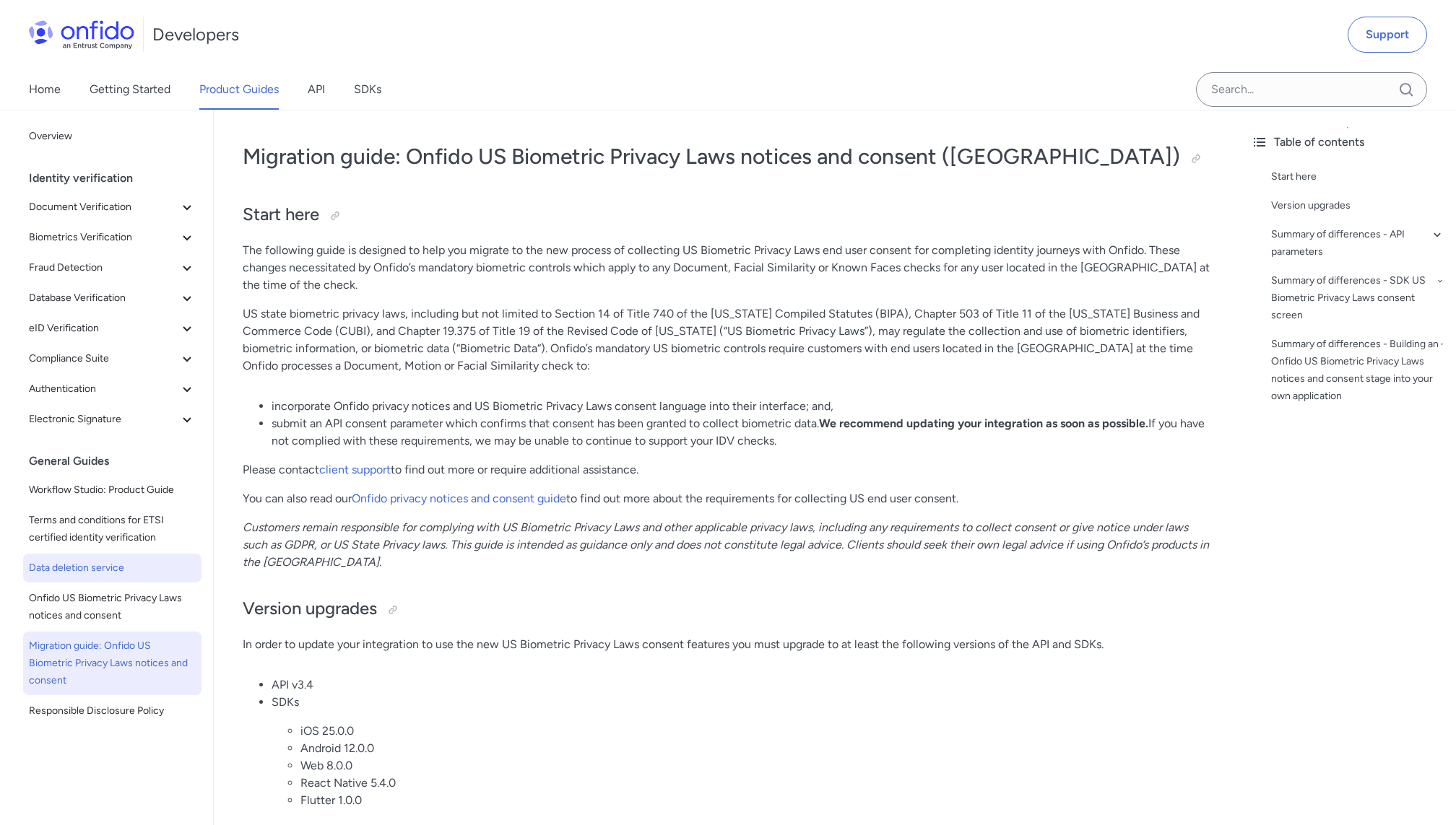
click at [89, 574] on span "Data deletion service" at bounding box center [113, 568] width 167 height 17
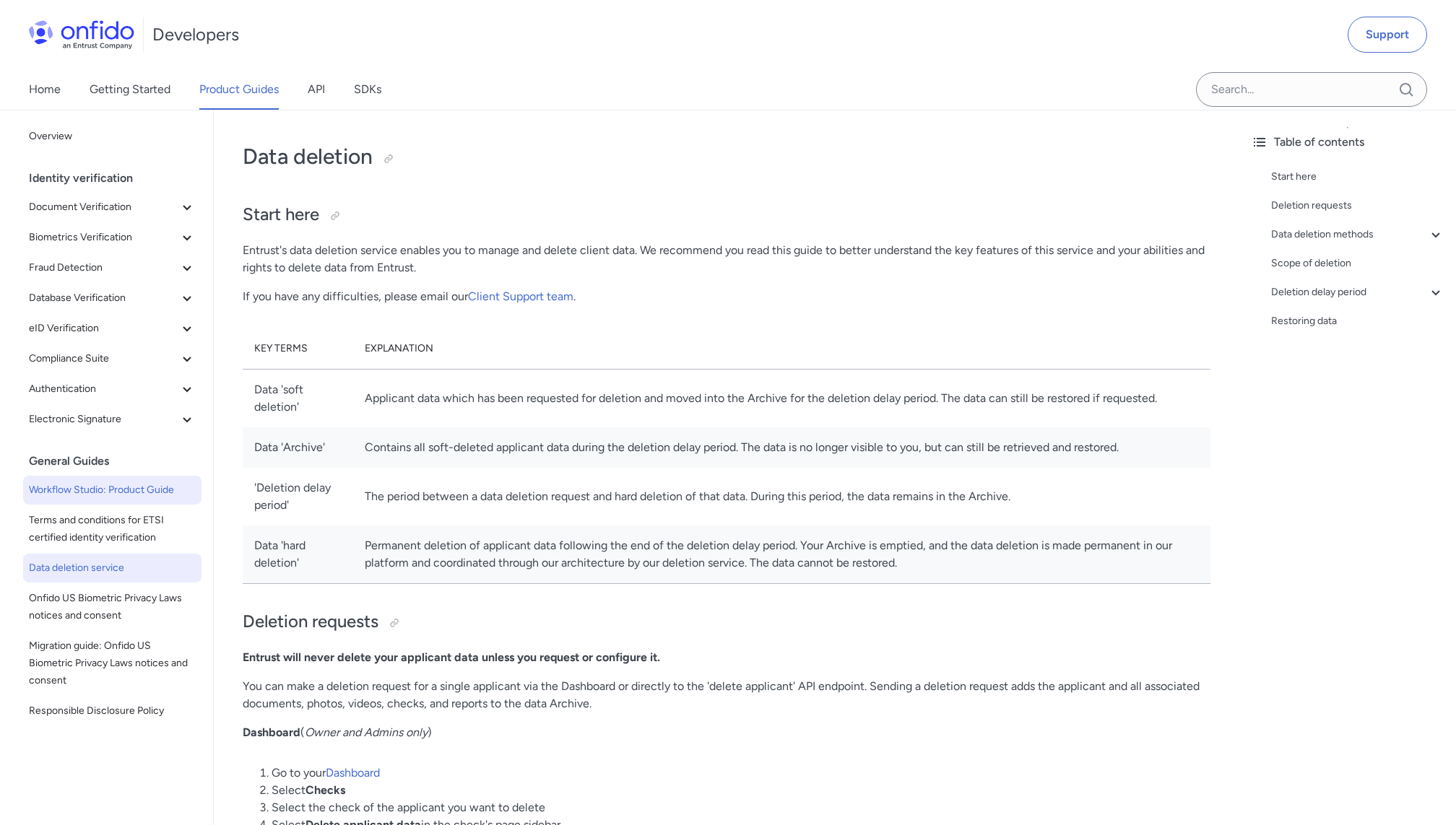
click at [105, 489] on span "Workflow Studio: Product Guide" at bounding box center [113, 490] width 167 height 17
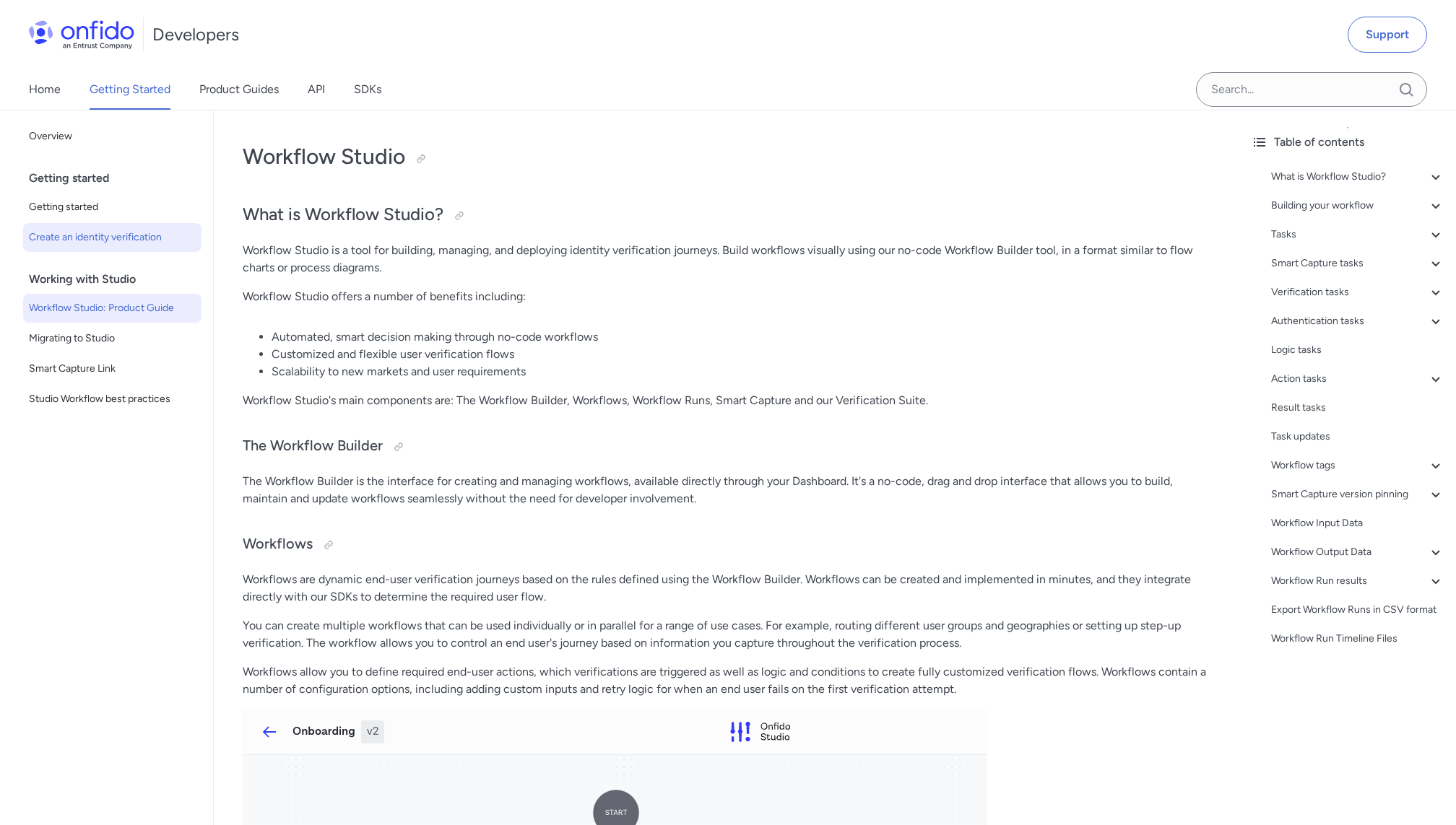
click at [137, 234] on span "Create an identity verification" at bounding box center [113, 237] width 167 height 17
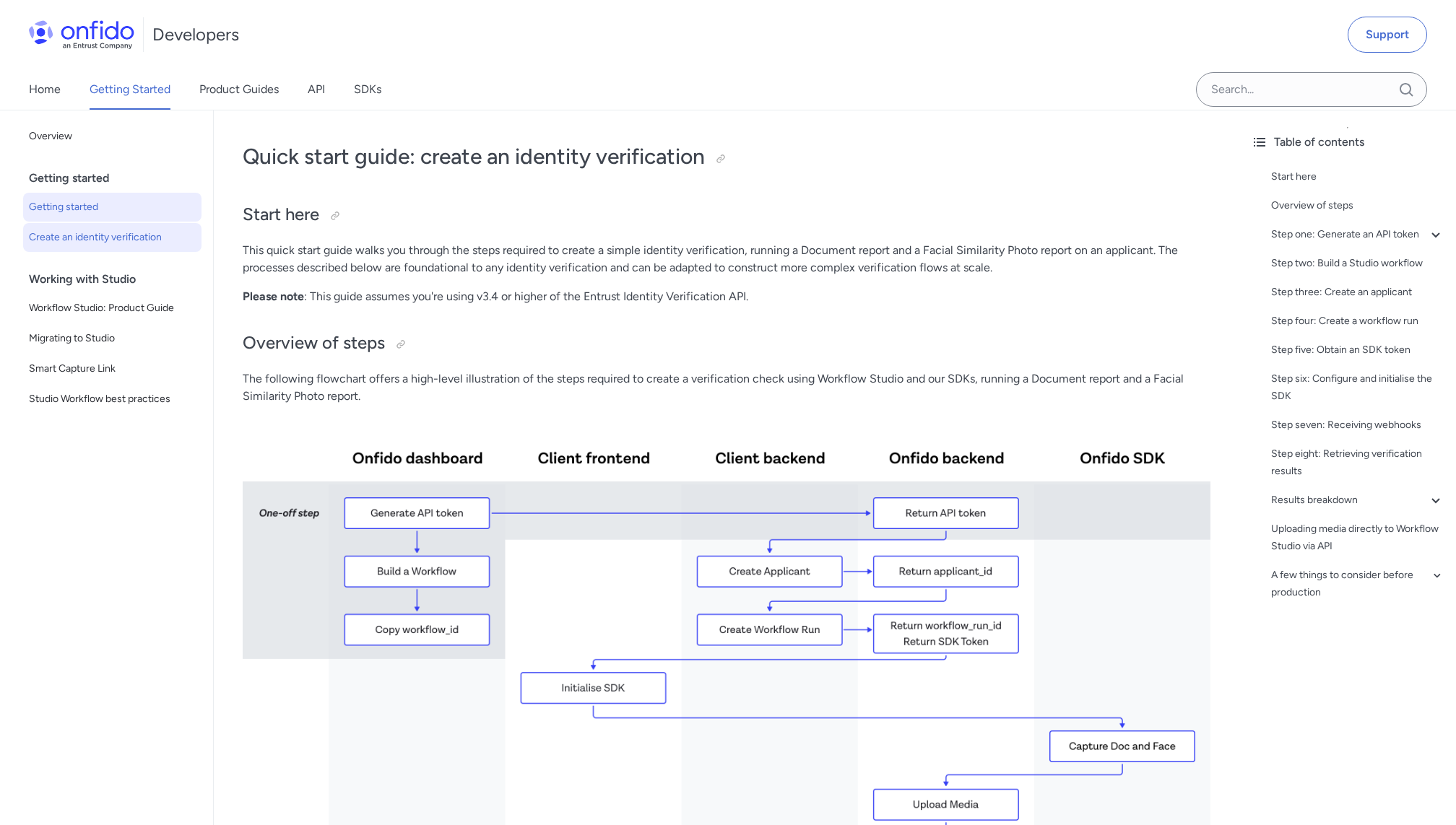
click at [103, 218] on link "Getting started" at bounding box center [113, 207] width 179 height 29
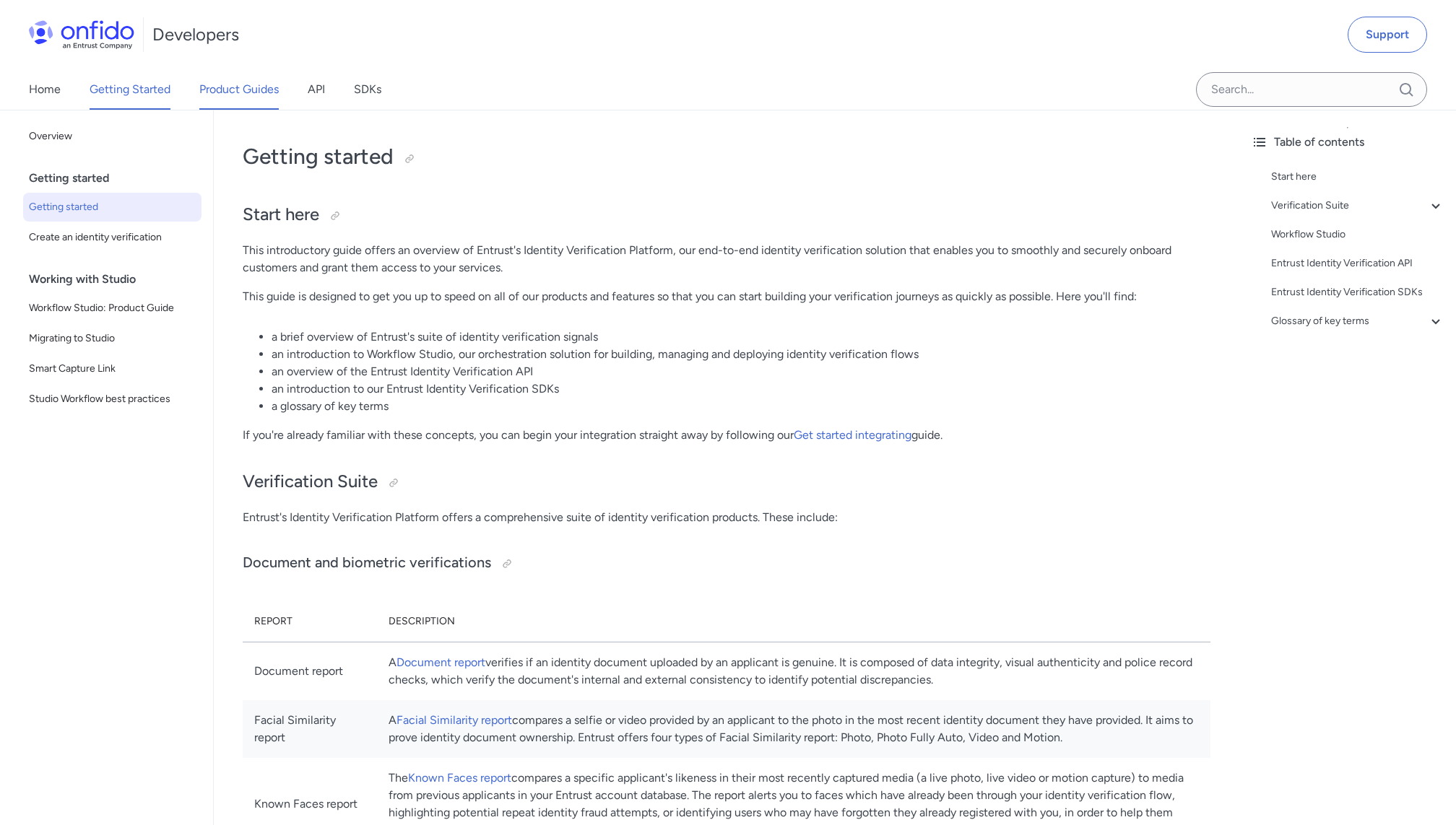
click at [247, 81] on link "Product Guides" at bounding box center [238, 89] width 79 height 41
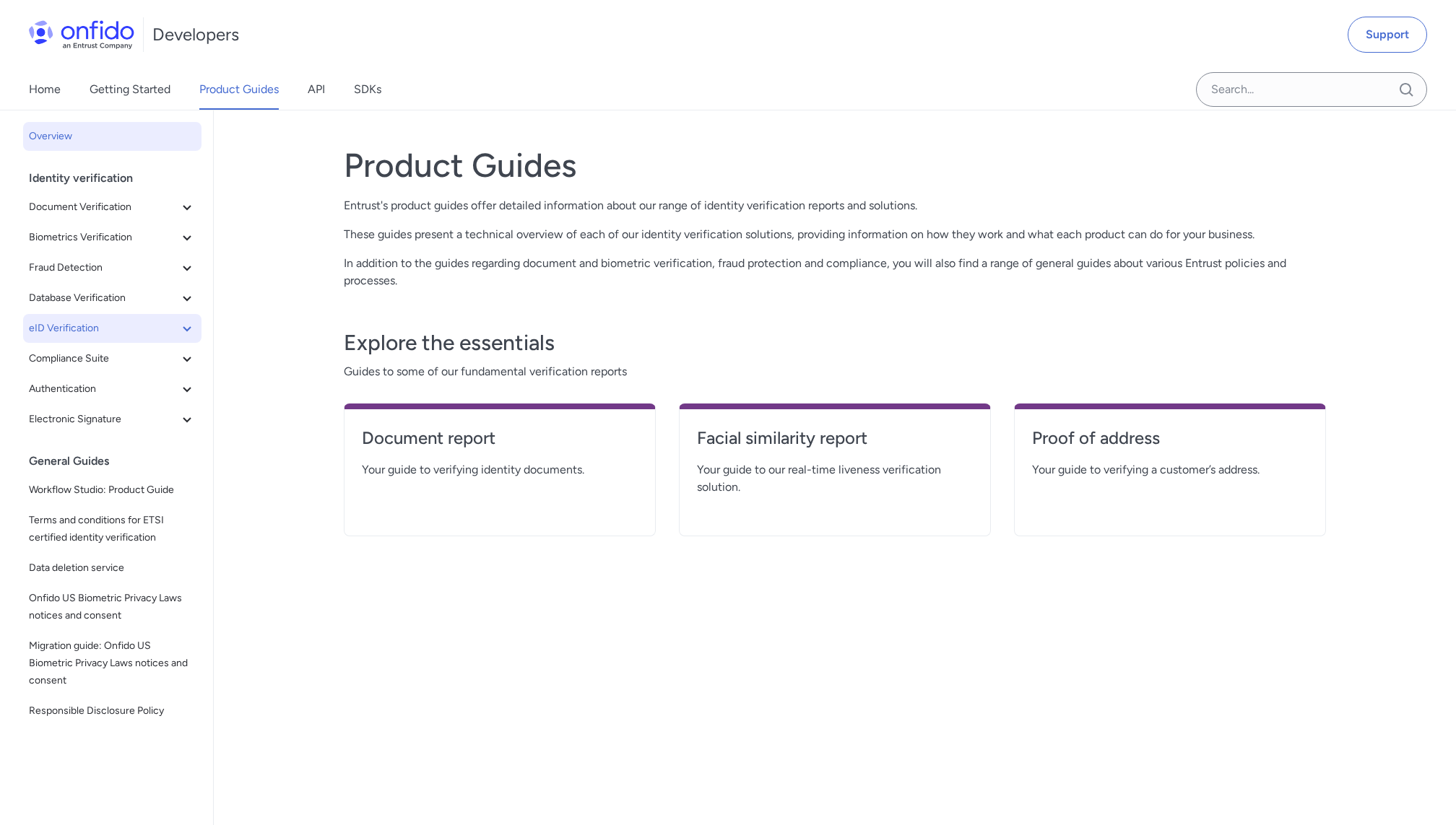
click at [185, 324] on icon at bounding box center [187, 328] width 17 height 17
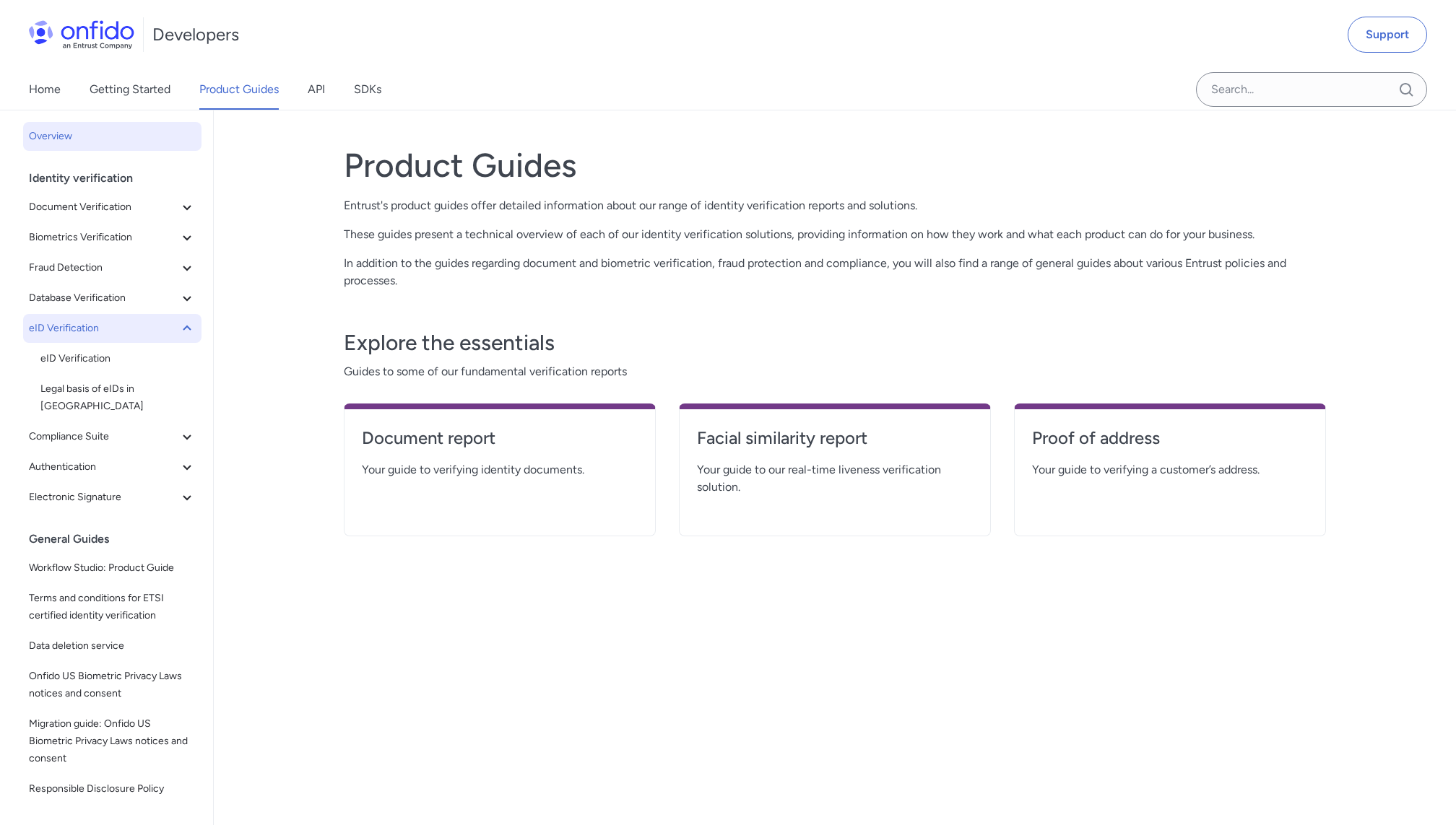
click at [185, 324] on icon at bounding box center [187, 328] width 17 height 17
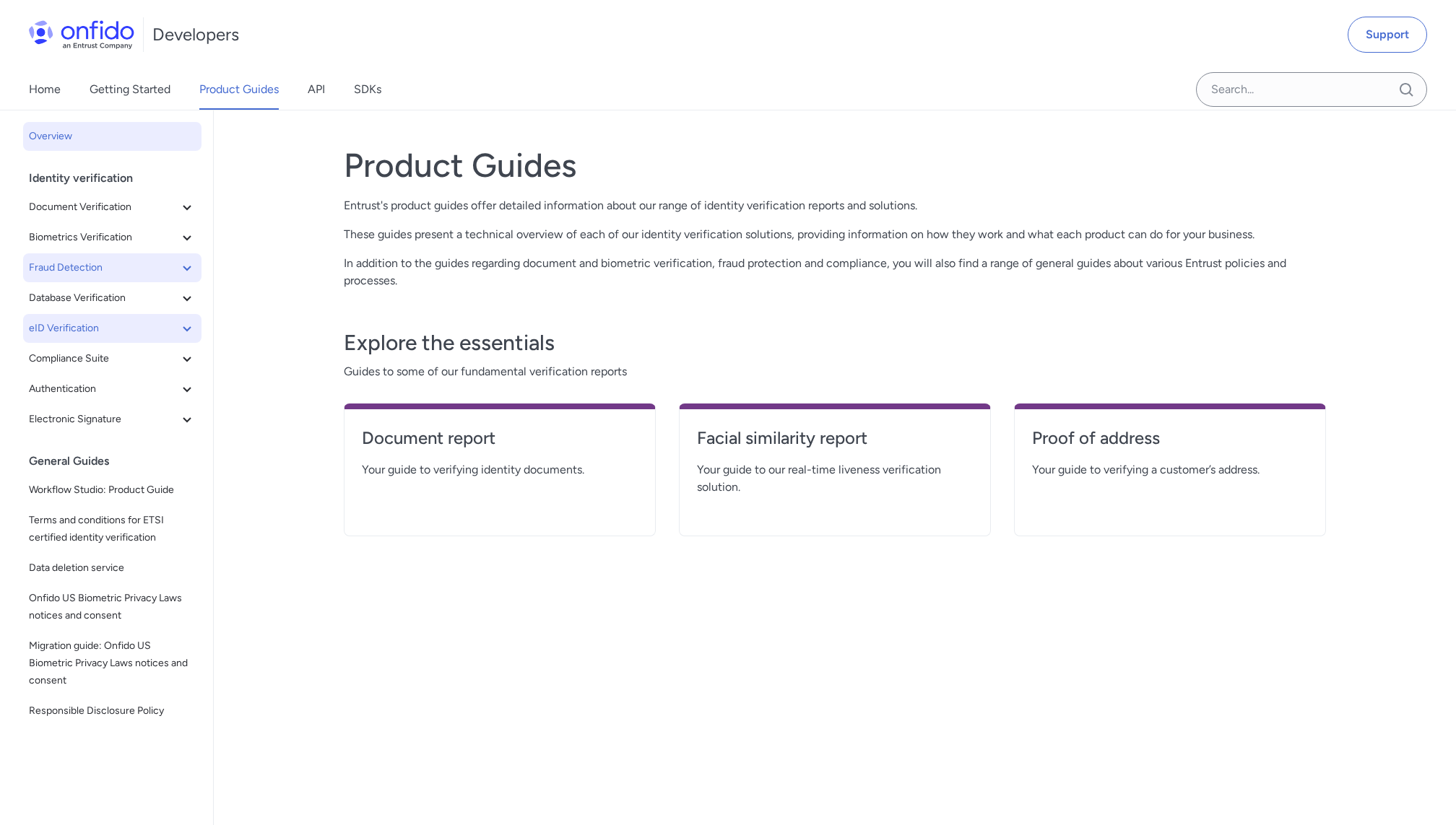
click at [182, 274] on icon at bounding box center [187, 268] width 17 height 17
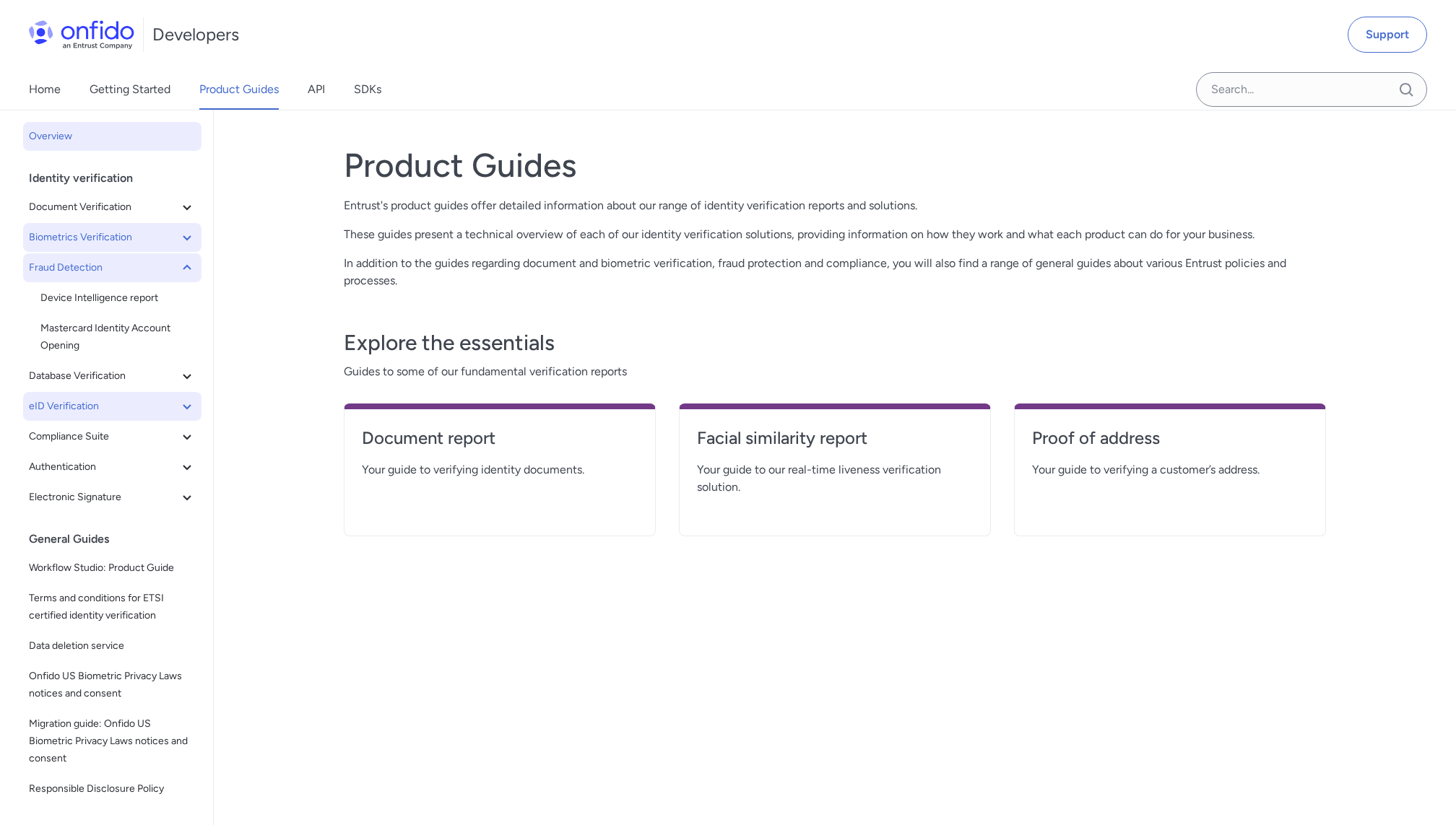
click at [183, 237] on icon at bounding box center [187, 237] width 17 height 17
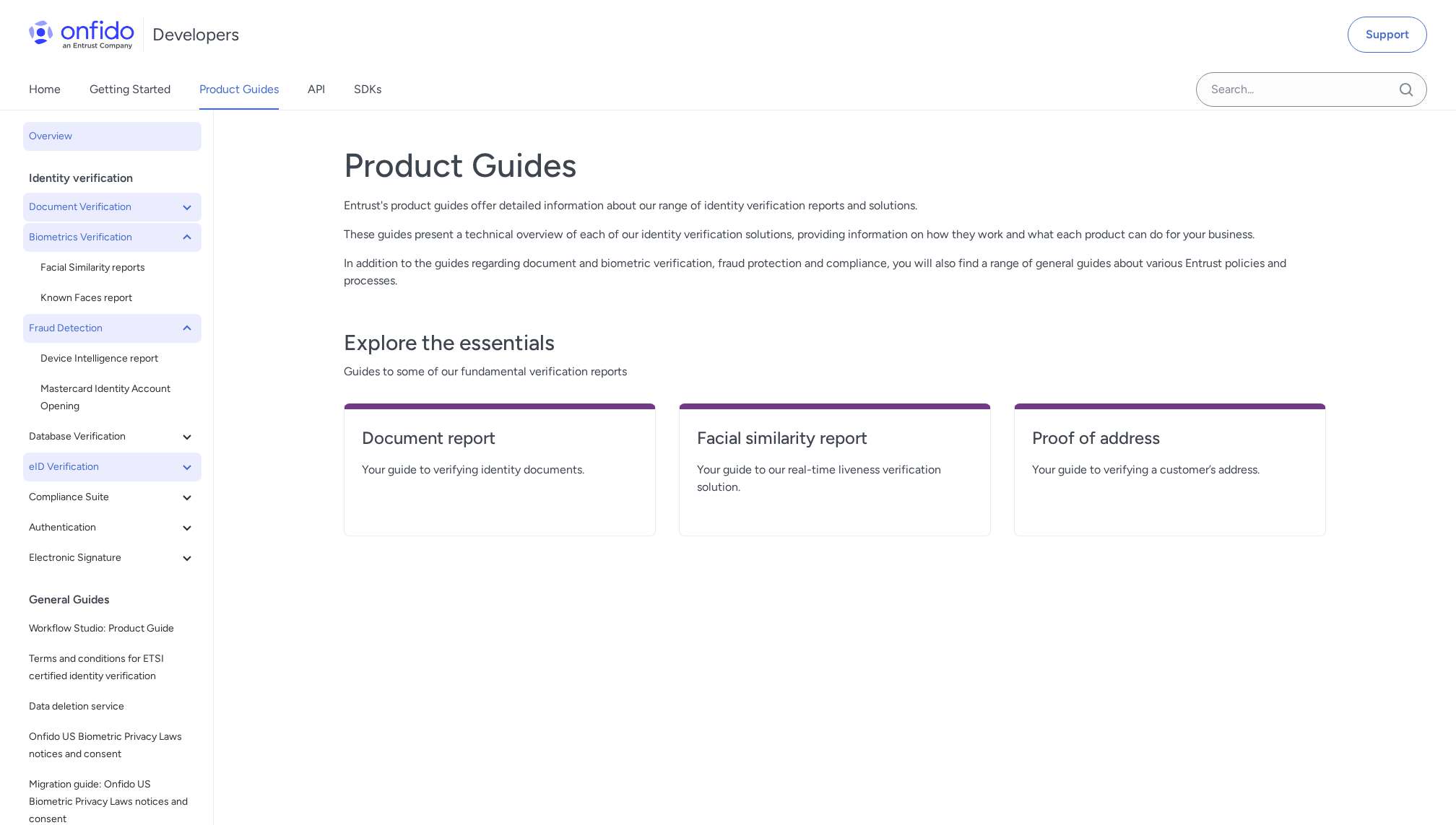
click at [185, 208] on icon at bounding box center [187, 207] width 17 height 17
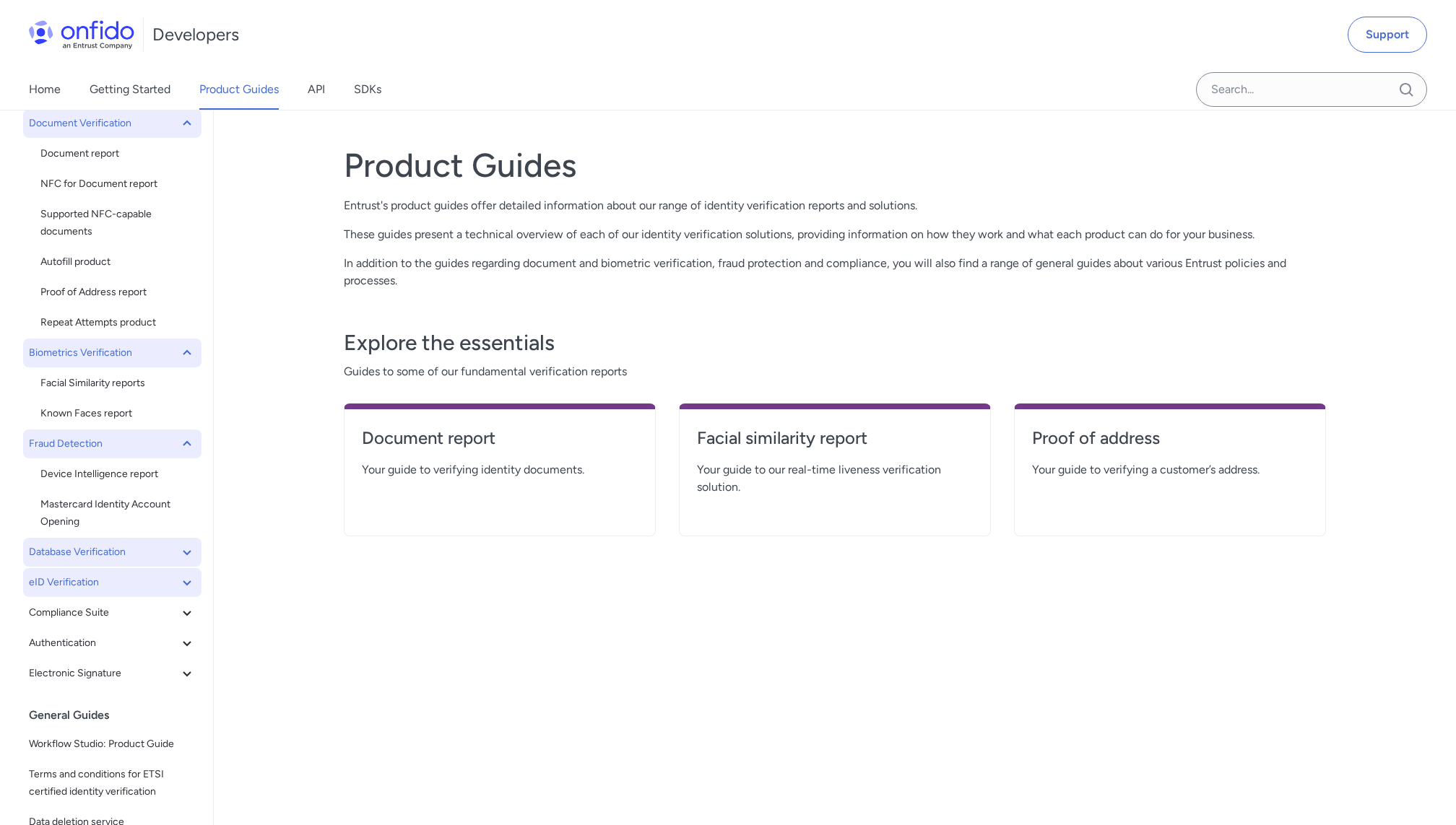
scroll to position [107, 0]
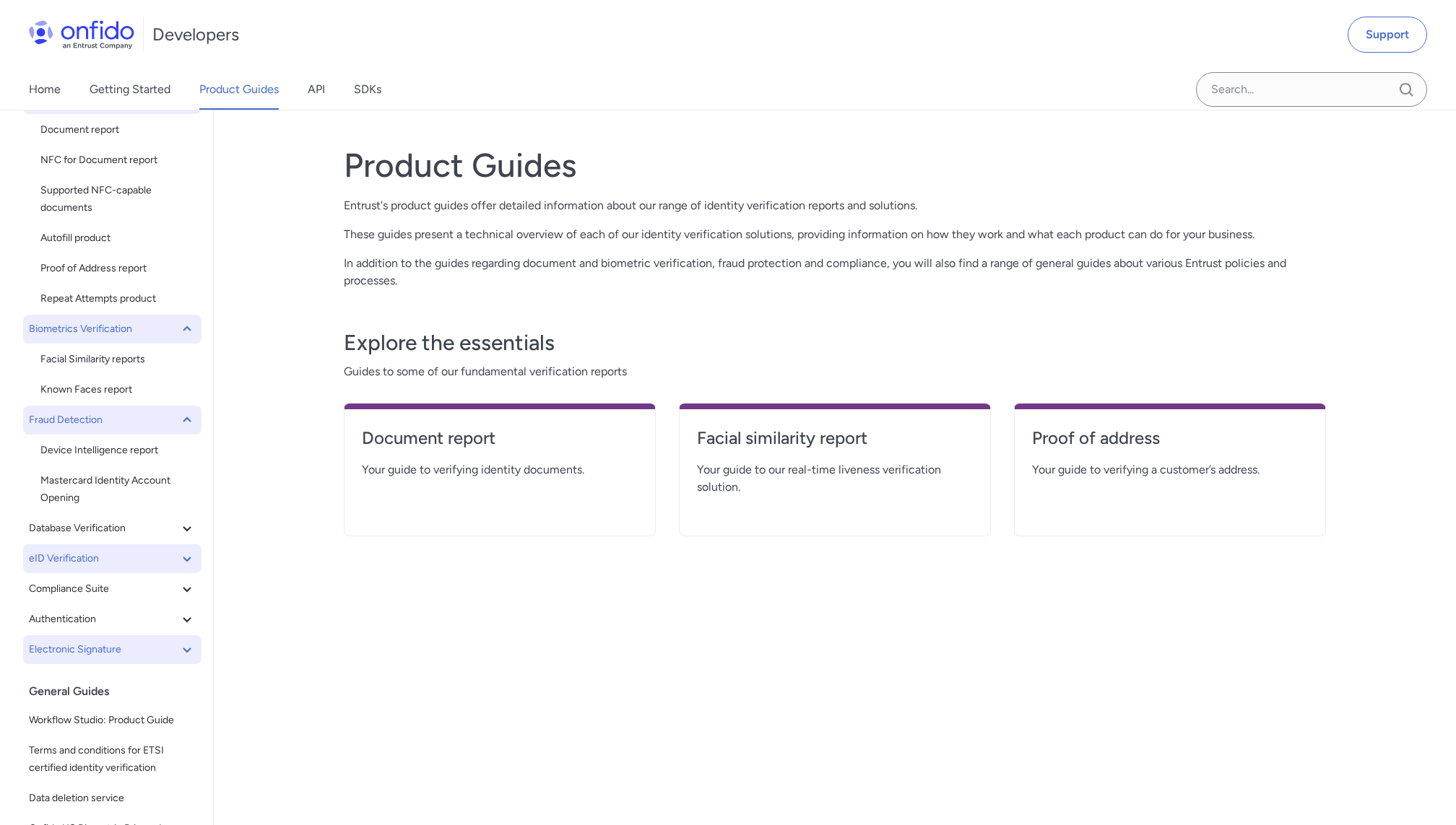
click at [123, 641] on span "Electronic Signature" at bounding box center [104, 650] width 150 height 17
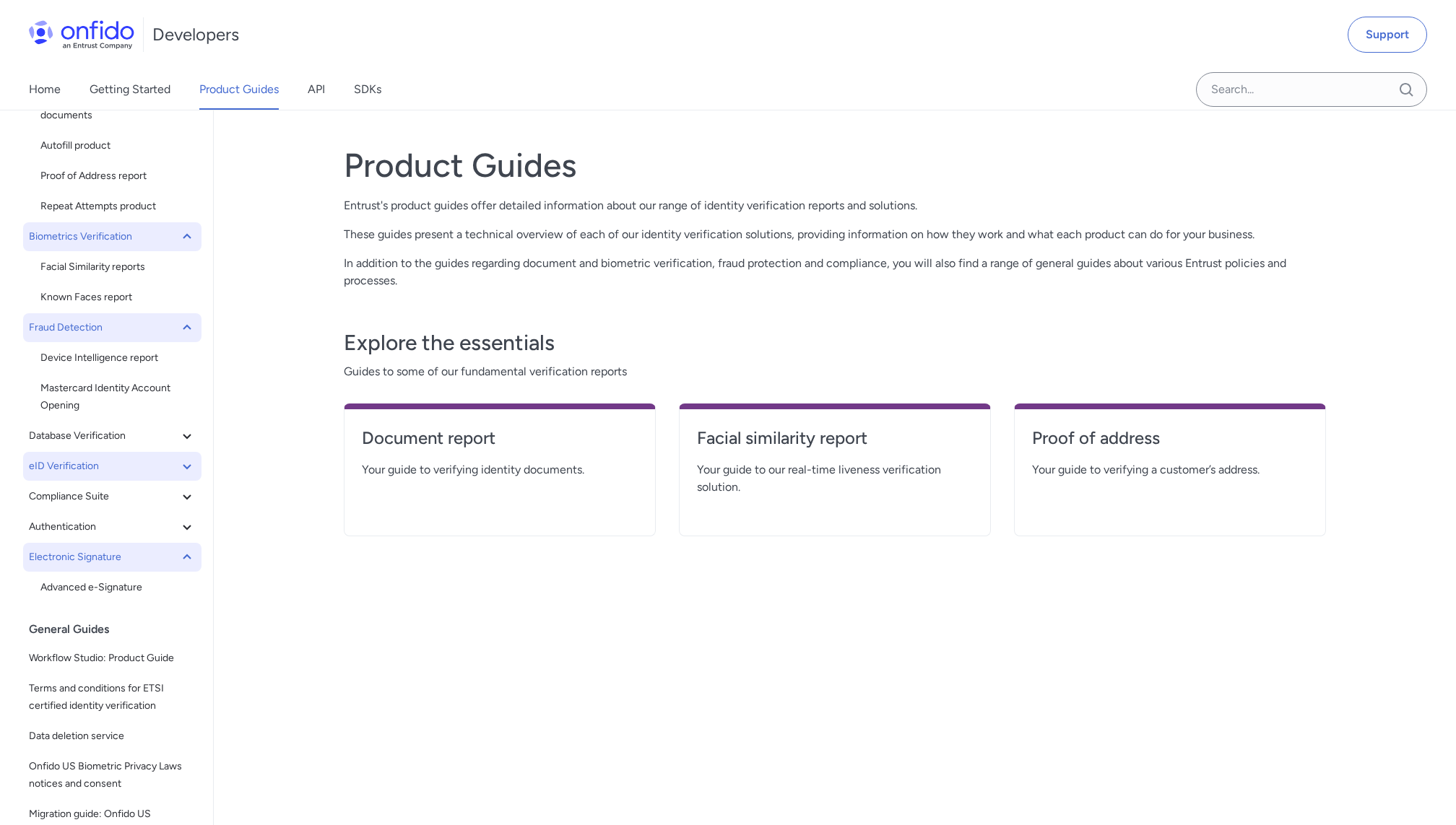
scroll to position [206, 0]
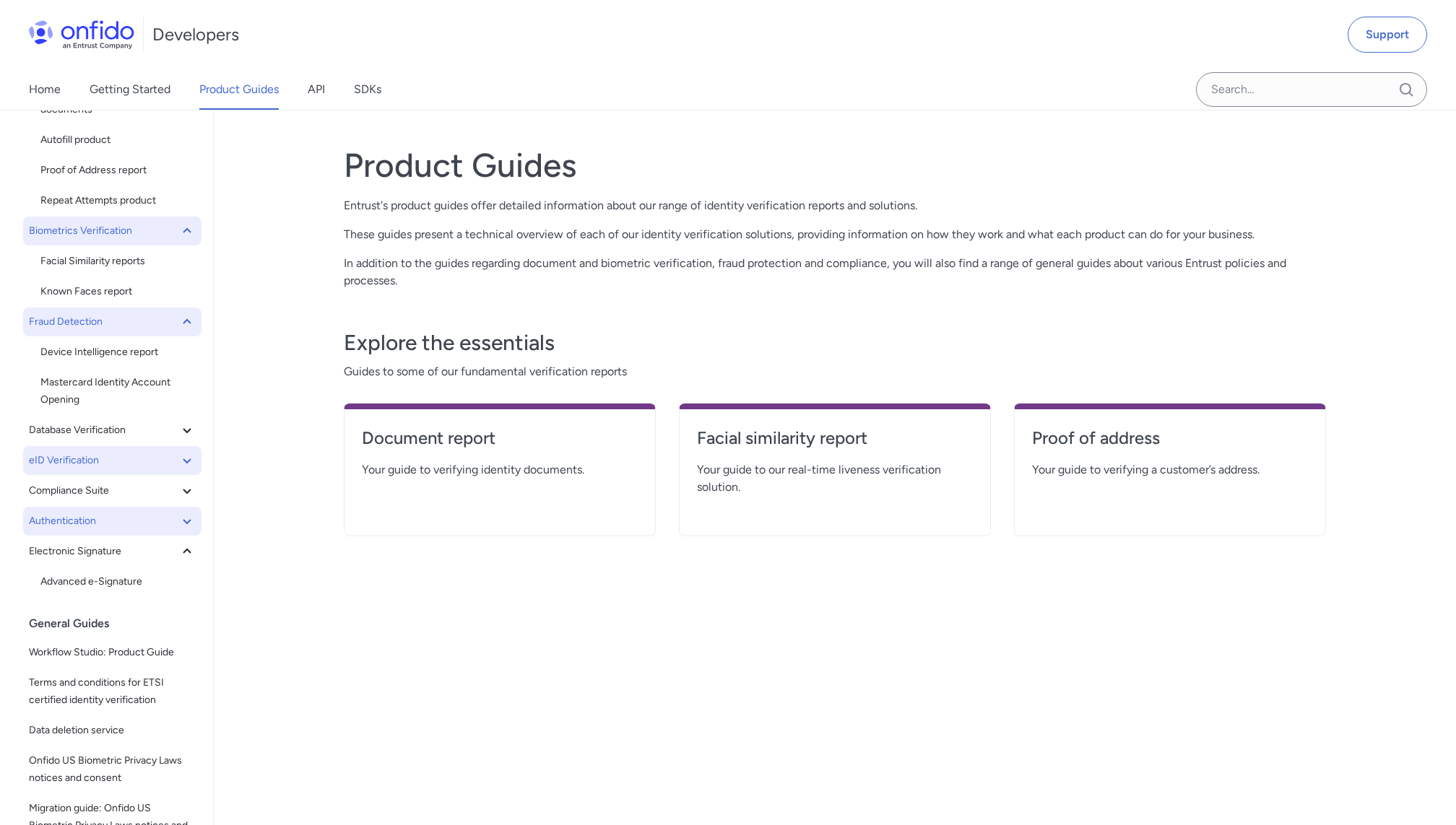
click at [118, 516] on span "Authentication" at bounding box center [104, 521] width 150 height 17
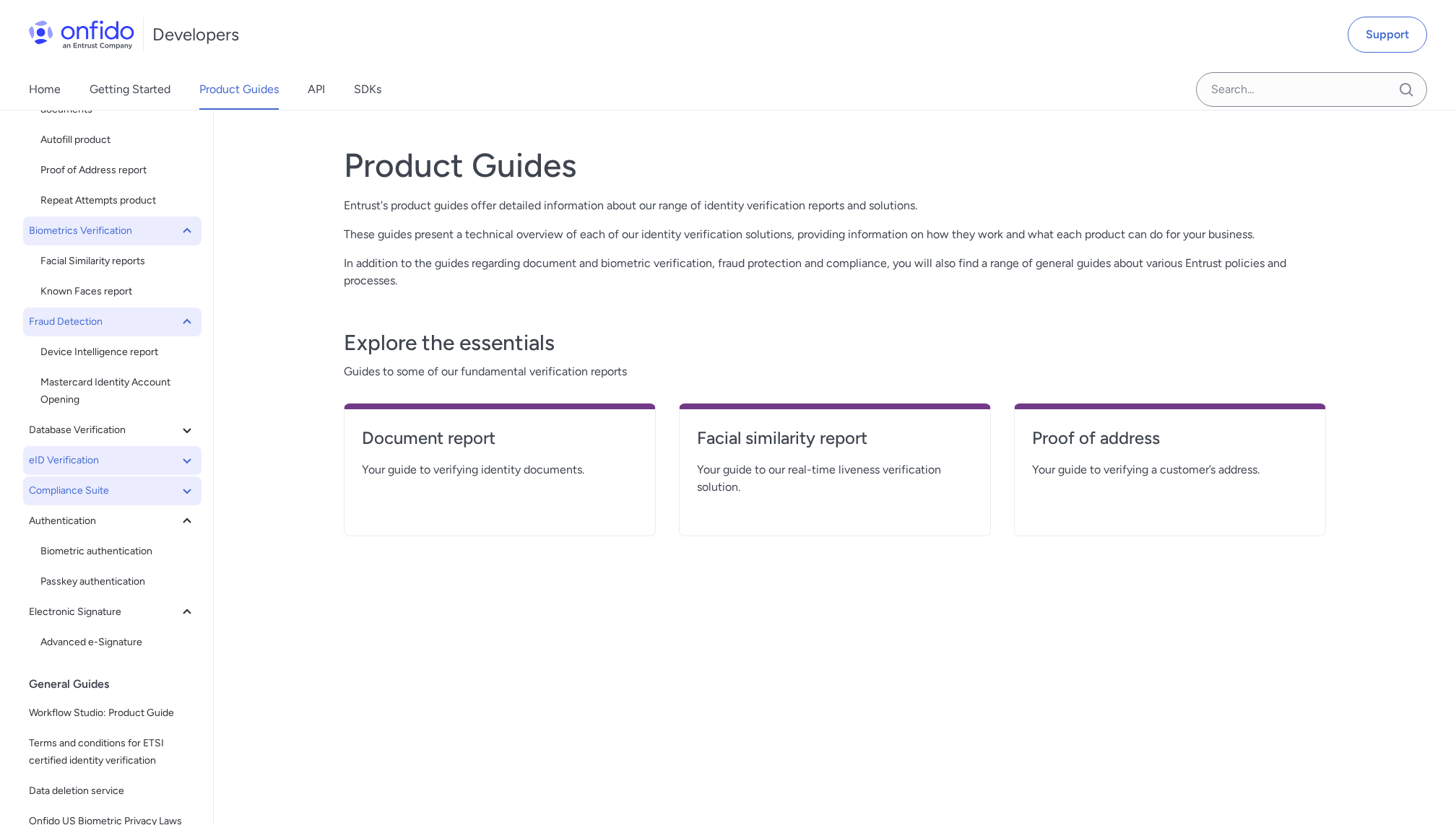
click at [120, 487] on span "Compliance Suite" at bounding box center [104, 491] width 150 height 17
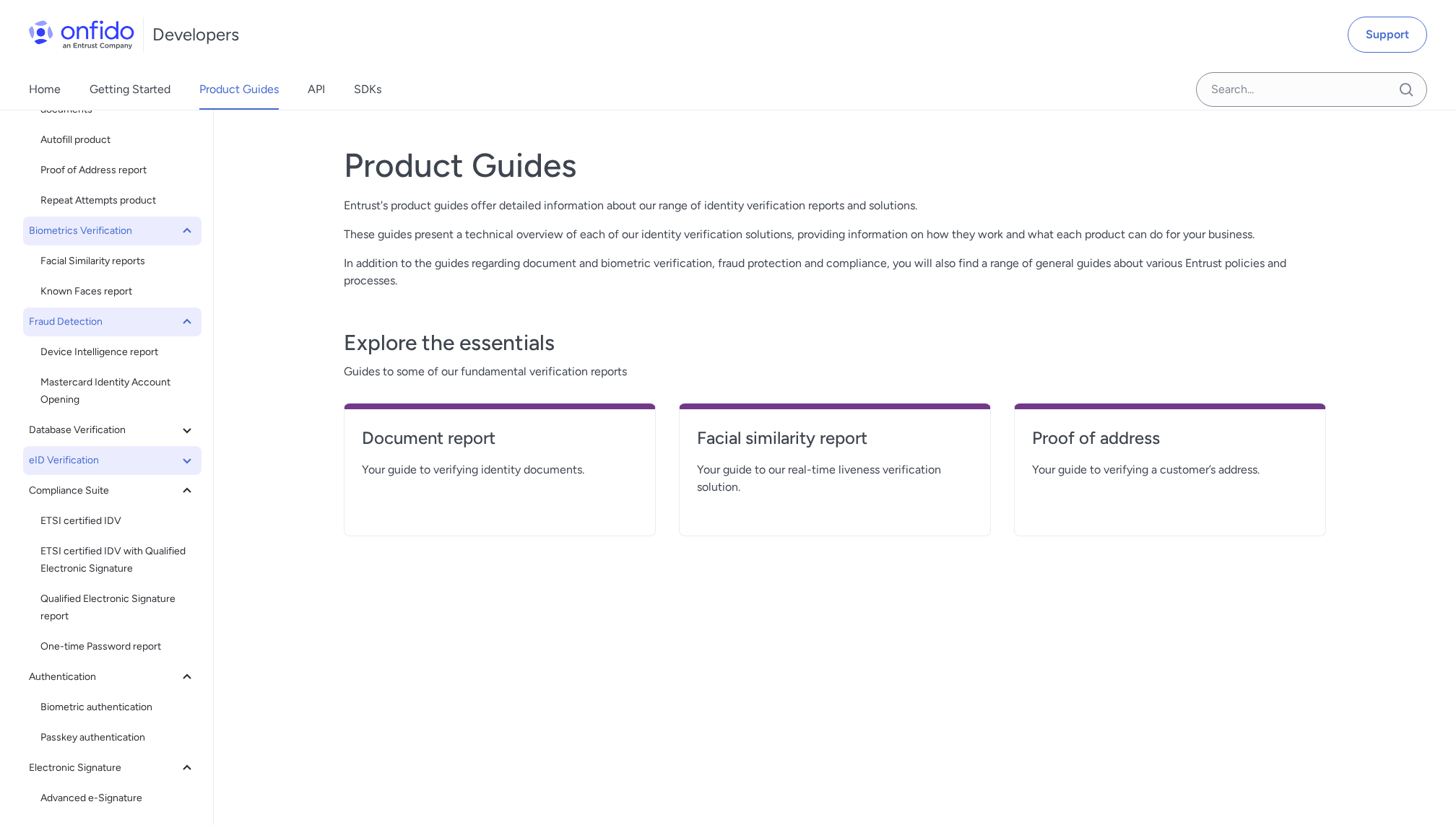
click at [123, 464] on span "eID Verification" at bounding box center [104, 460] width 150 height 17
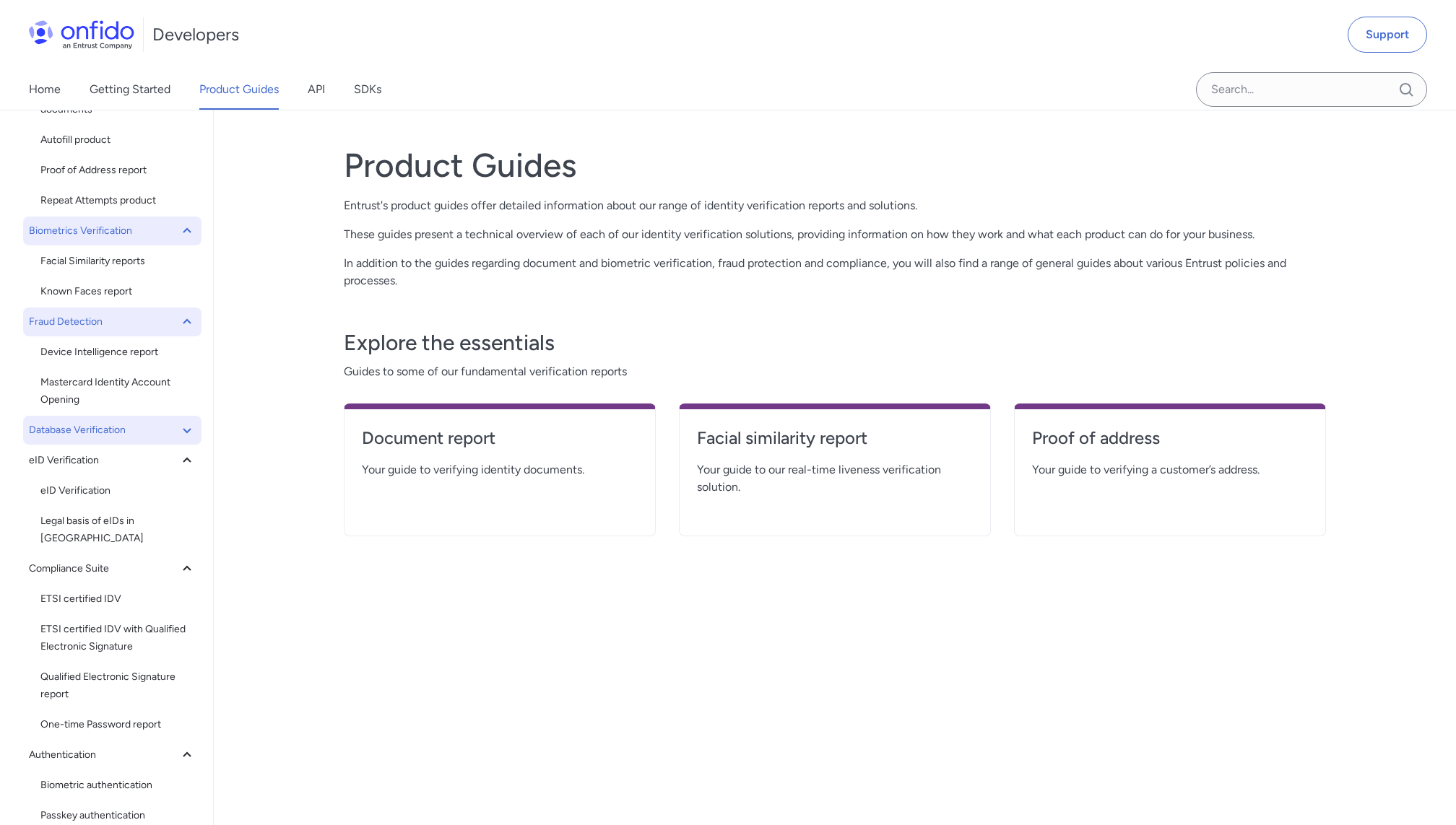
click at [118, 433] on span "Database Verification" at bounding box center [104, 431] width 150 height 17
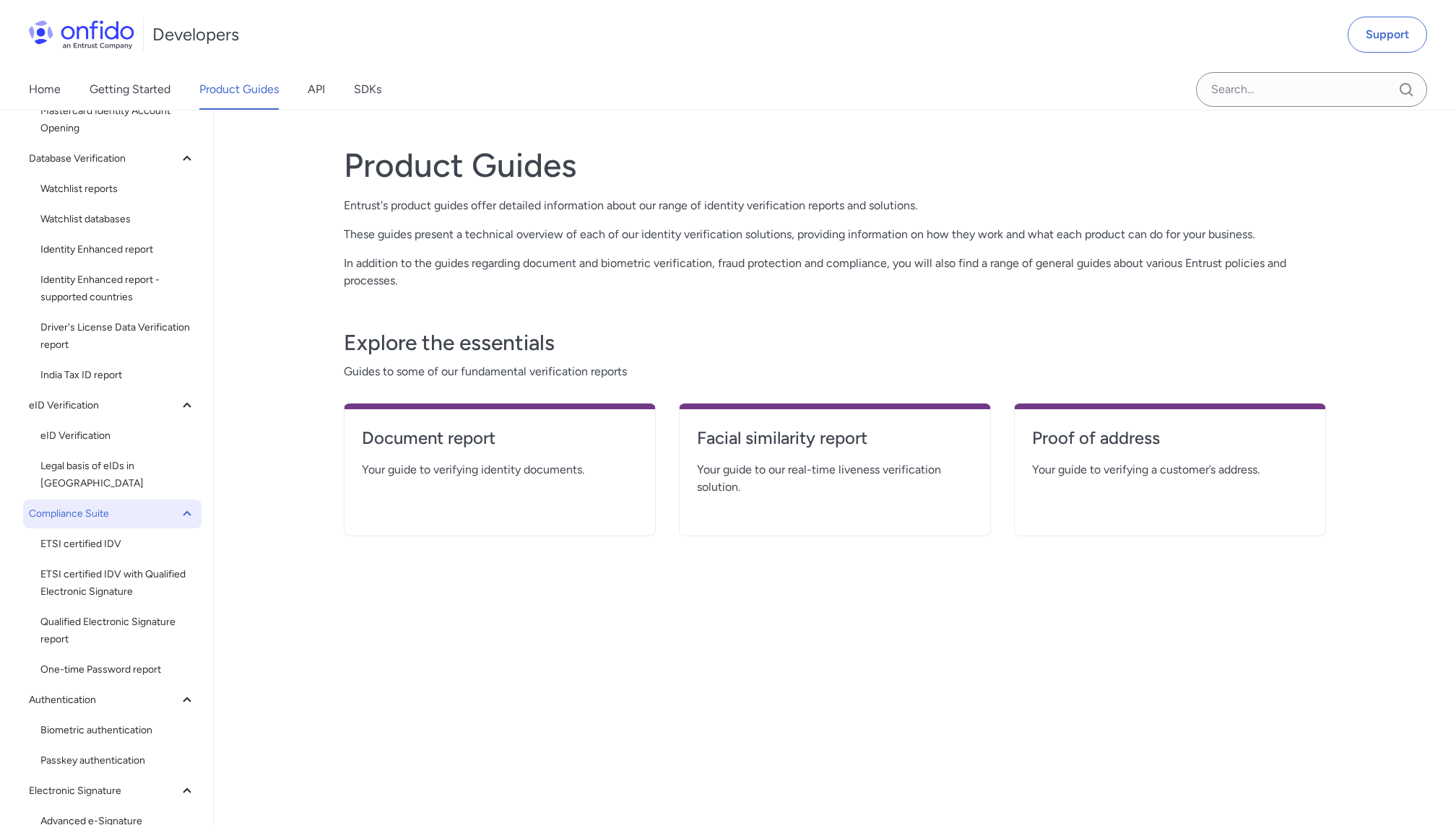
scroll to position [0, 0]
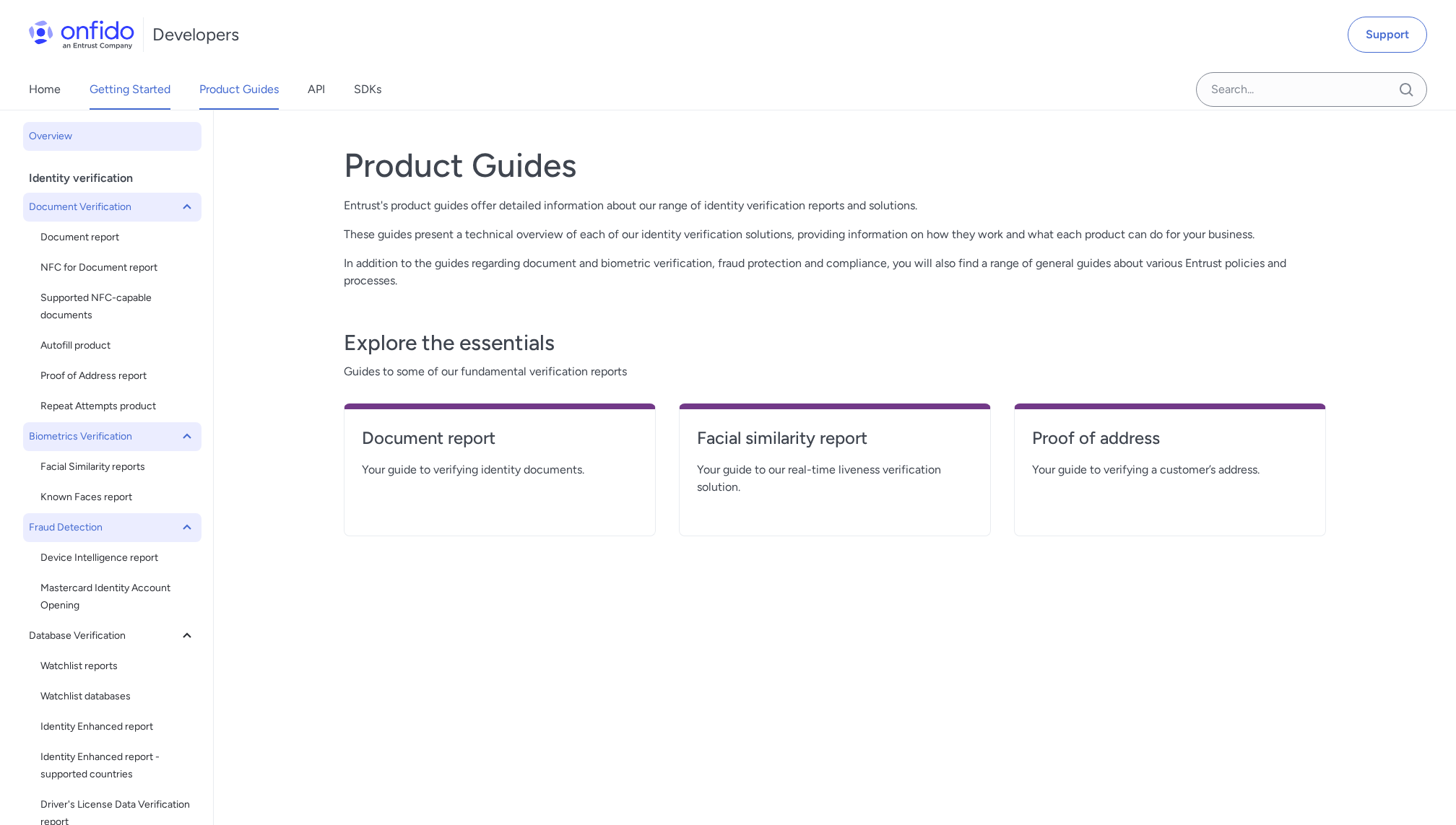
click at [121, 84] on link "Getting Started" at bounding box center [129, 89] width 81 height 41
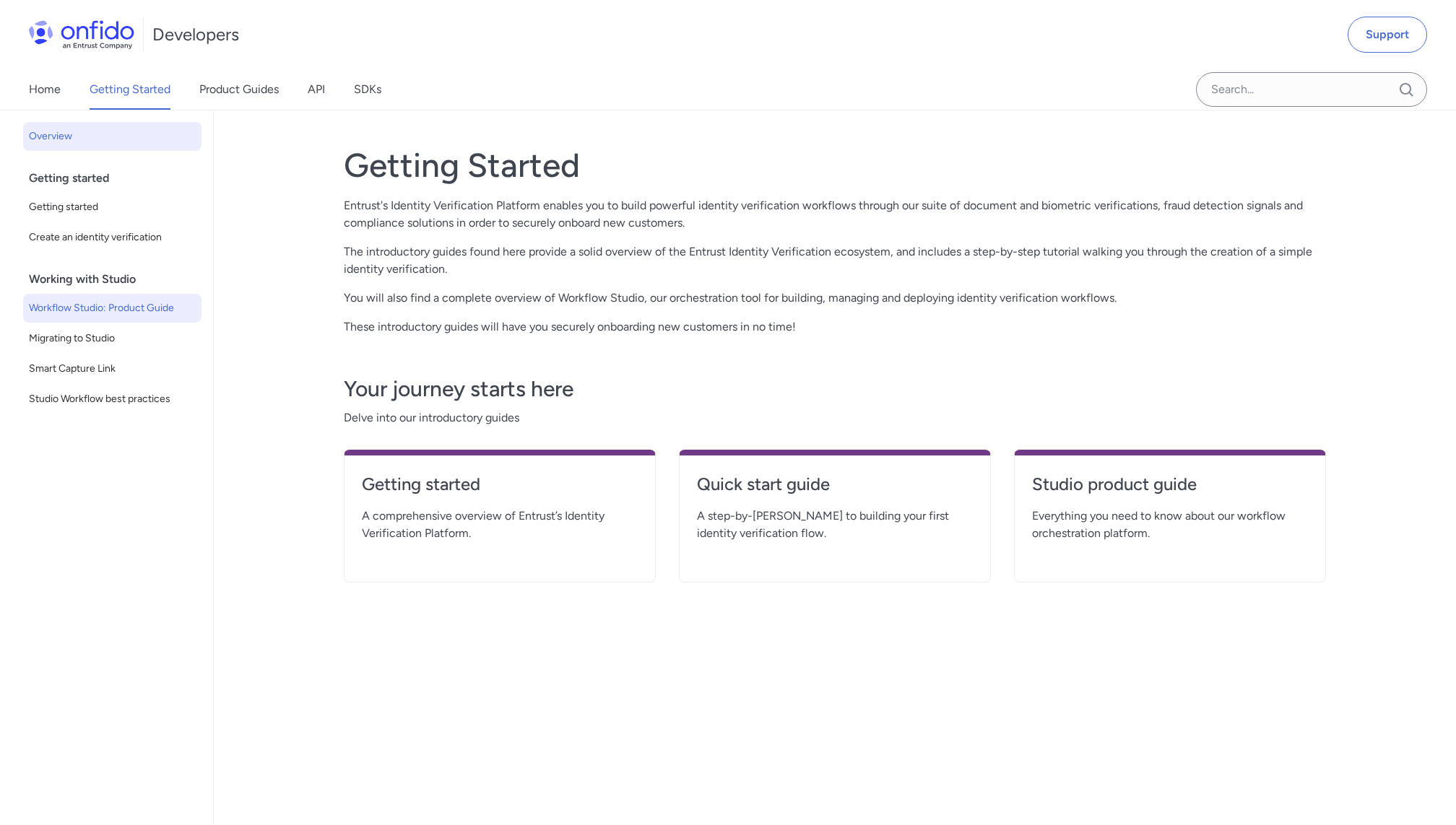
click at [84, 316] on span "Workflow Studio: Product Guide" at bounding box center [113, 309] width 167 height 17
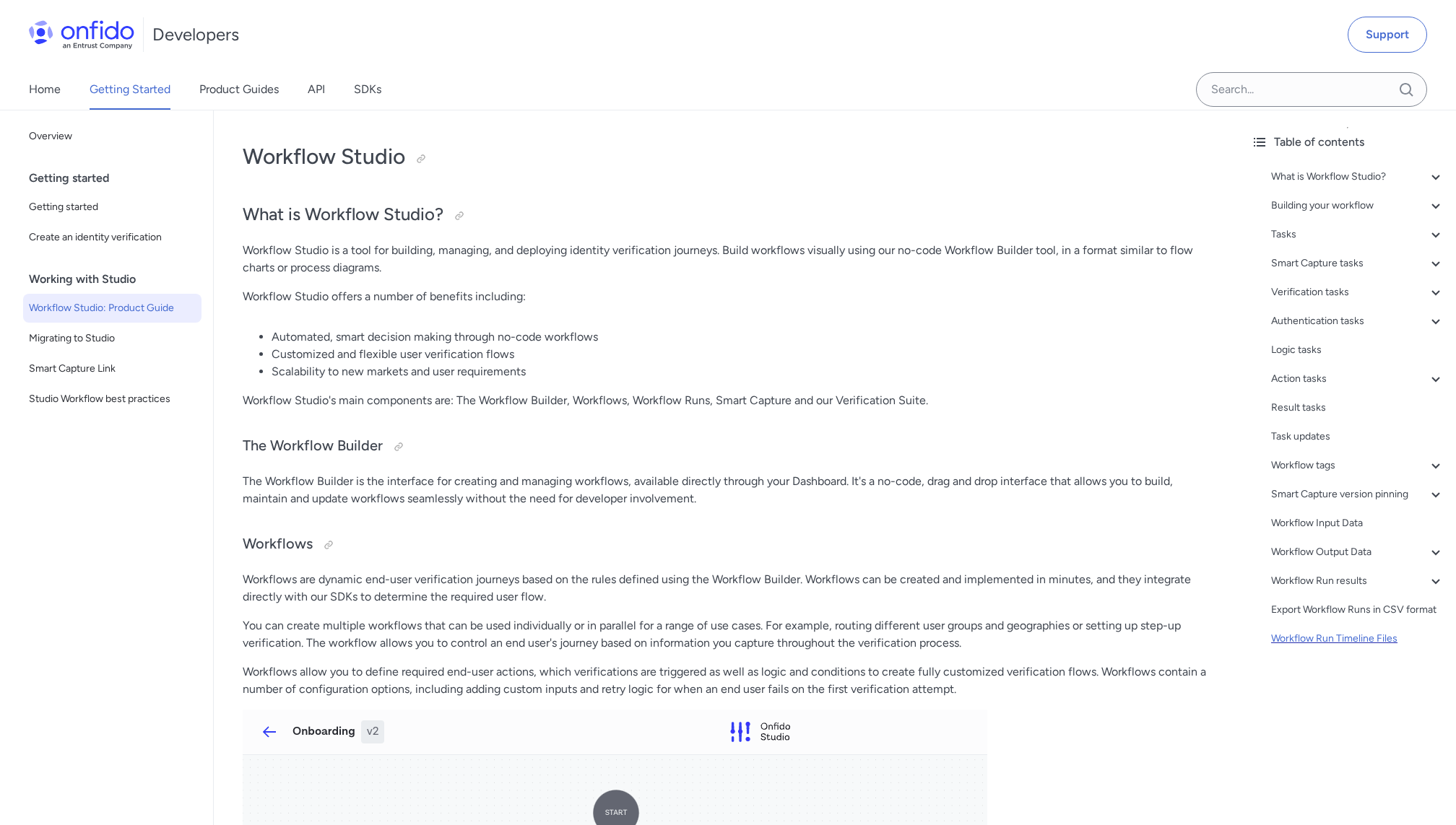
click at [1351, 643] on div "Workflow Run Timeline Files" at bounding box center [1358, 639] width 174 height 17
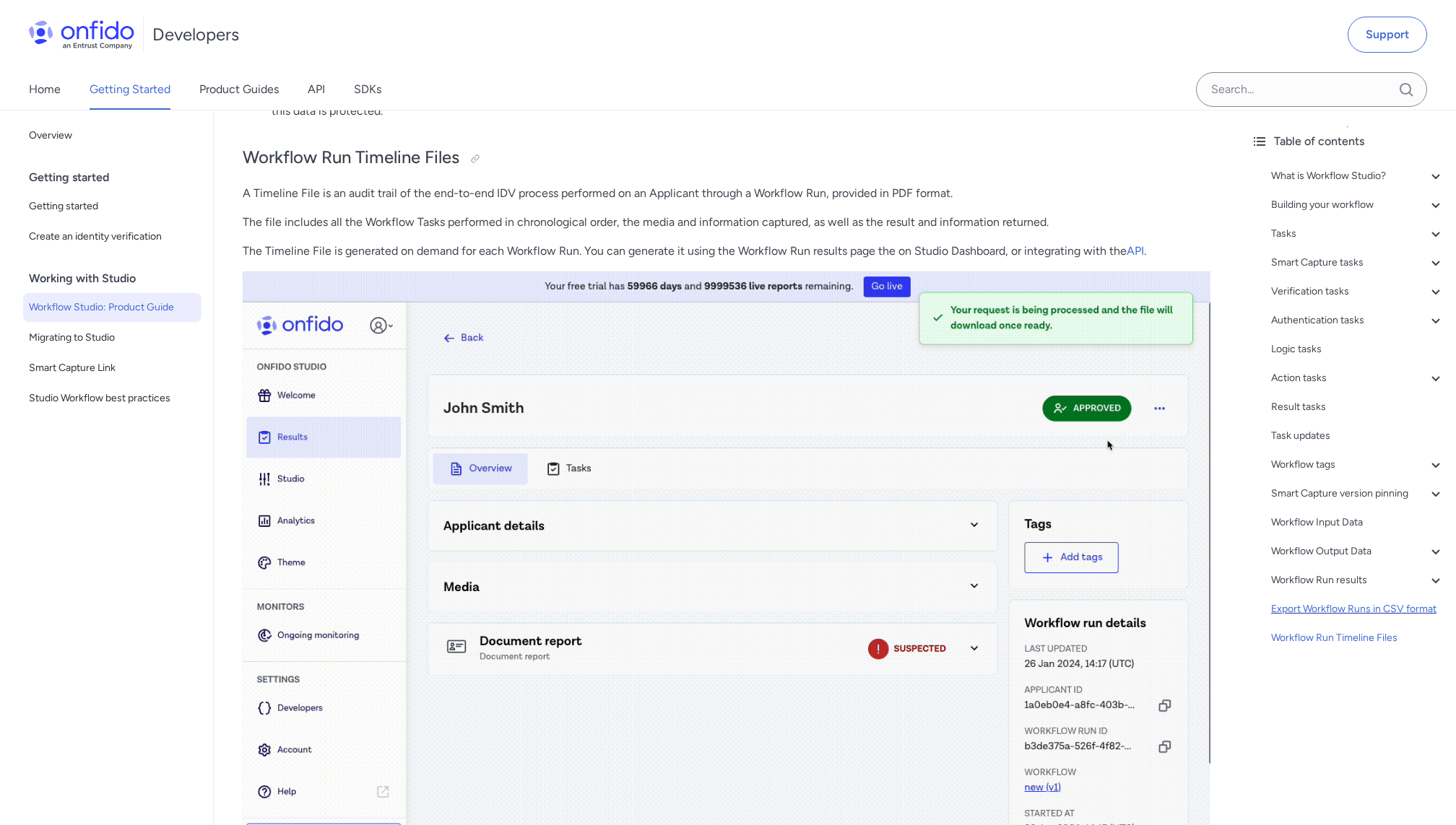
click at [1341, 611] on div "Export Workflow Runs in CSV format" at bounding box center [1358, 609] width 174 height 17
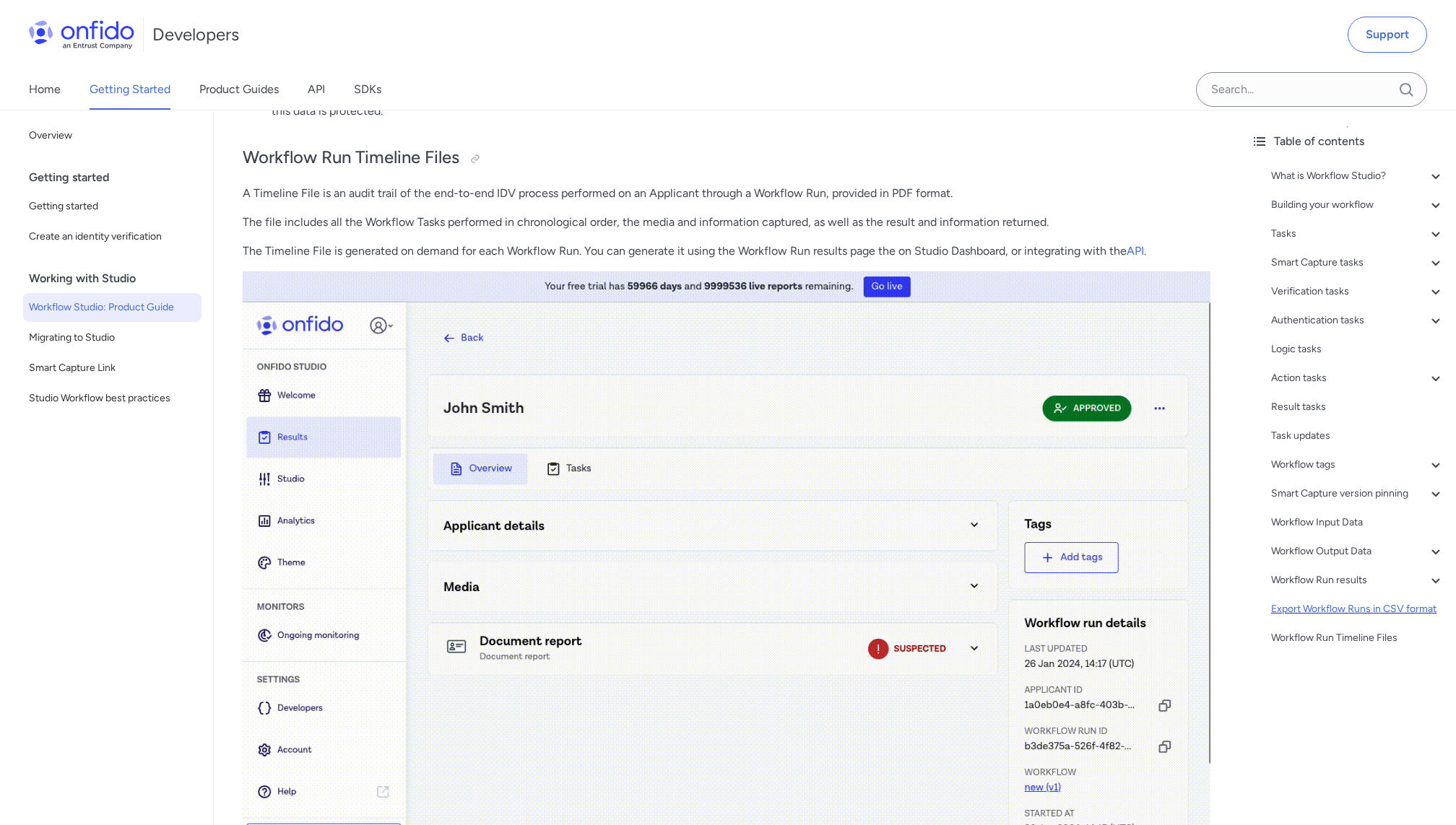
scroll to position [32325, 0]
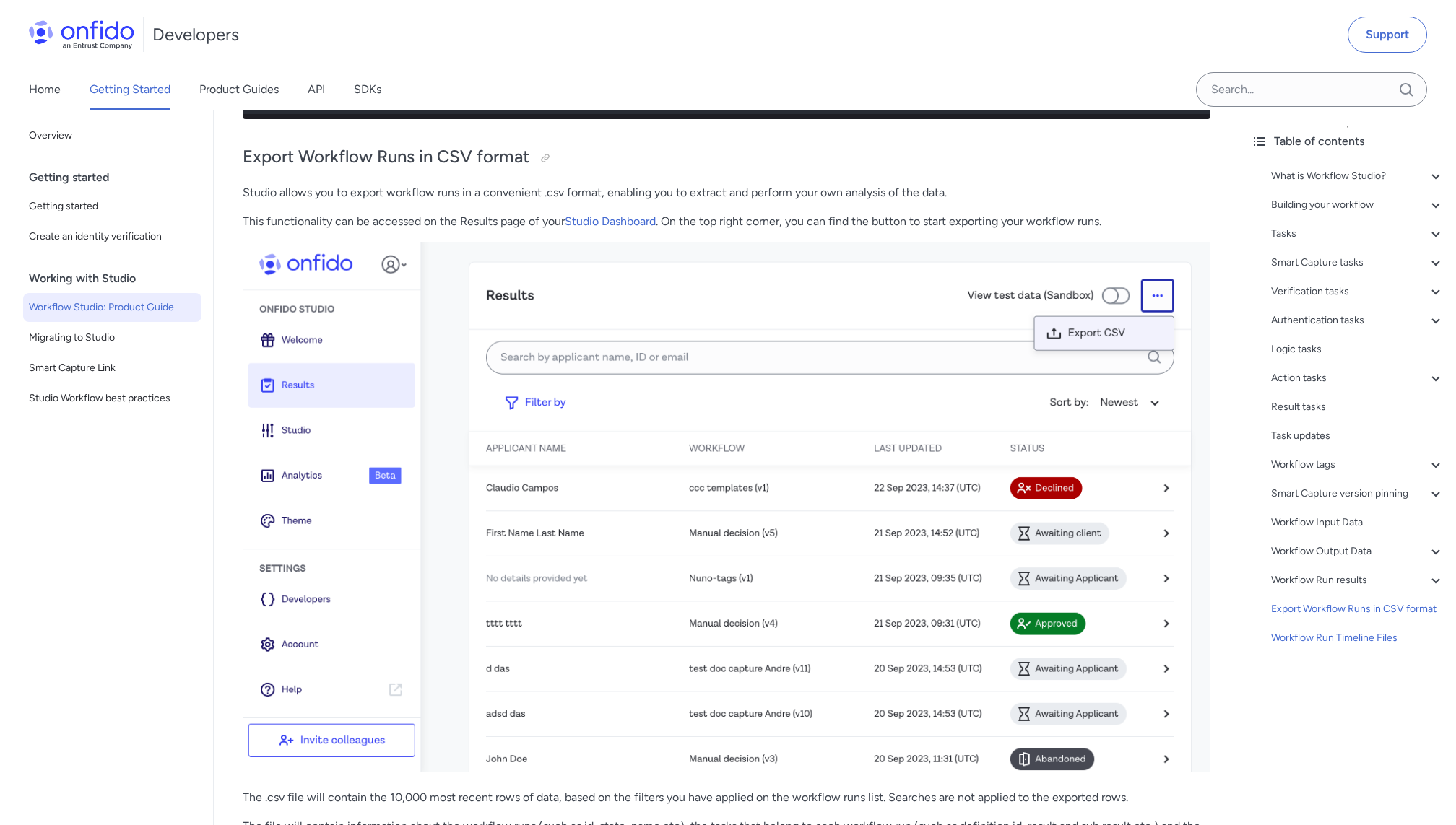
click at [1347, 633] on div "Workflow Run Timeline Files" at bounding box center [1358, 638] width 174 height 17
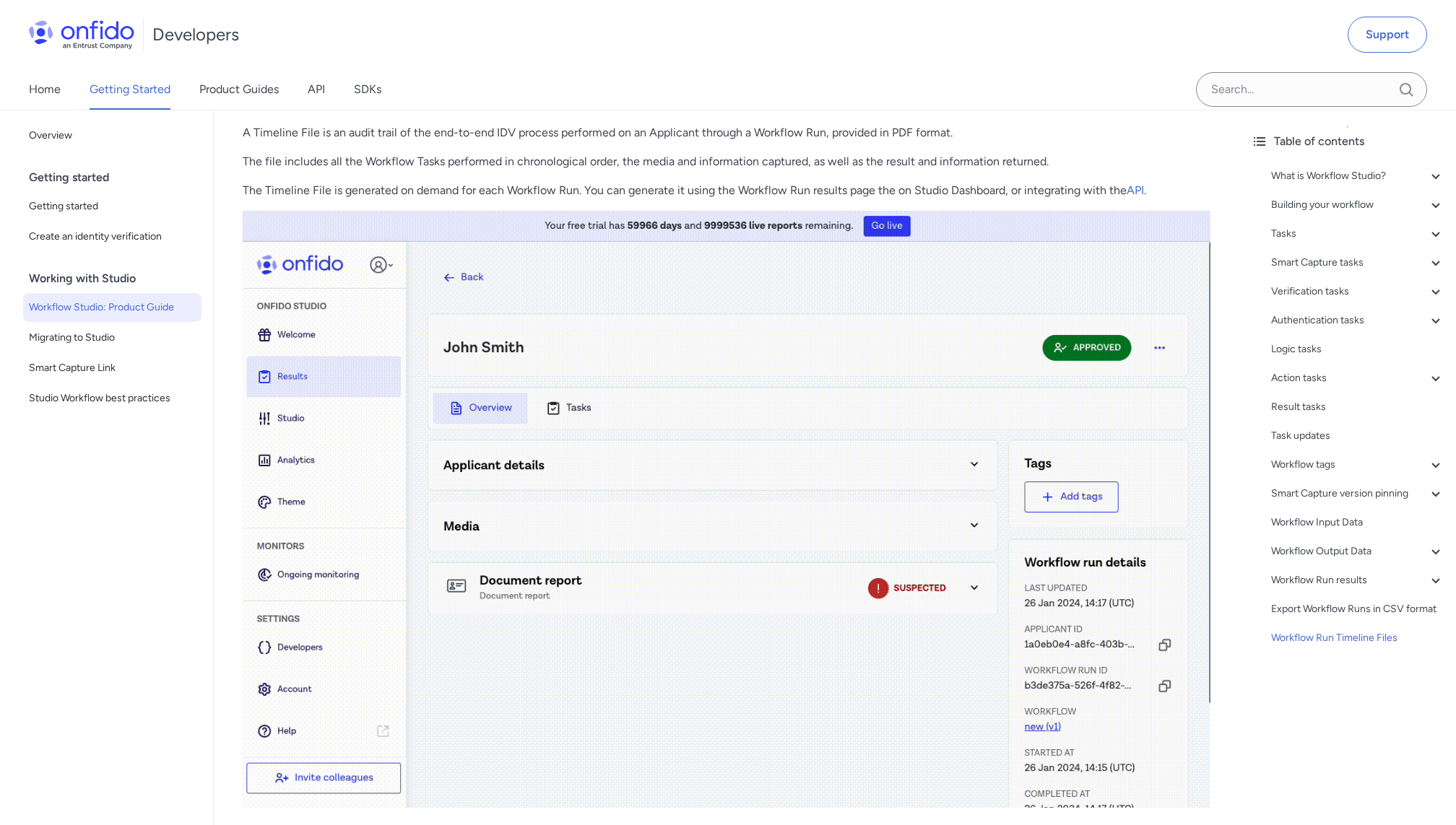
scroll to position [33481, 0]
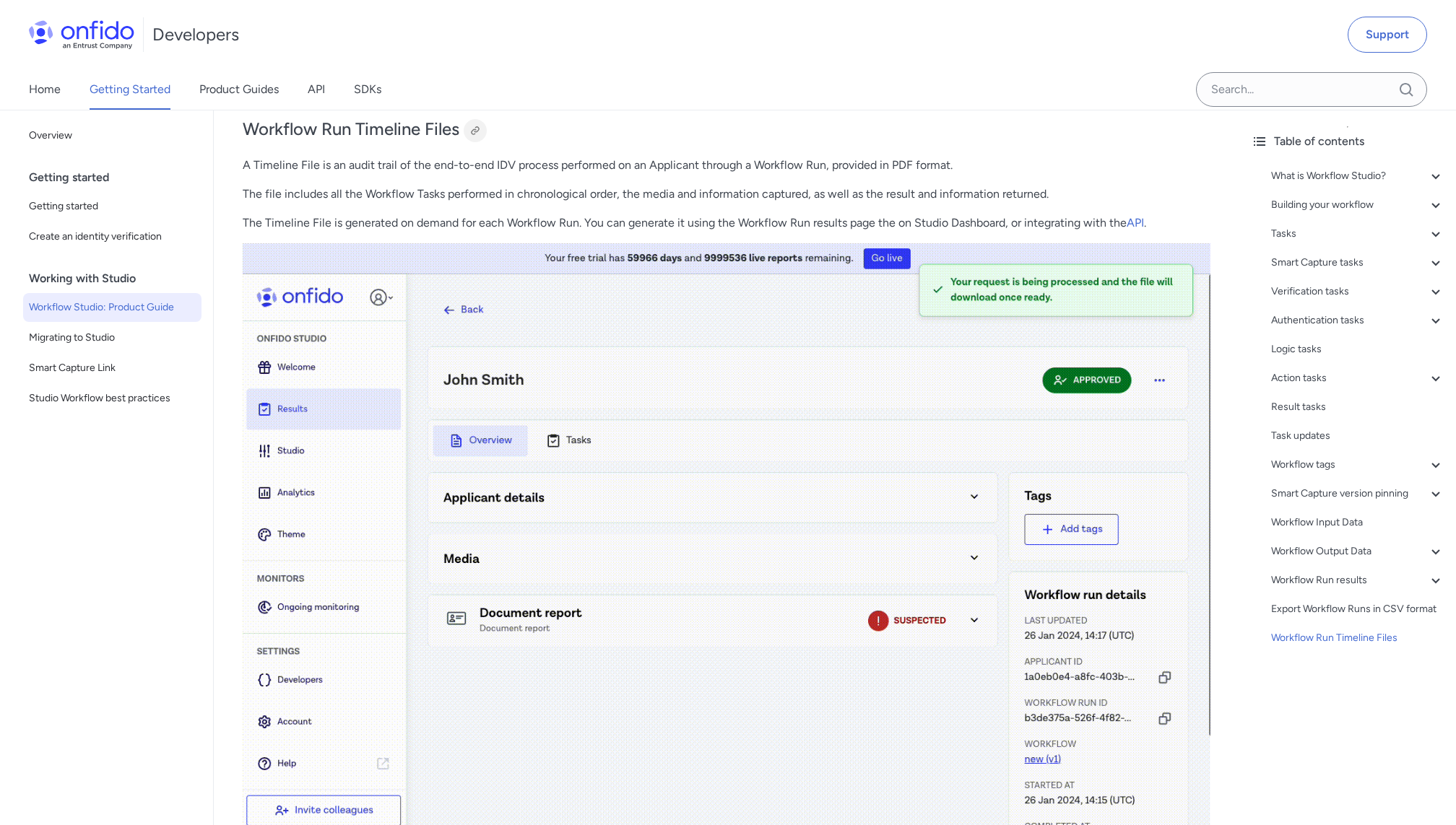
click at [474, 137] on div at bounding box center [475, 131] width 12 height 12
click at [472, 137] on div at bounding box center [475, 131] width 12 height 12
